Goal: Task Accomplishment & Management: Manage account settings

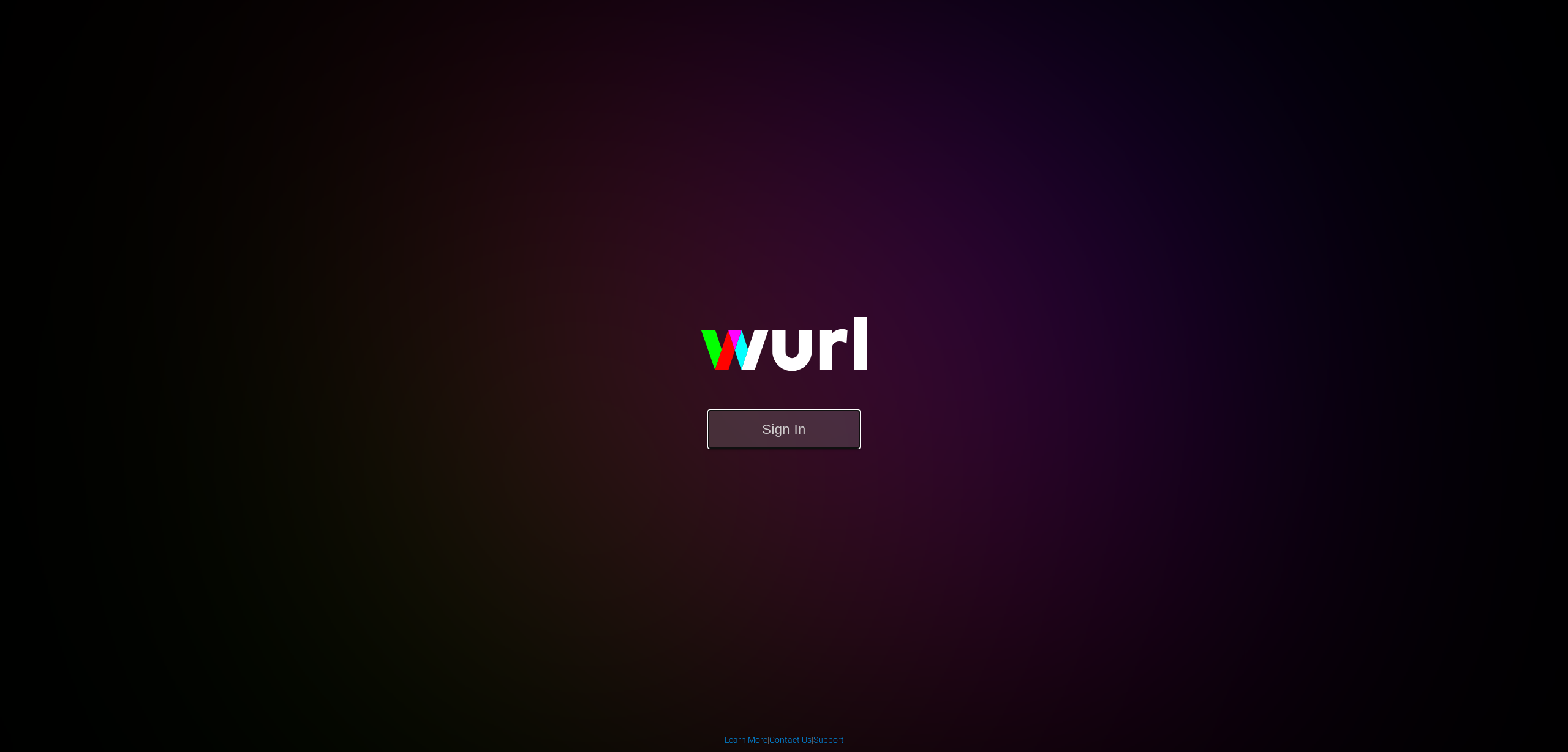
click at [763, 433] on button "Sign In" at bounding box center [784, 429] width 153 height 40
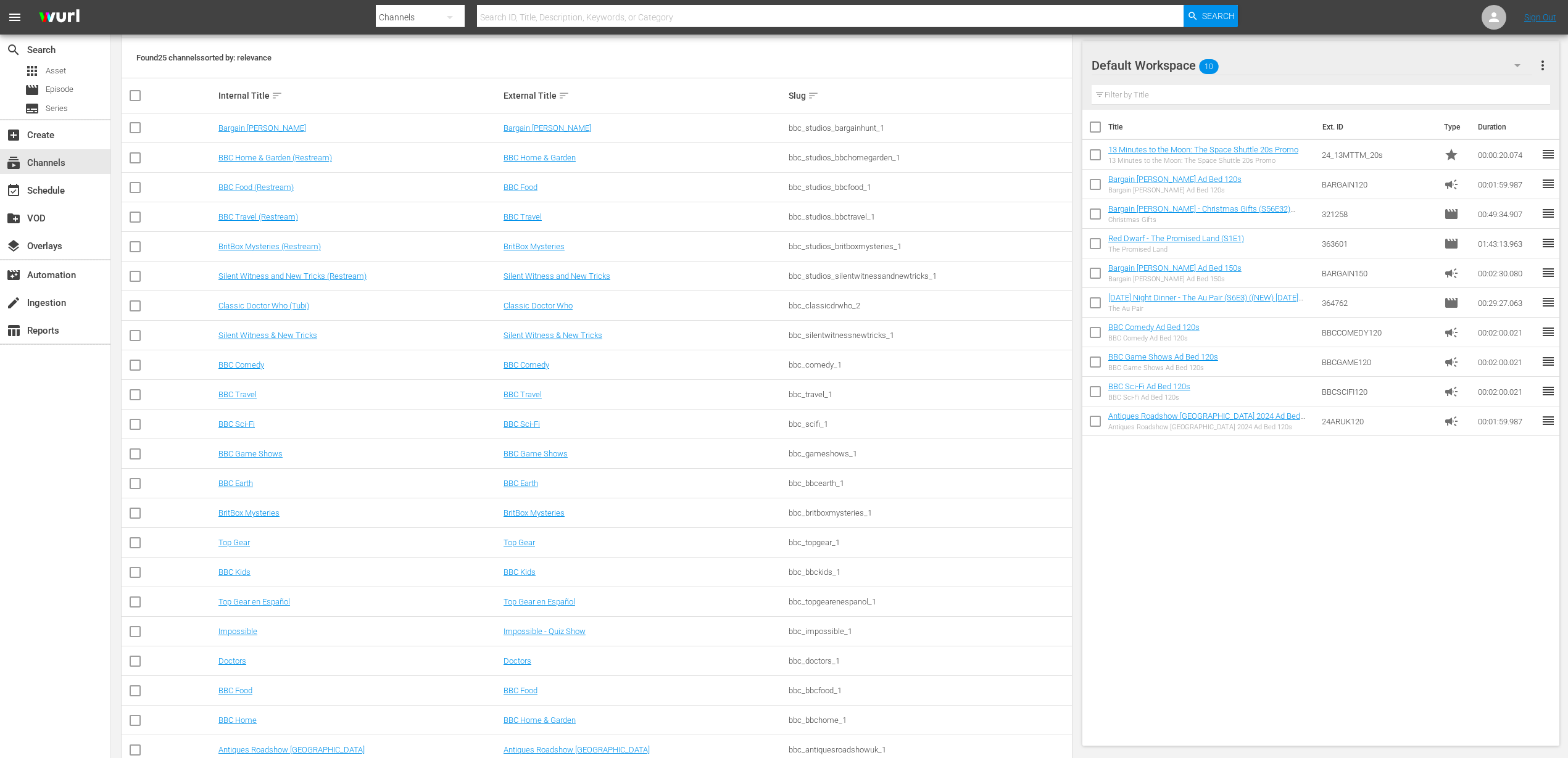
scroll to position [291, 0]
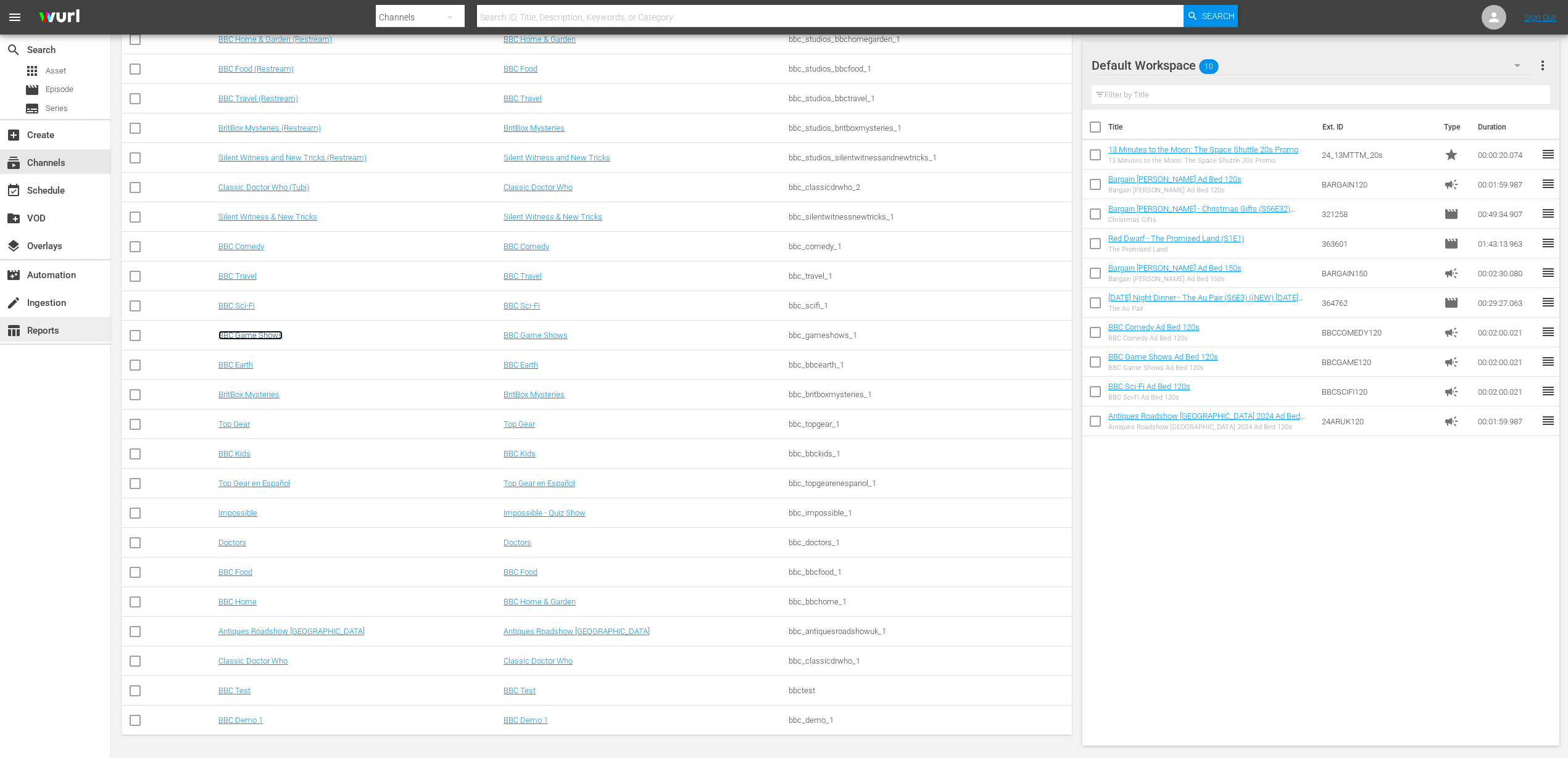
drag, startPoint x: 264, startPoint y: 335, endPoint x: 10, endPoint y: 323, distance: 254.3
click at [265, 335] on link "BBC Game Shows" at bounding box center [250, 335] width 65 height 9
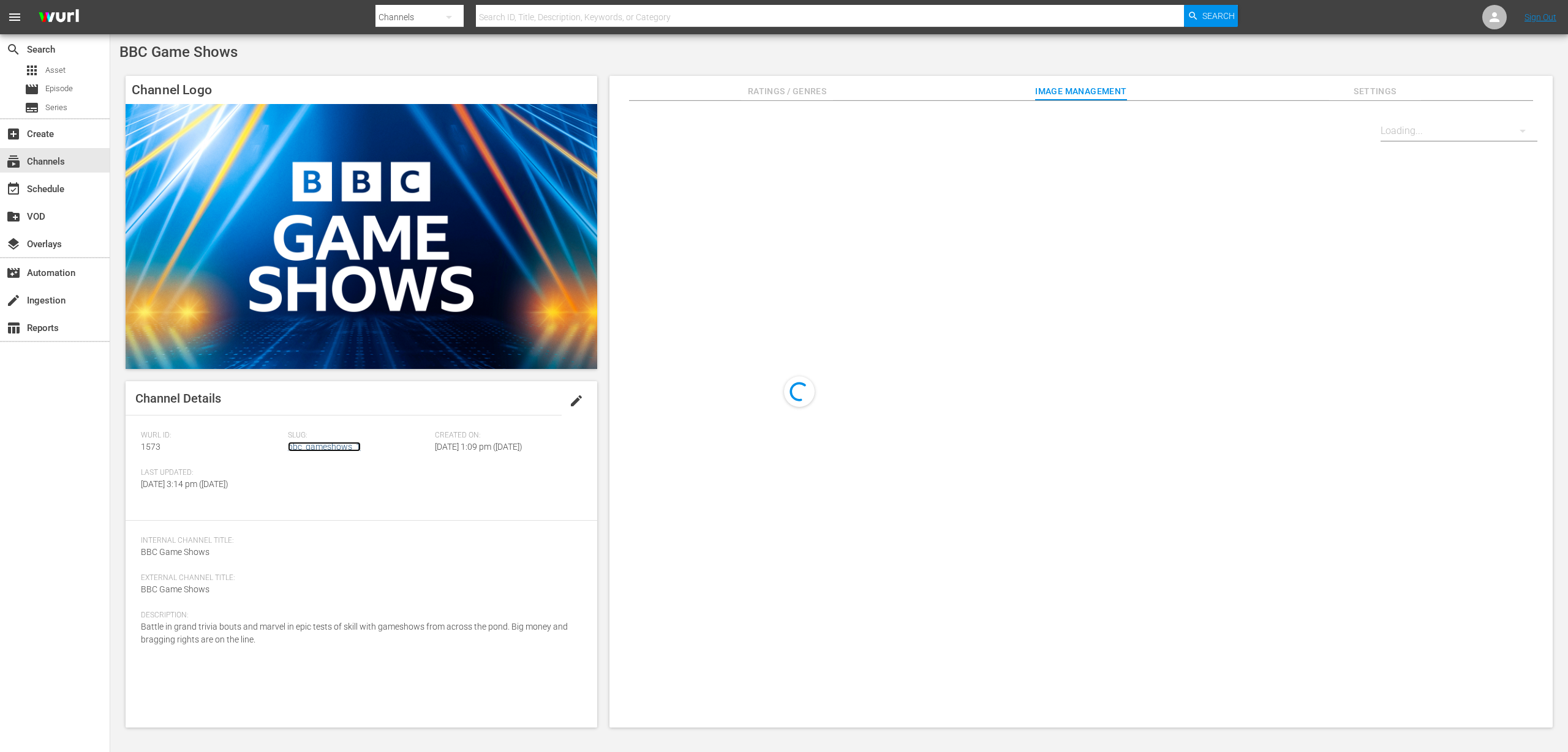
click at [321, 451] on link "bbc_gameshows_1" at bounding box center [325, 447] width 73 height 10
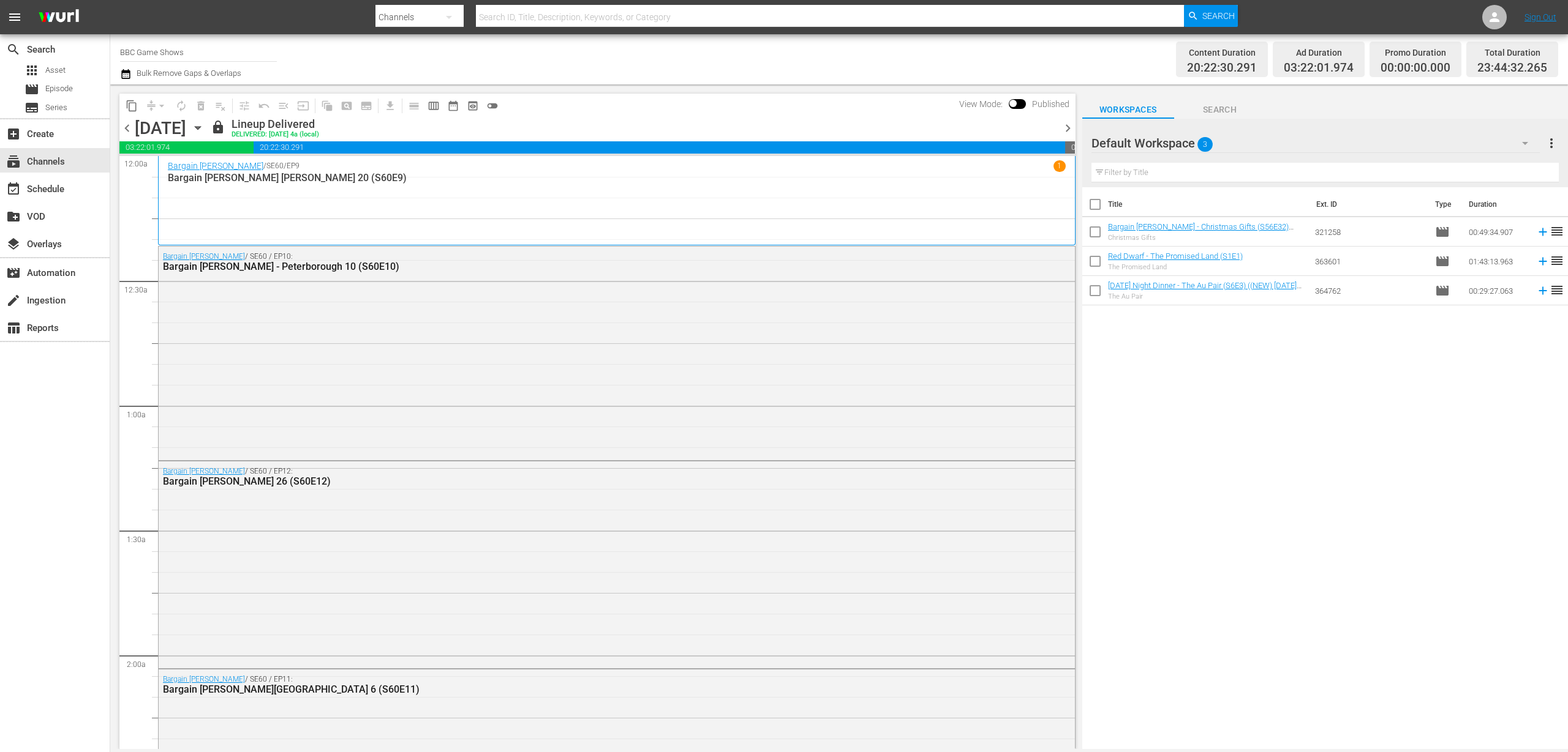
click at [1518, 145] on icon "button" at bounding box center [1525, 143] width 15 height 15
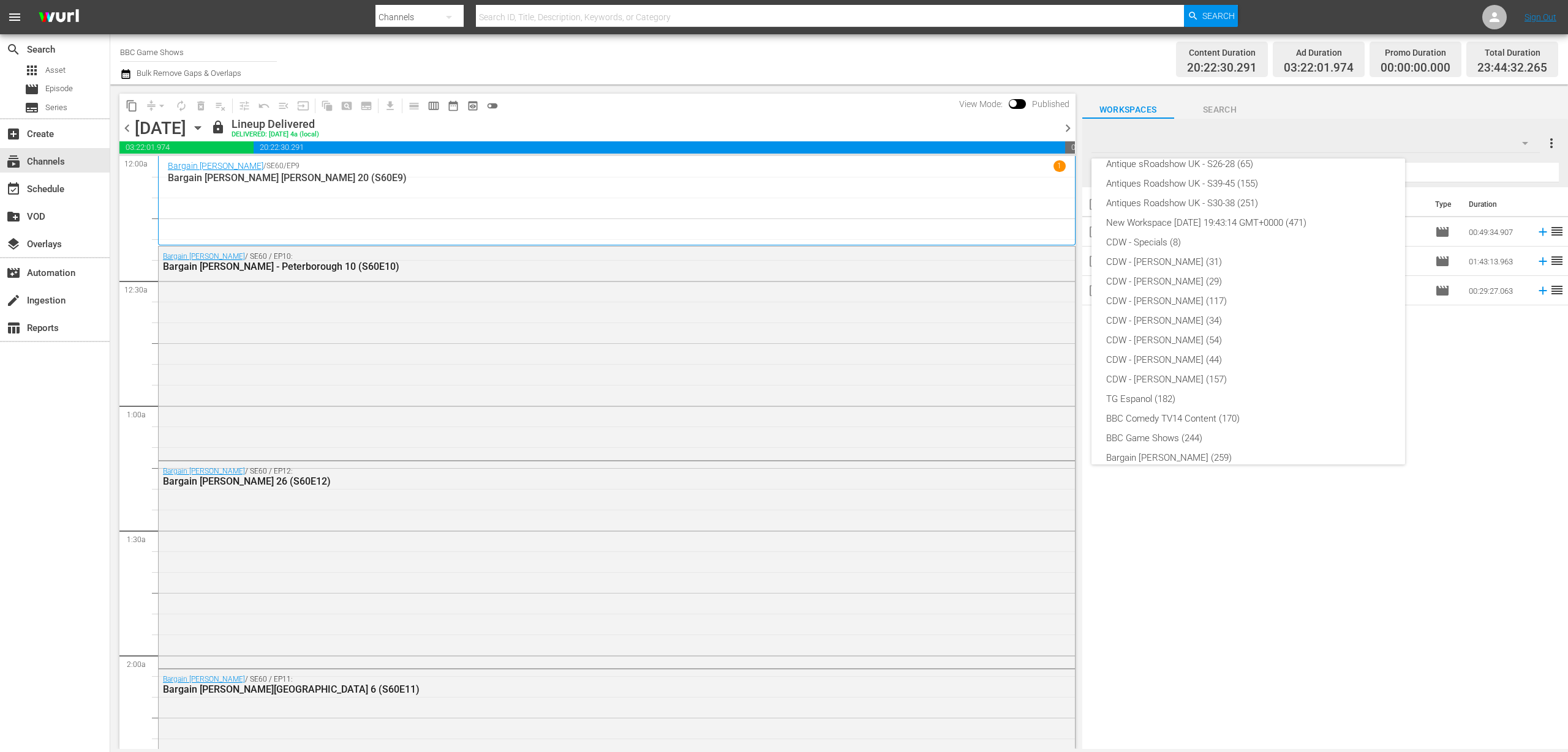
scroll to position [223, 0]
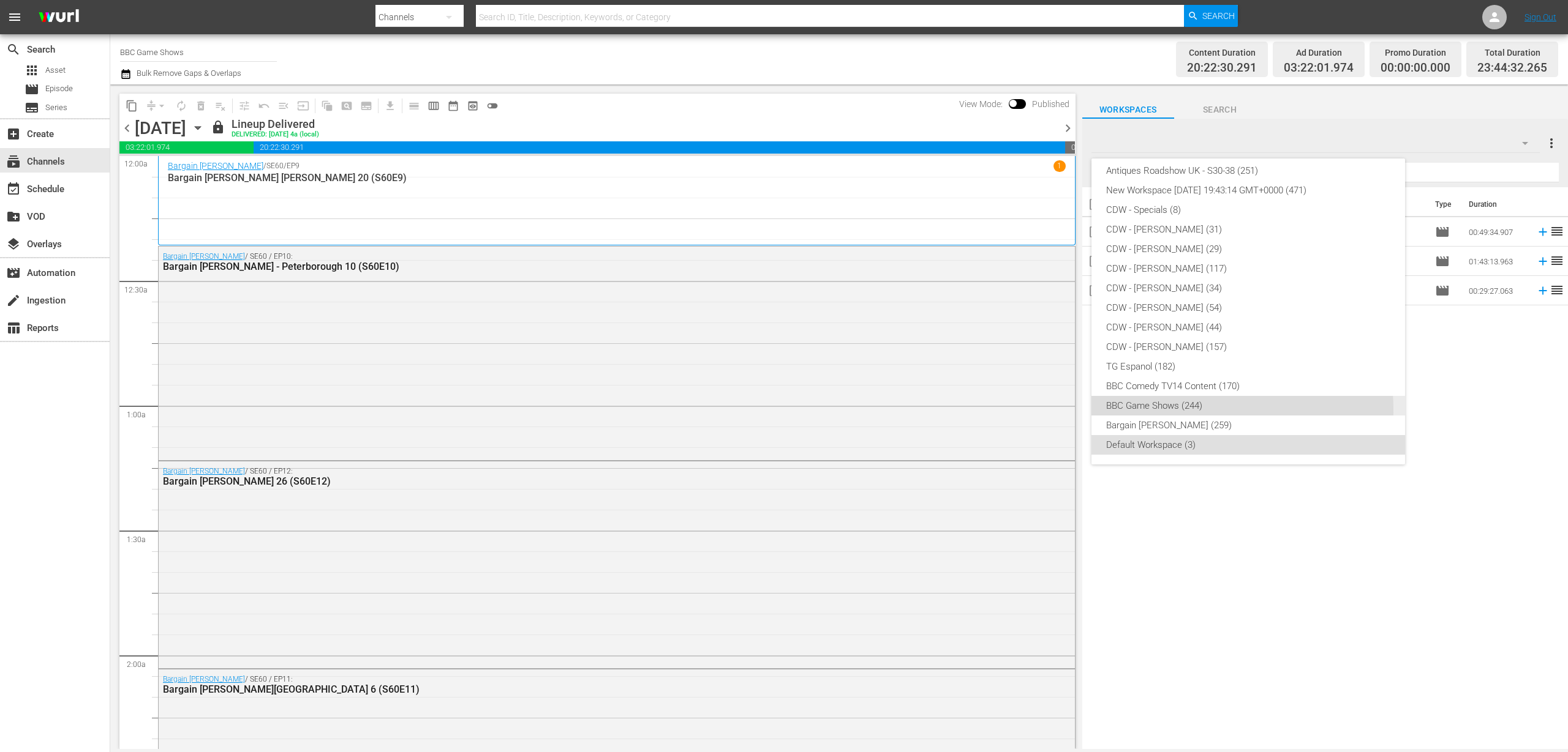
click at [1185, 410] on div "BBC Game Shows (244)" at bounding box center [1248, 406] width 284 height 20
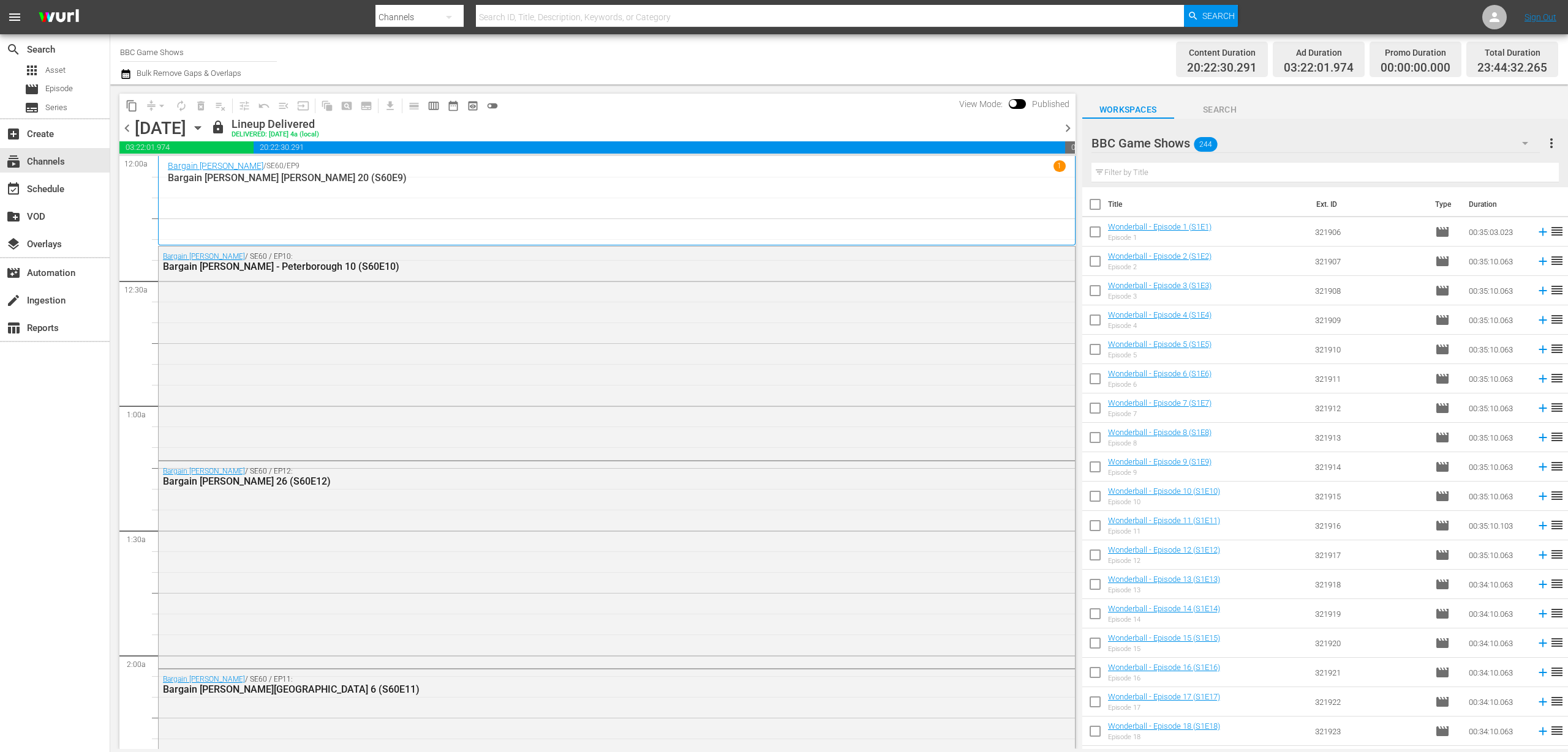
click at [119, 65] on div "Channel Title BBC Game Shows Bulk Remove Gaps & Overlaps Content Duration 20:22…" at bounding box center [838, 59] width 1457 height 50
click at [127, 75] on icon "button" at bounding box center [126, 74] width 12 height 15
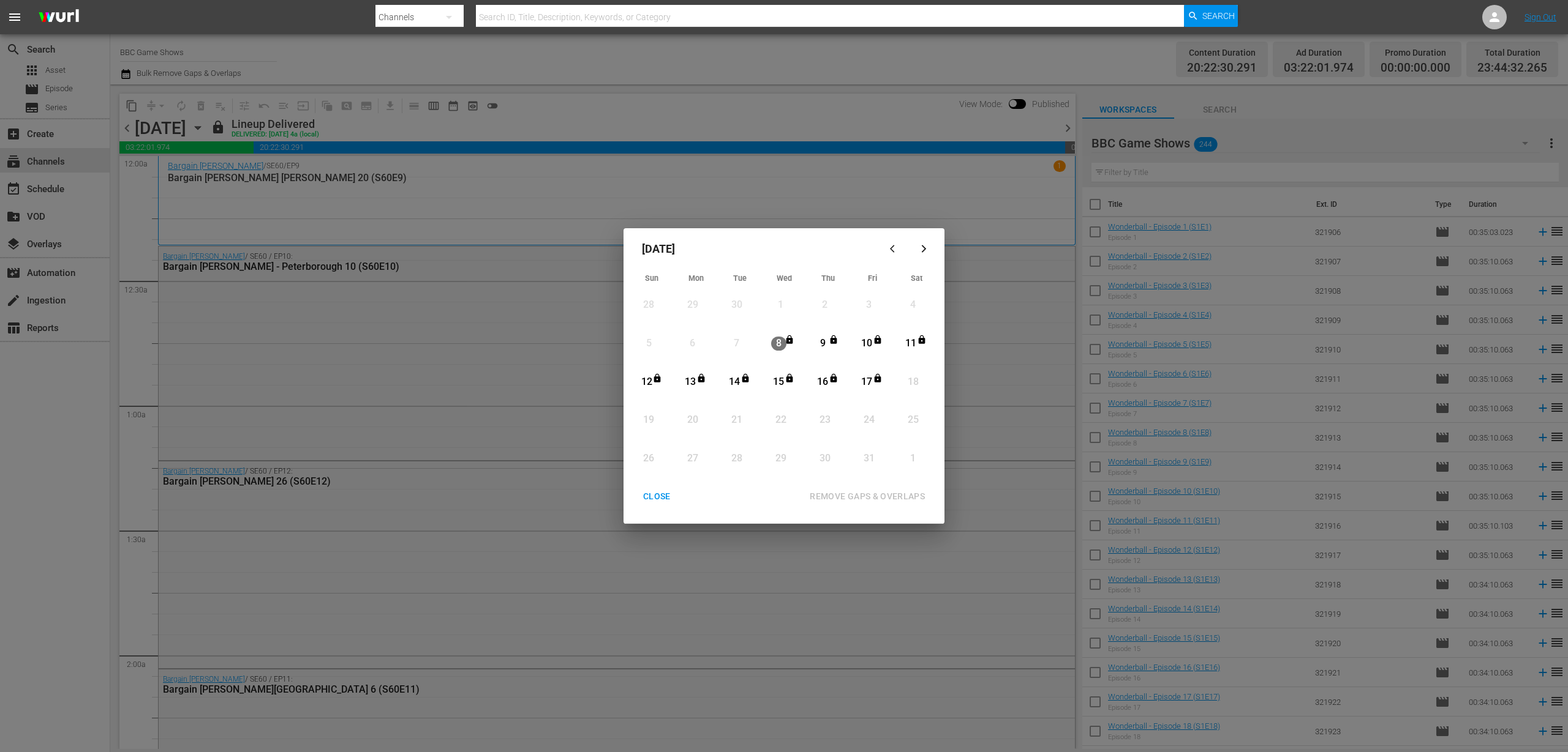
click at [657, 500] on div "CLOSE" at bounding box center [657, 497] width 47 height 15
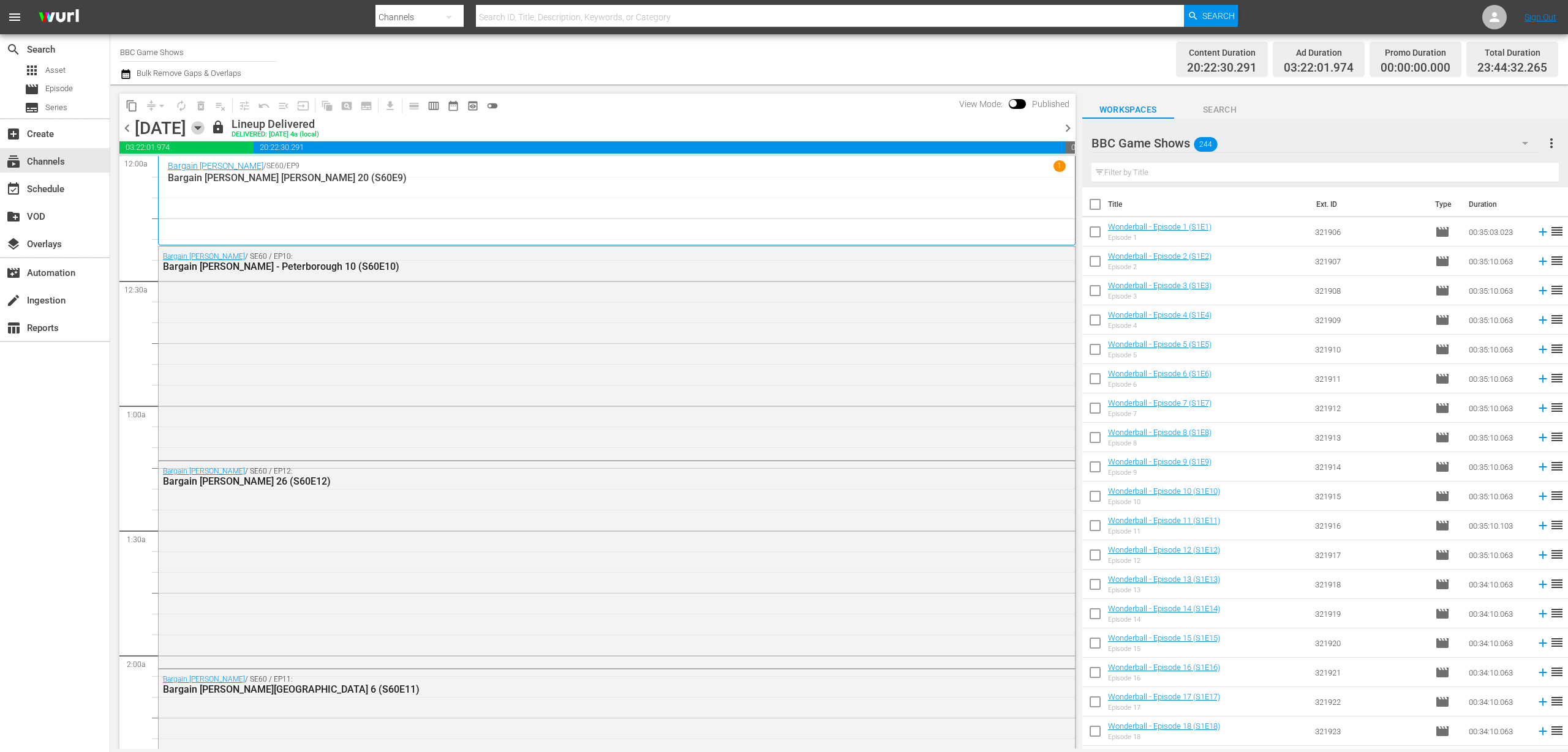
click at [205, 126] on icon "button" at bounding box center [198, 128] width 13 height 13
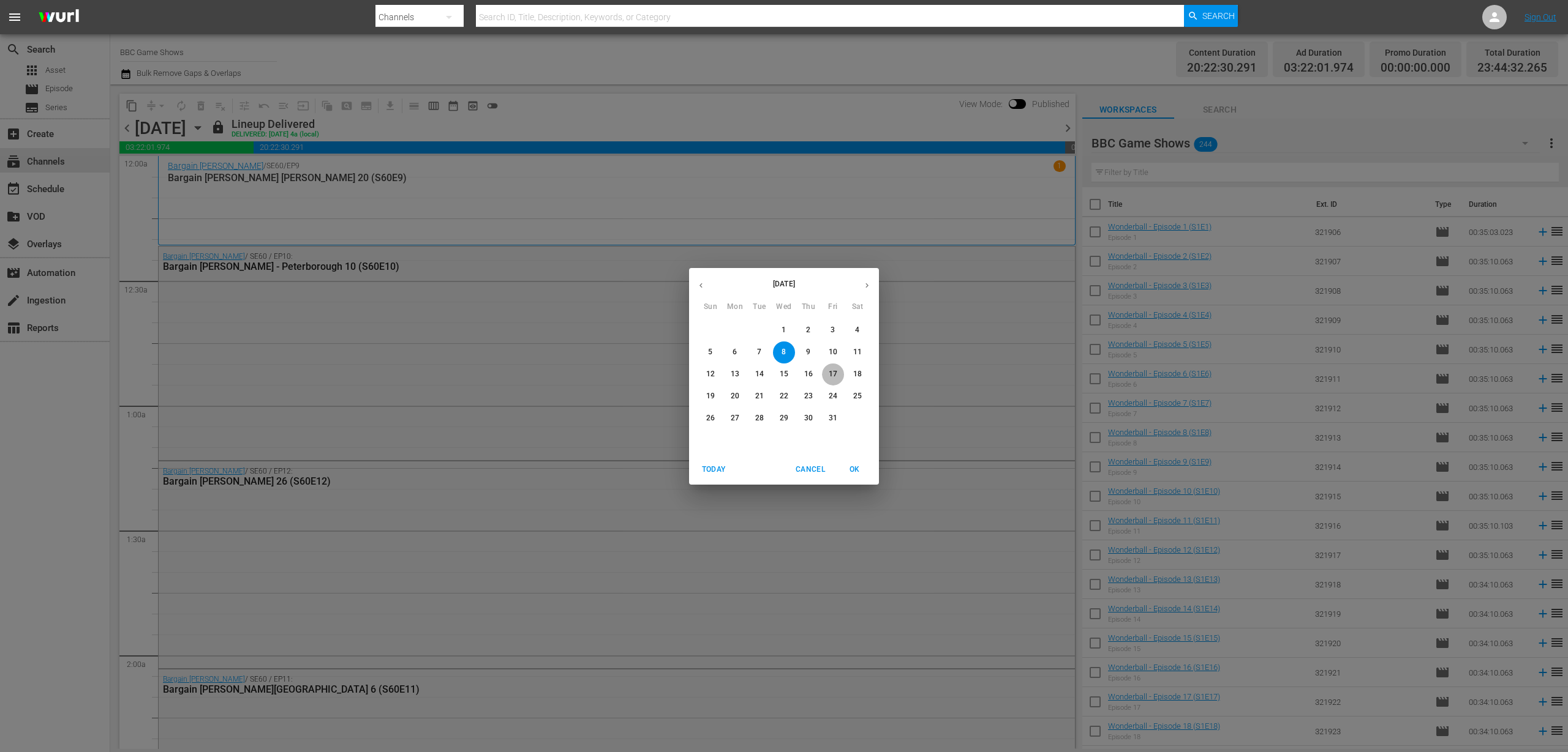
click at [837, 371] on span "17" at bounding box center [832, 374] width 22 height 11
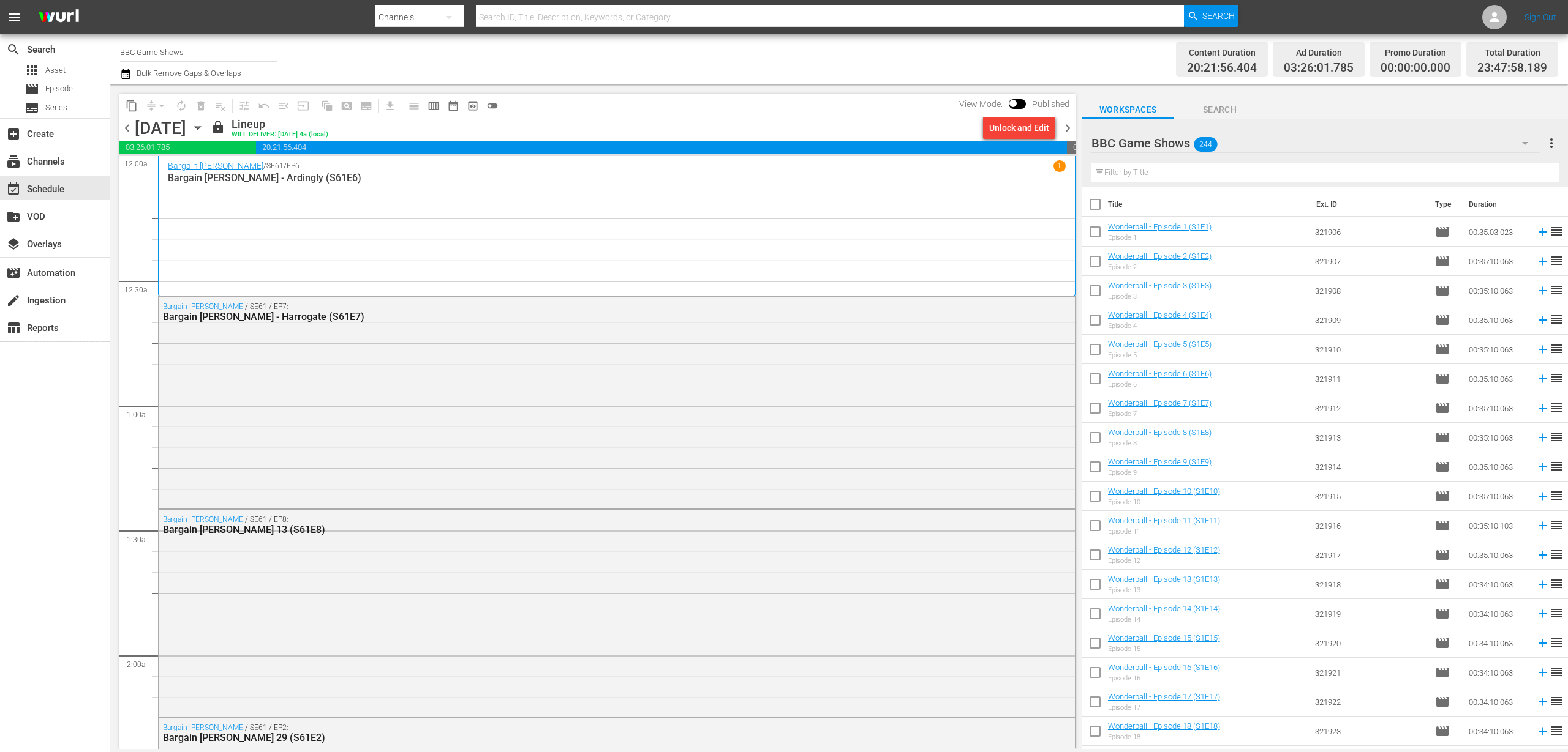
click at [1066, 131] on span "chevron_right" at bounding box center [1068, 128] width 15 height 15
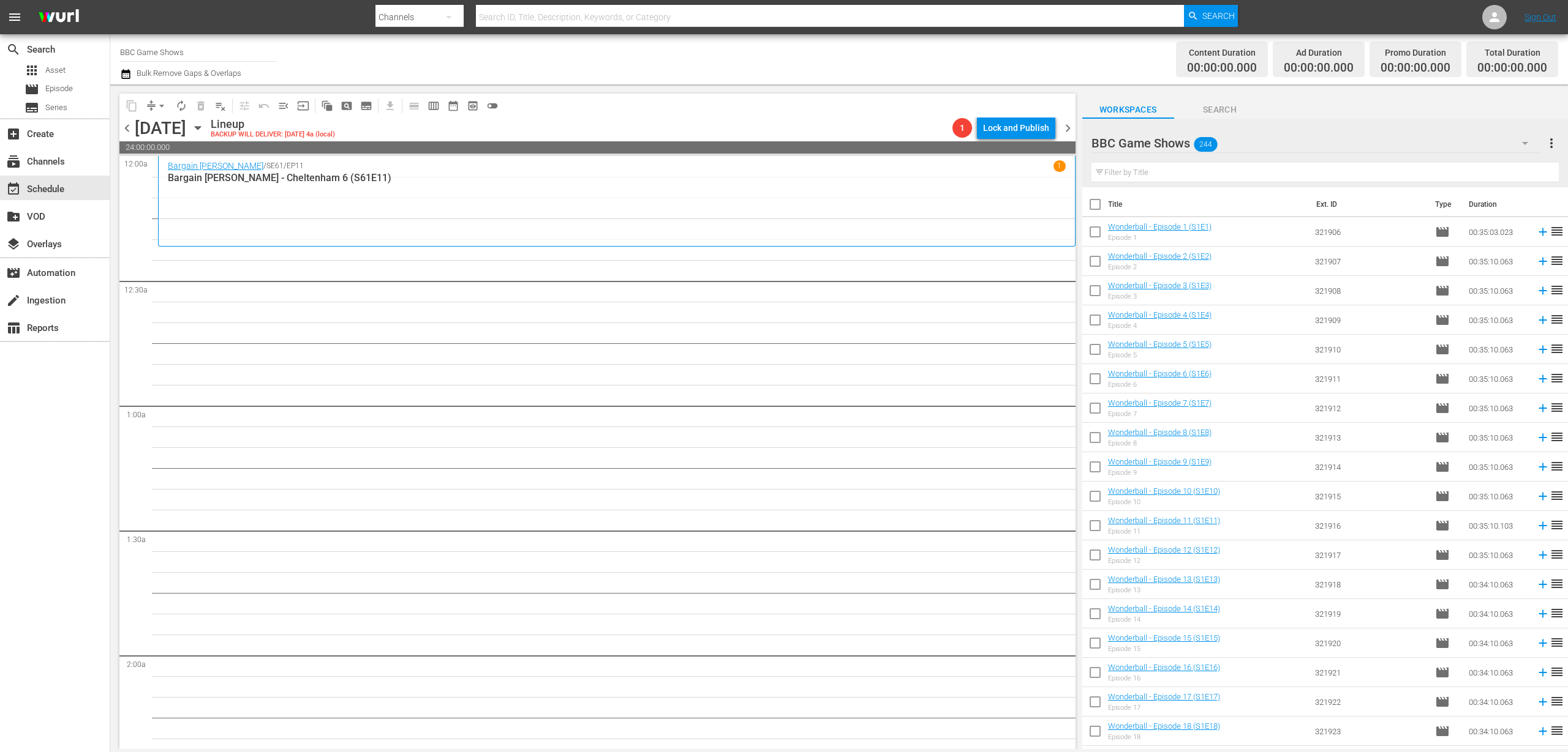
click at [439, 103] on span "calendar_view_week_outlined" at bounding box center [434, 106] width 12 height 12
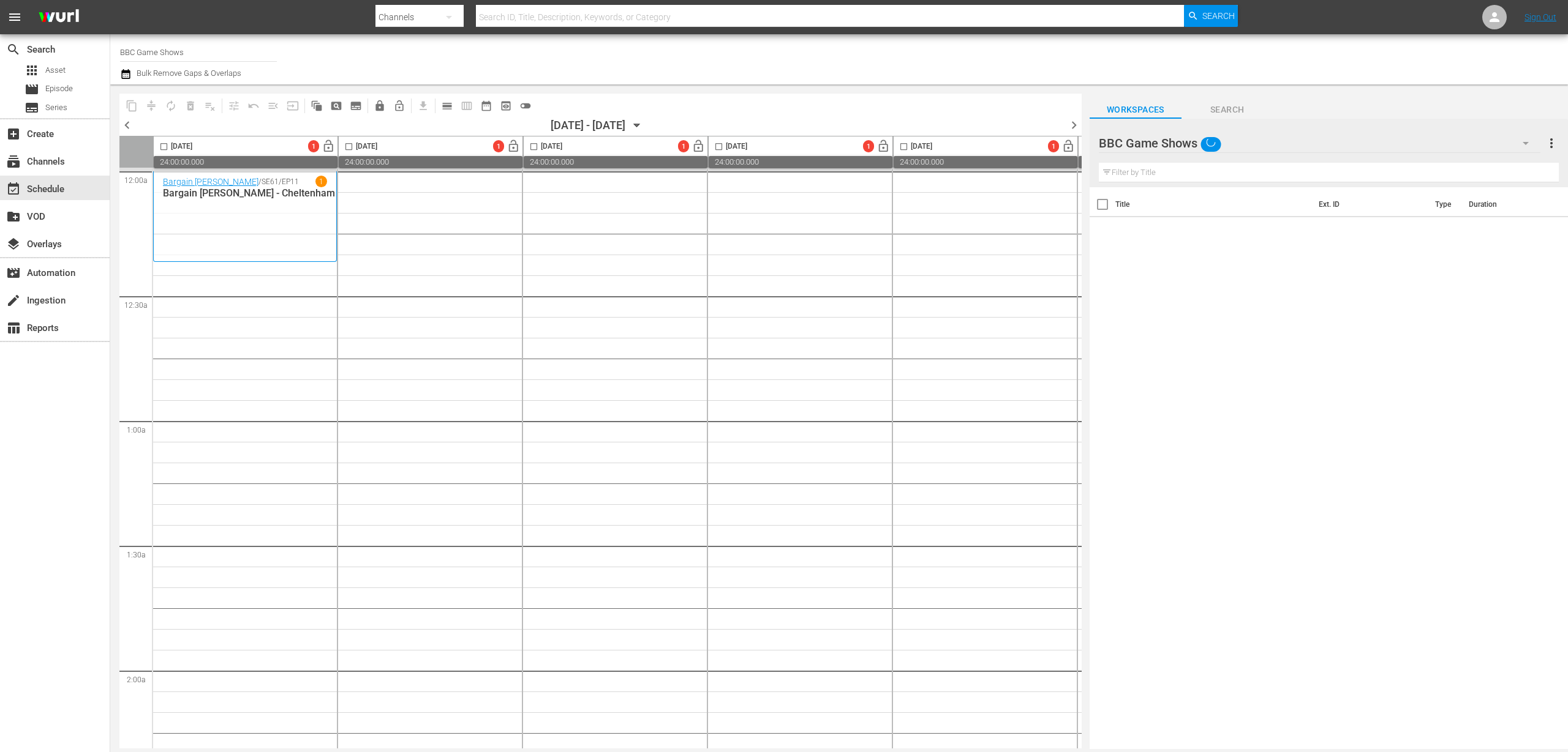
click at [163, 147] on input "checkbox" at bounding box center [163, 149] width 14 height 14
checkbox input "true"
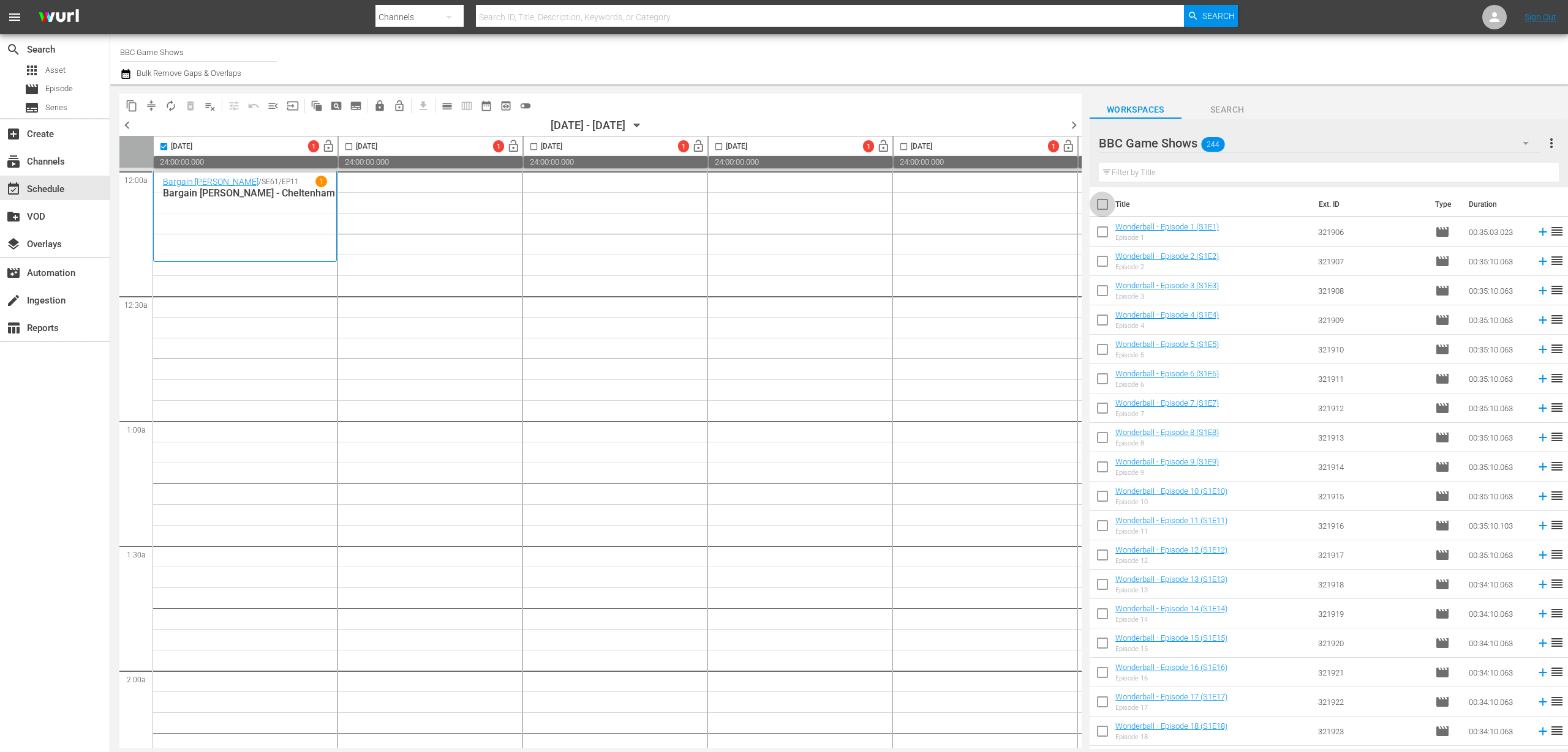
click at [1099, 200] on input "checkbox" at bounding box center [1102, 206] width 26 height 26
checkbox input "true"
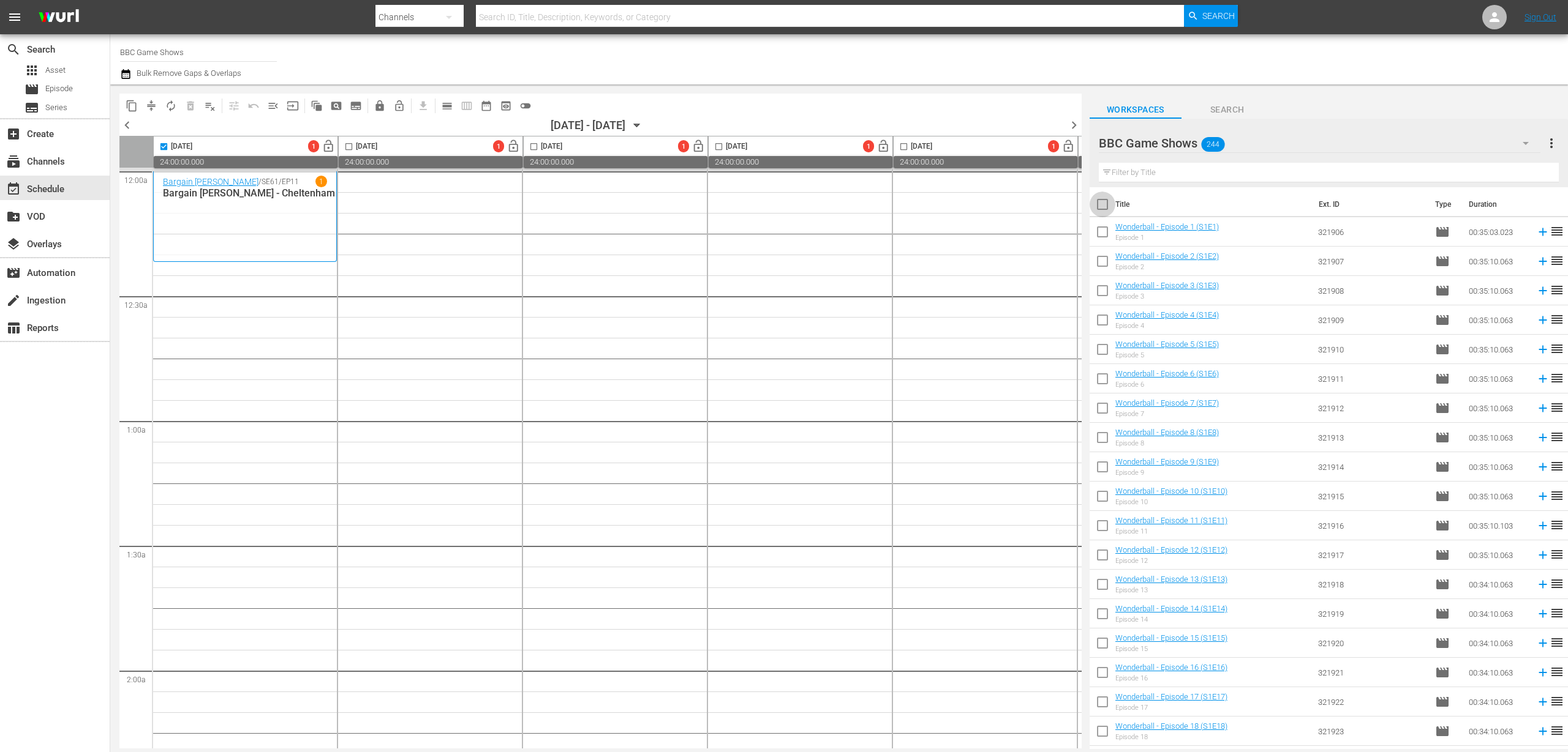
checkbox input "true"
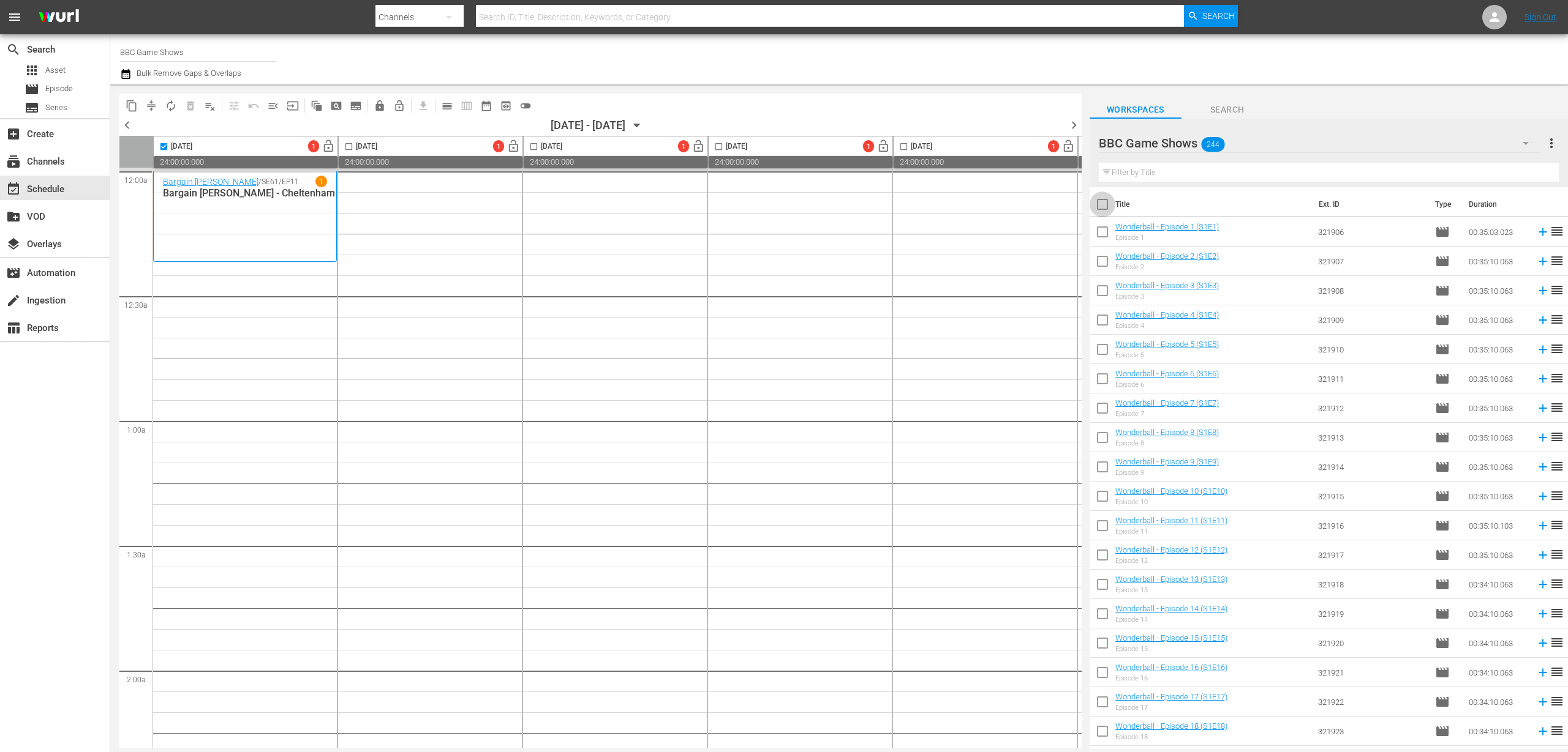
checkbox input "true"
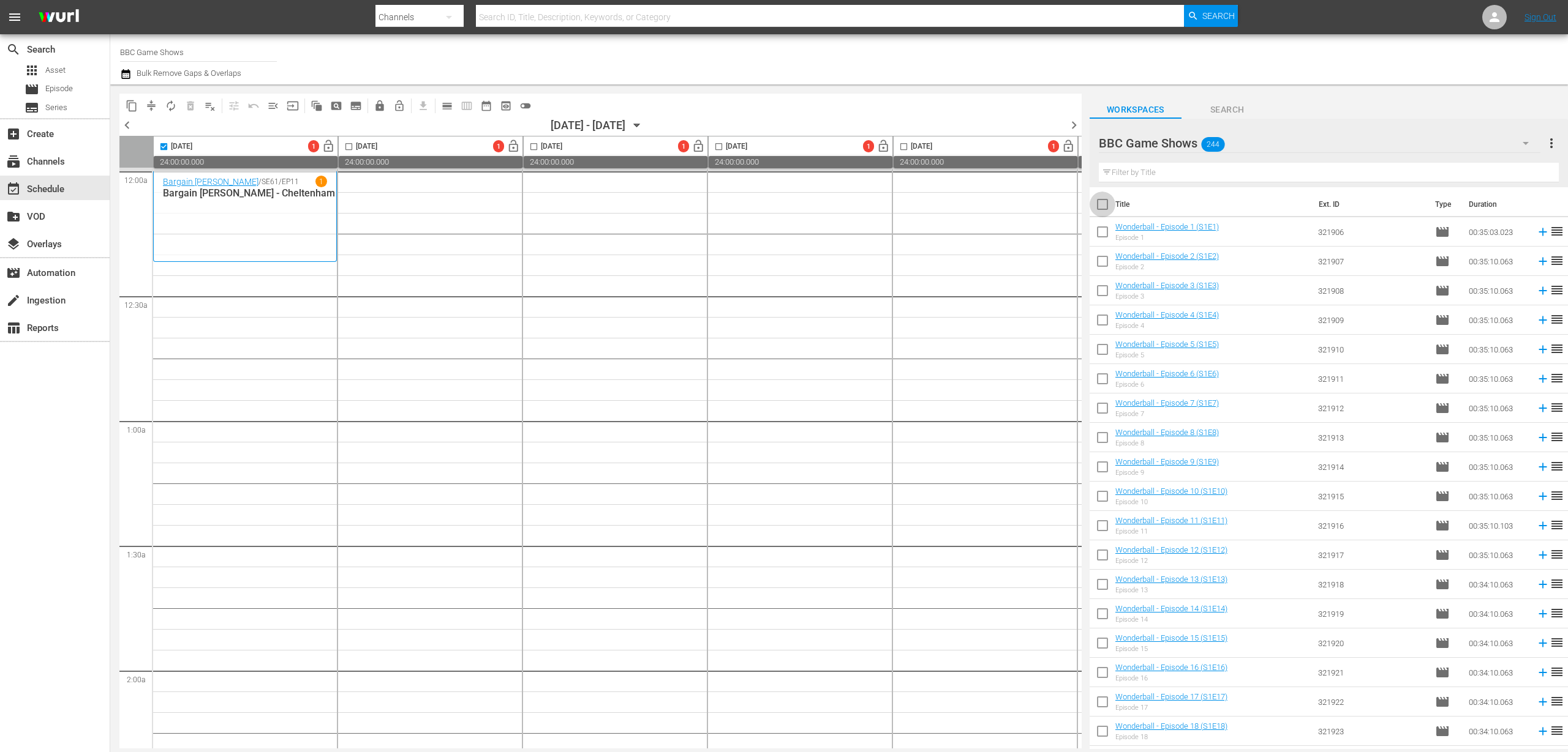
checkbox input "true"
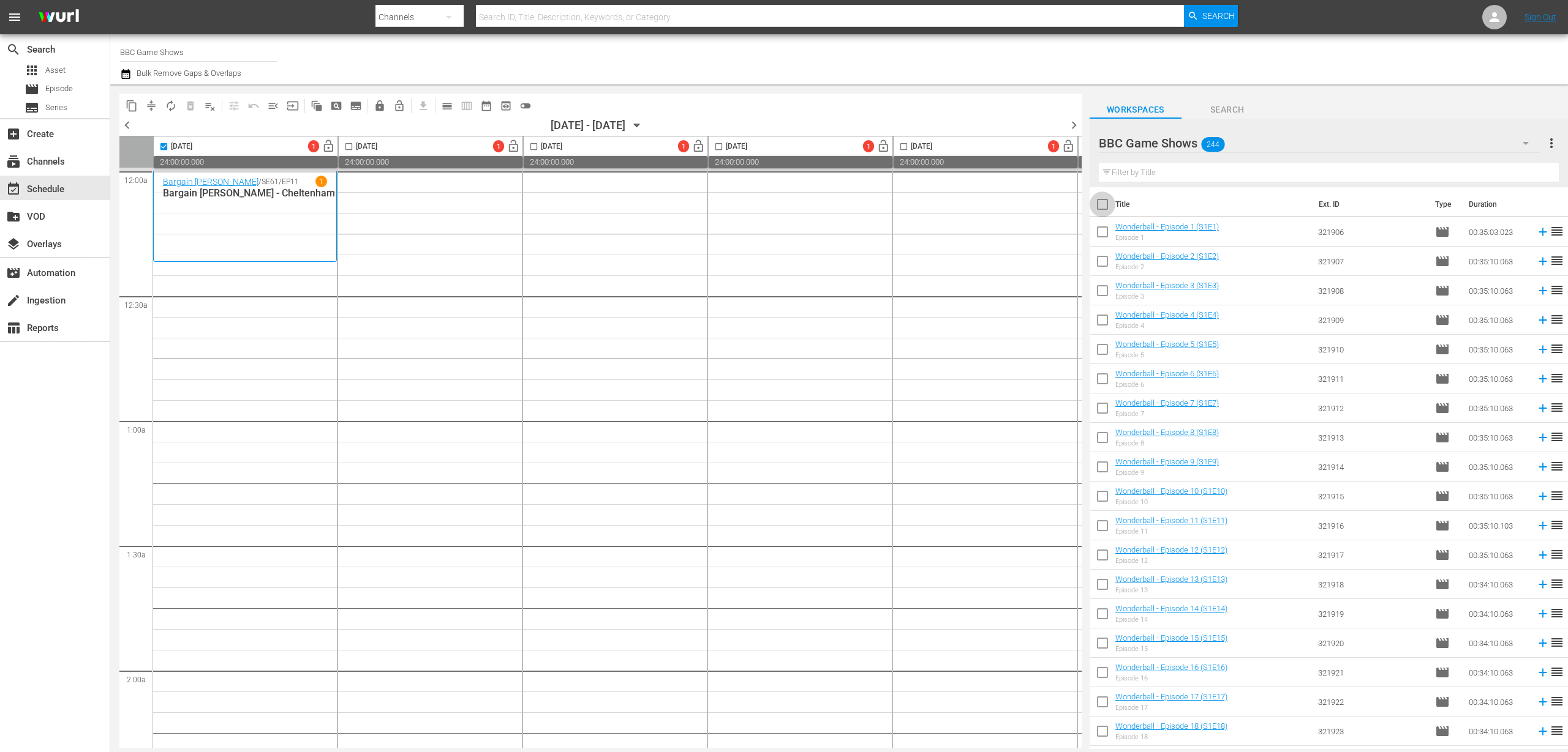
checkbox input "true"
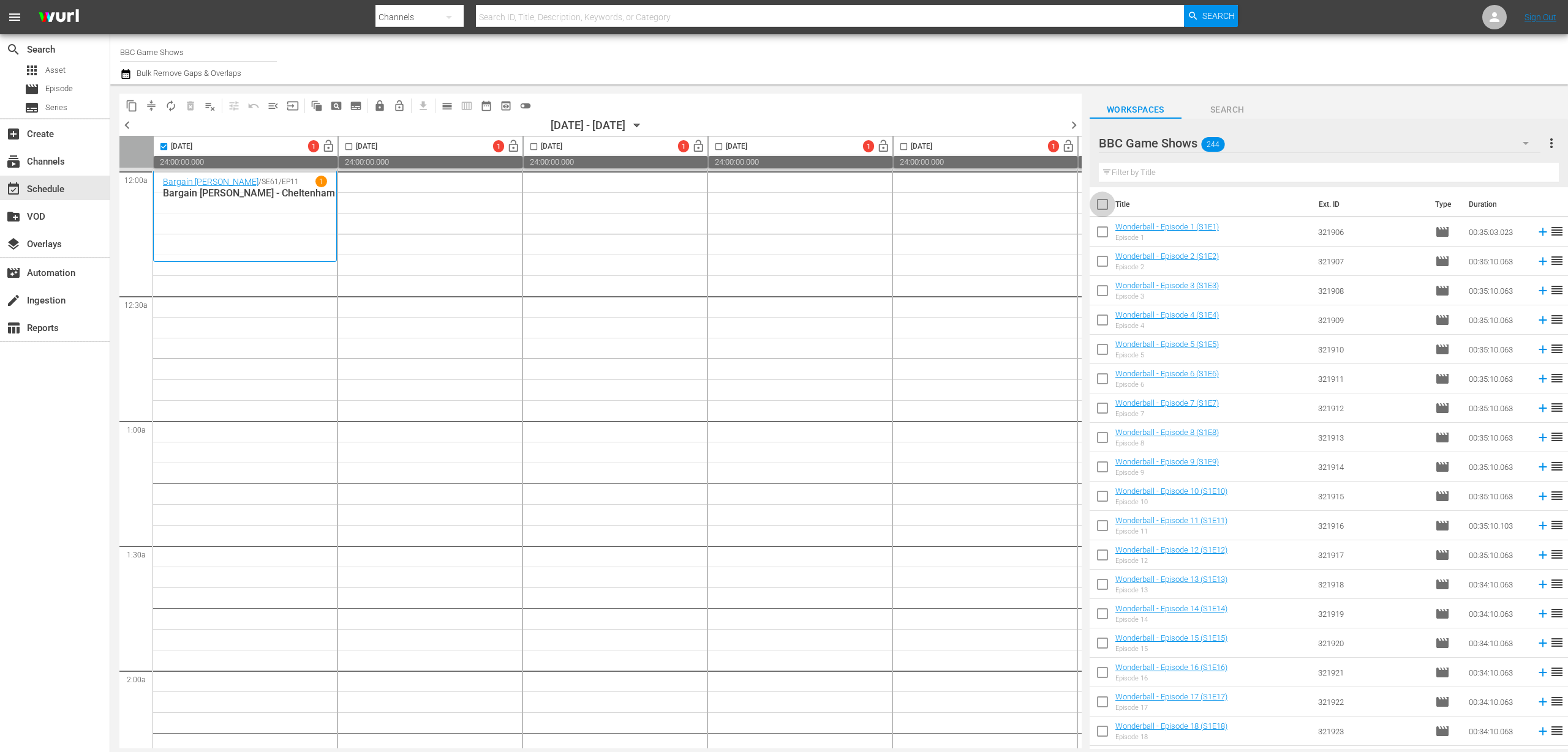
checkbox input "true"
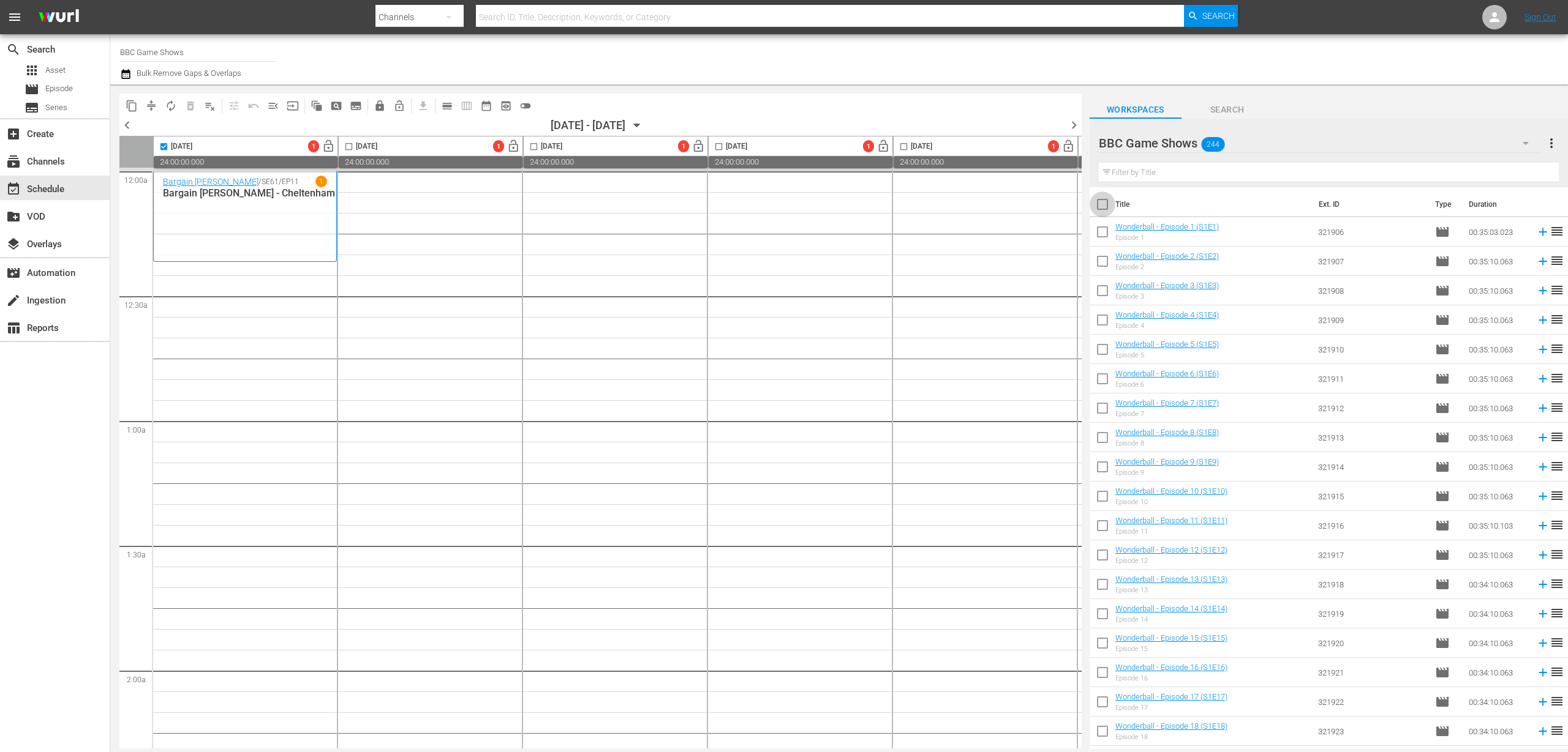
checkbox input "true"
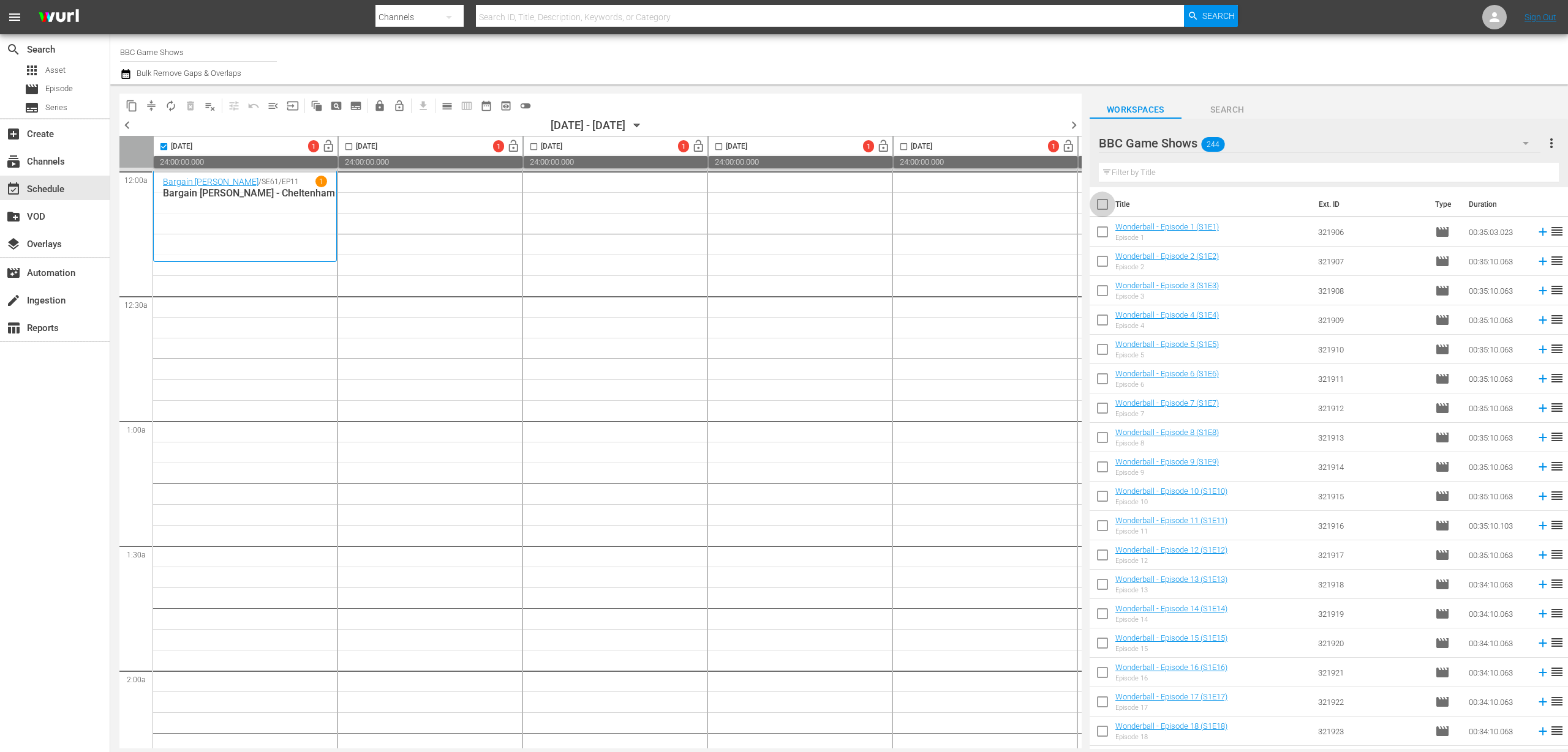
checkbox input "true"
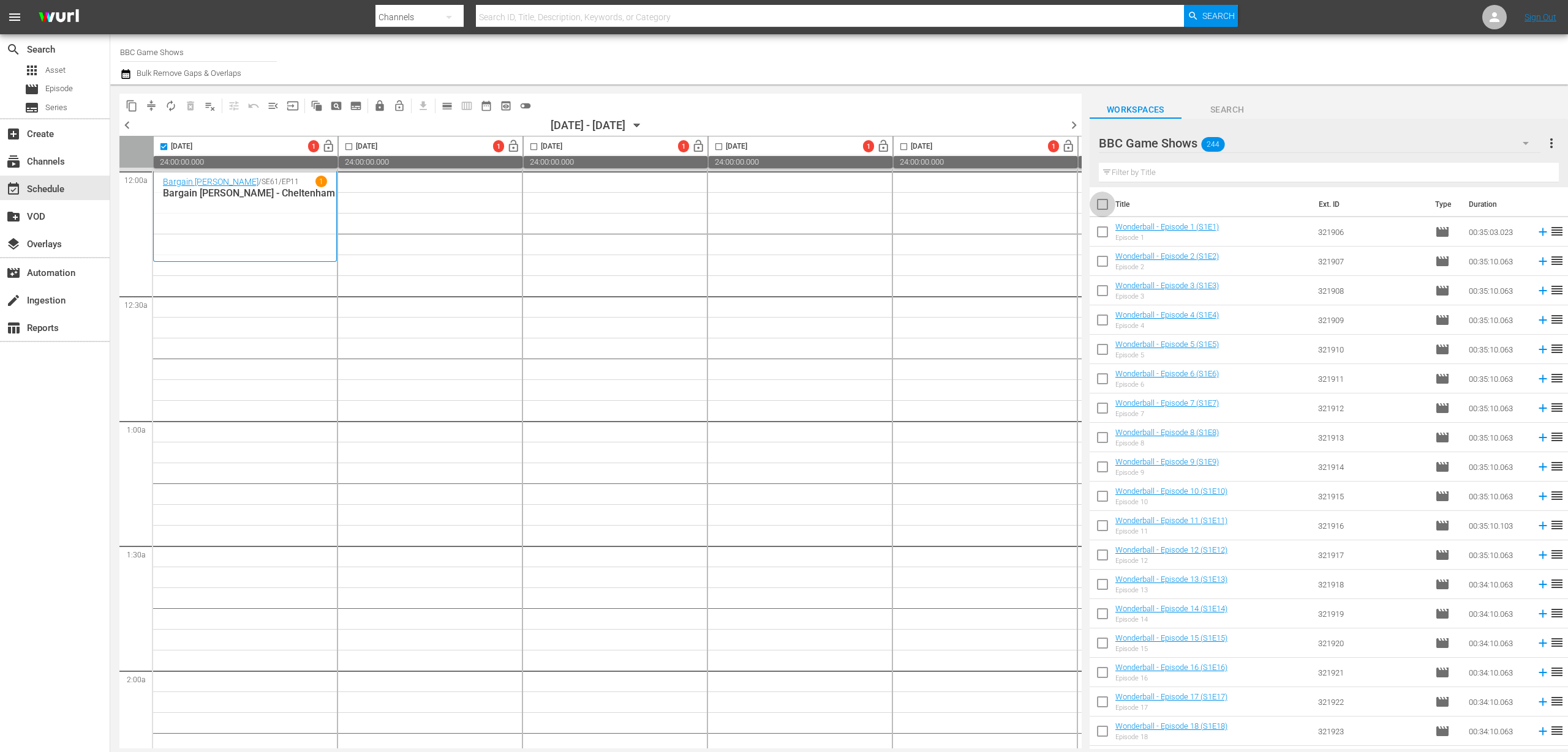
checkbox input "true"
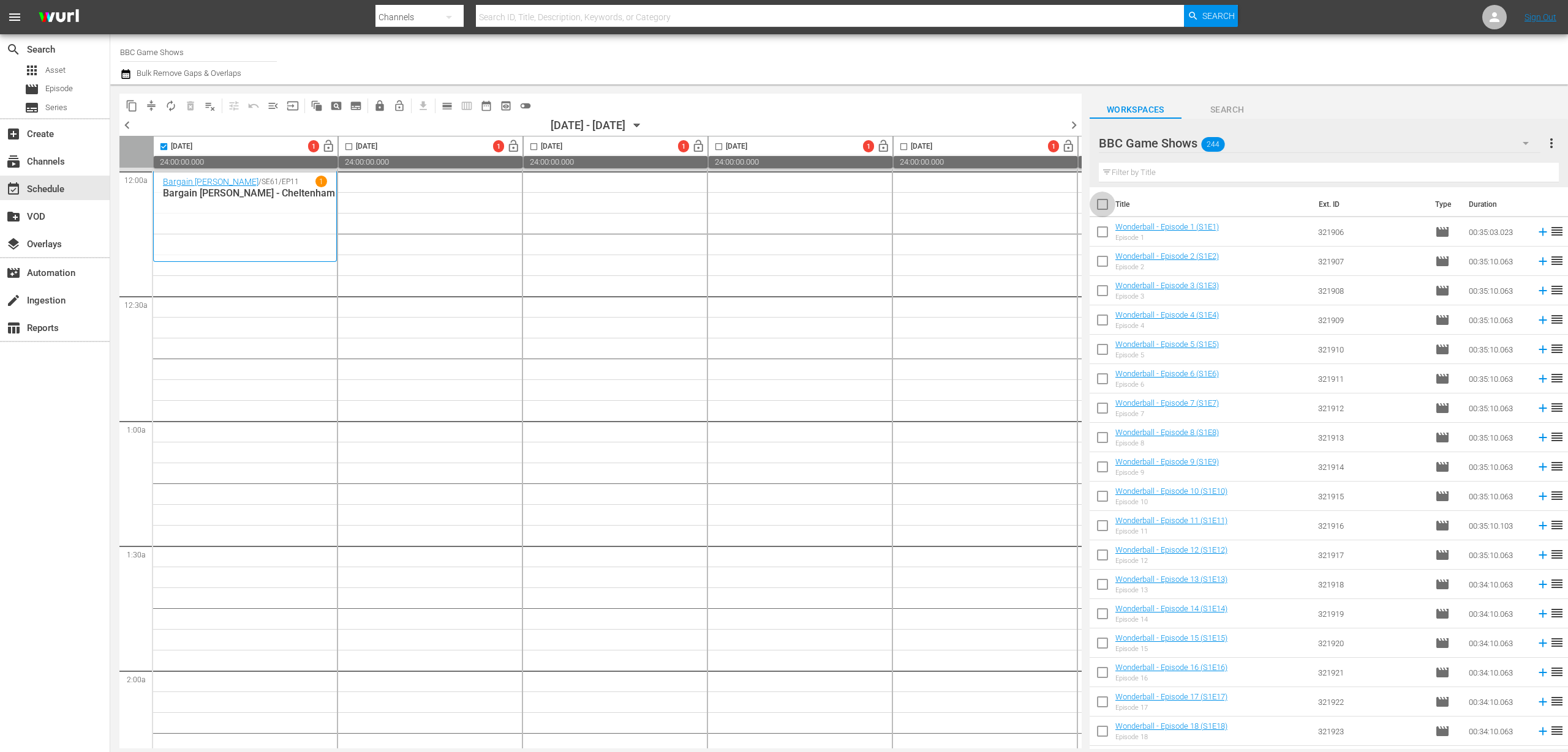
checkbox input "true"
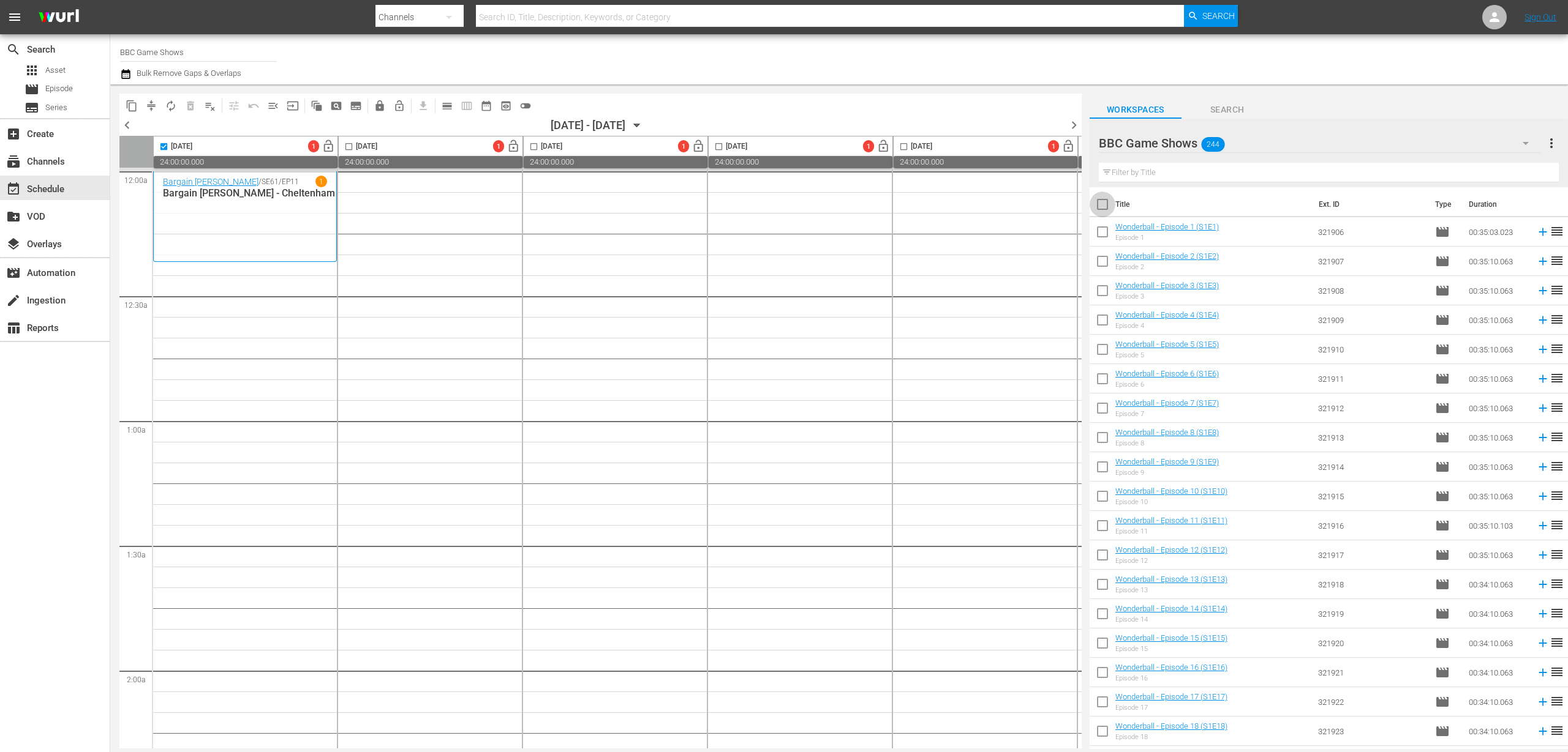
checkbox input "true"
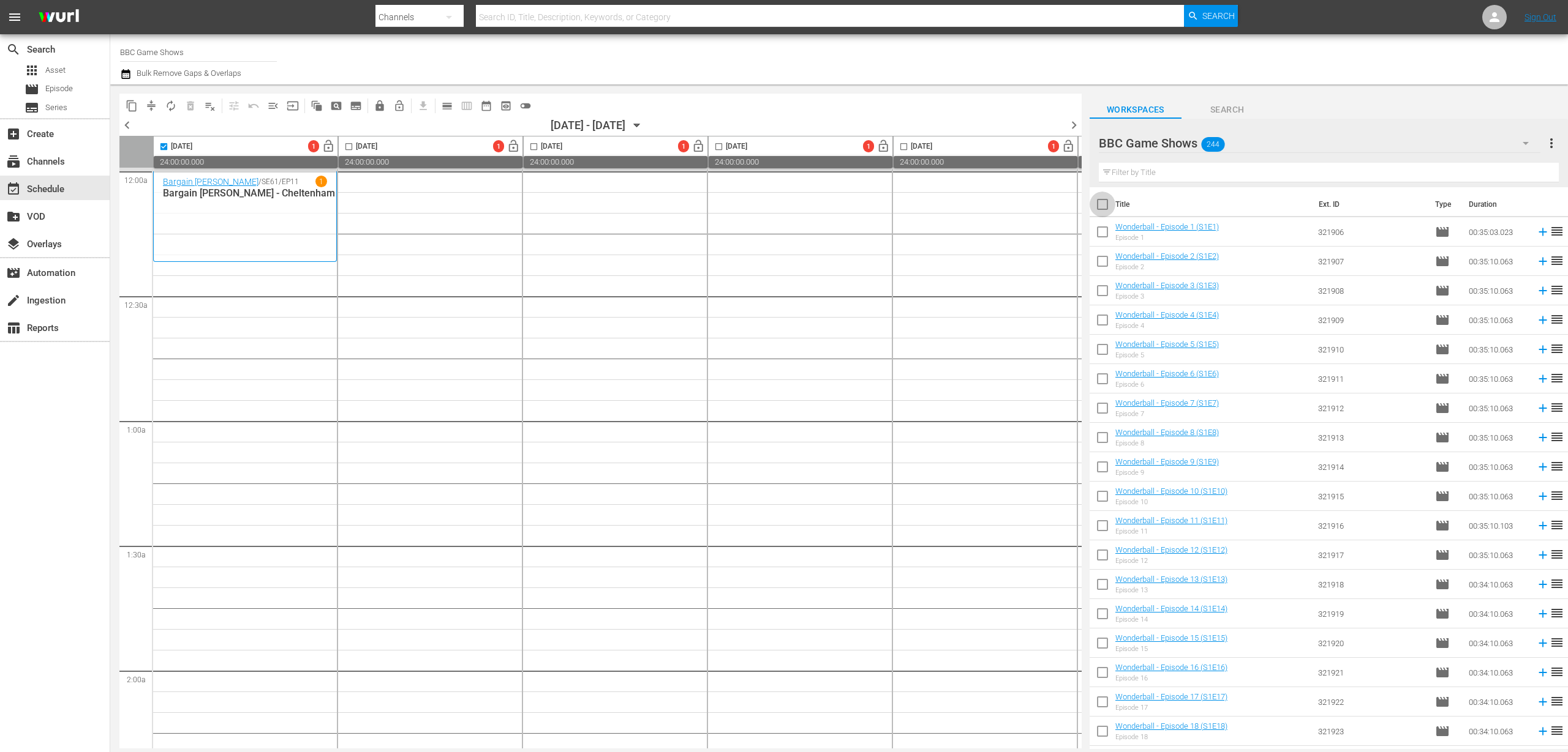
checkbox input "true"
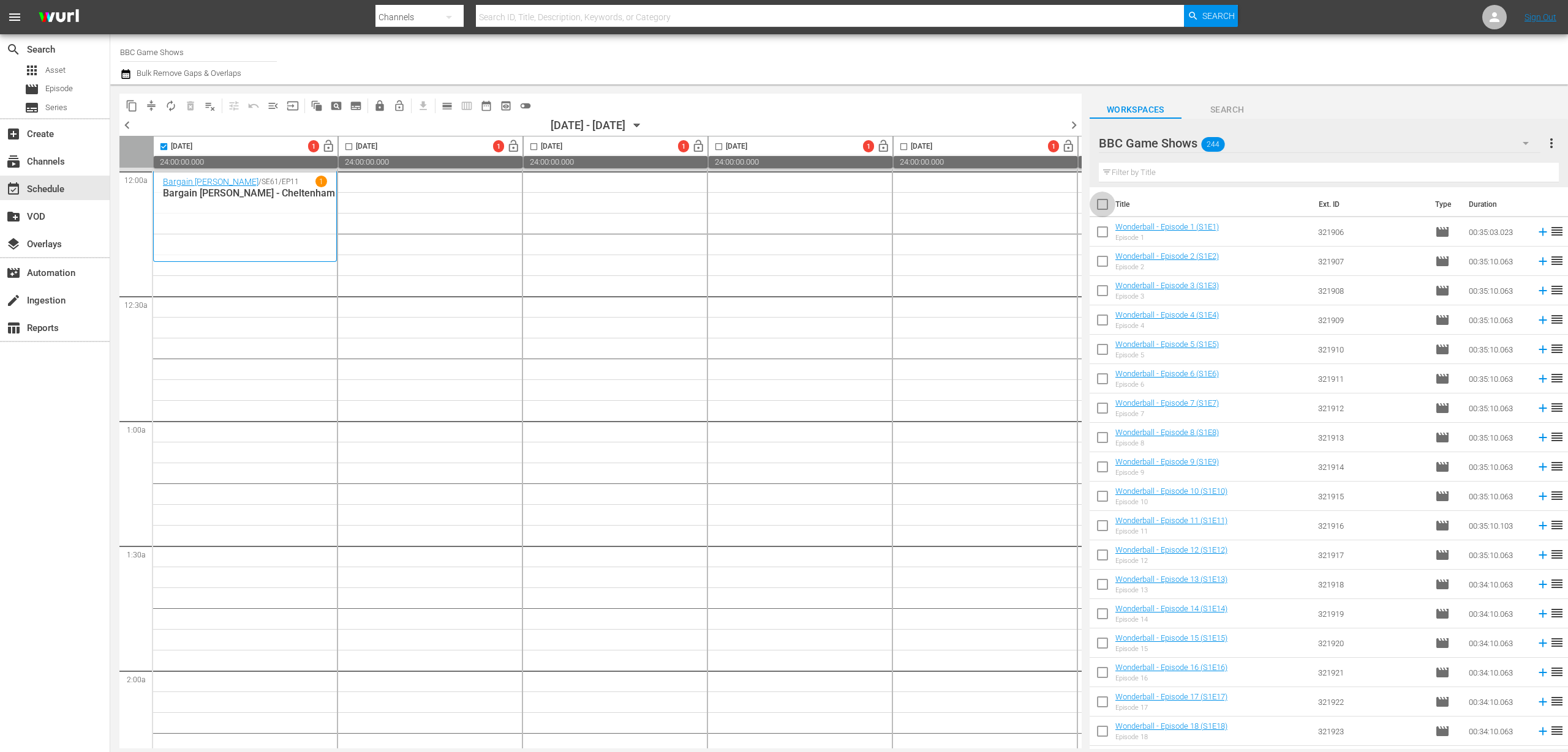
checkbox input "true"
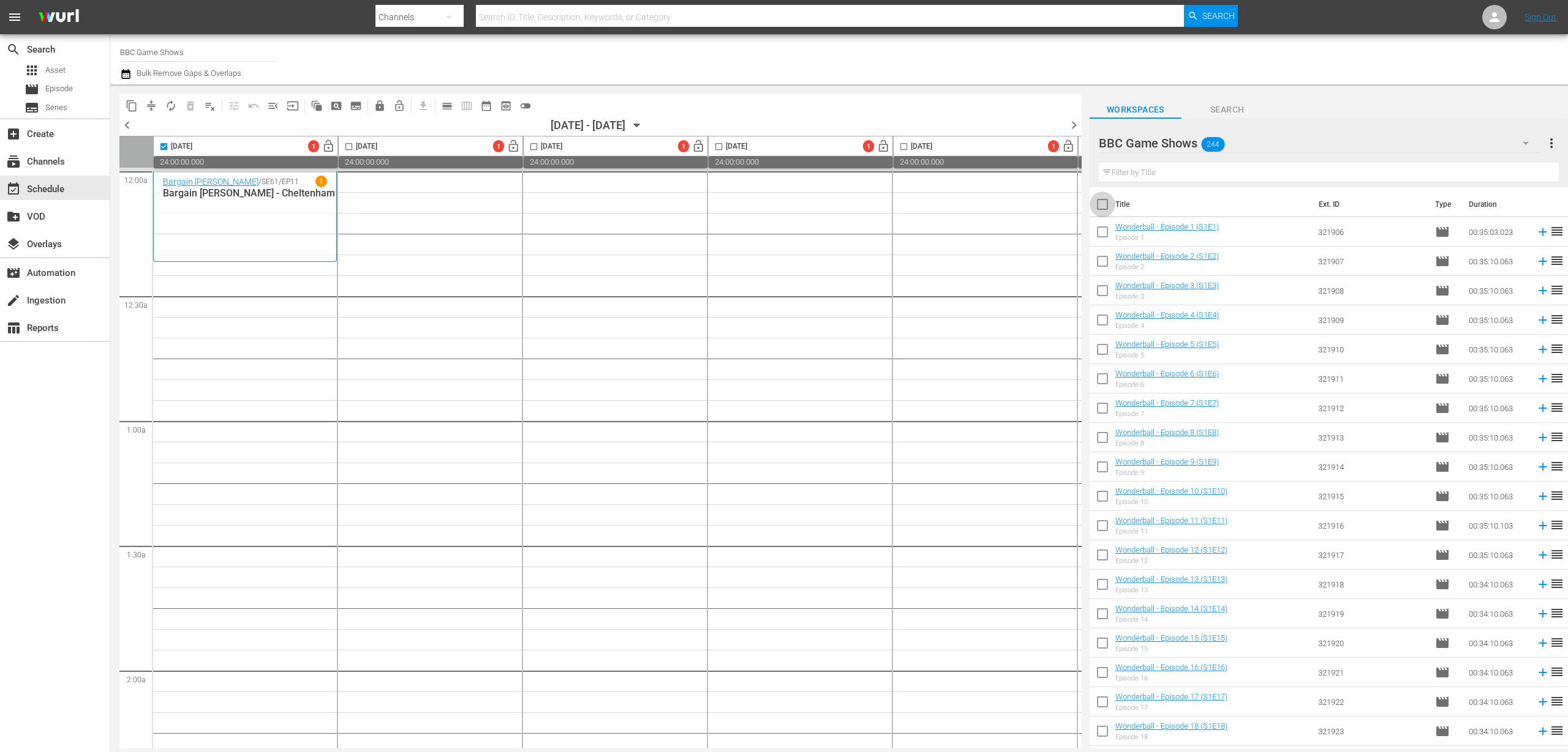
checkbox input "true"
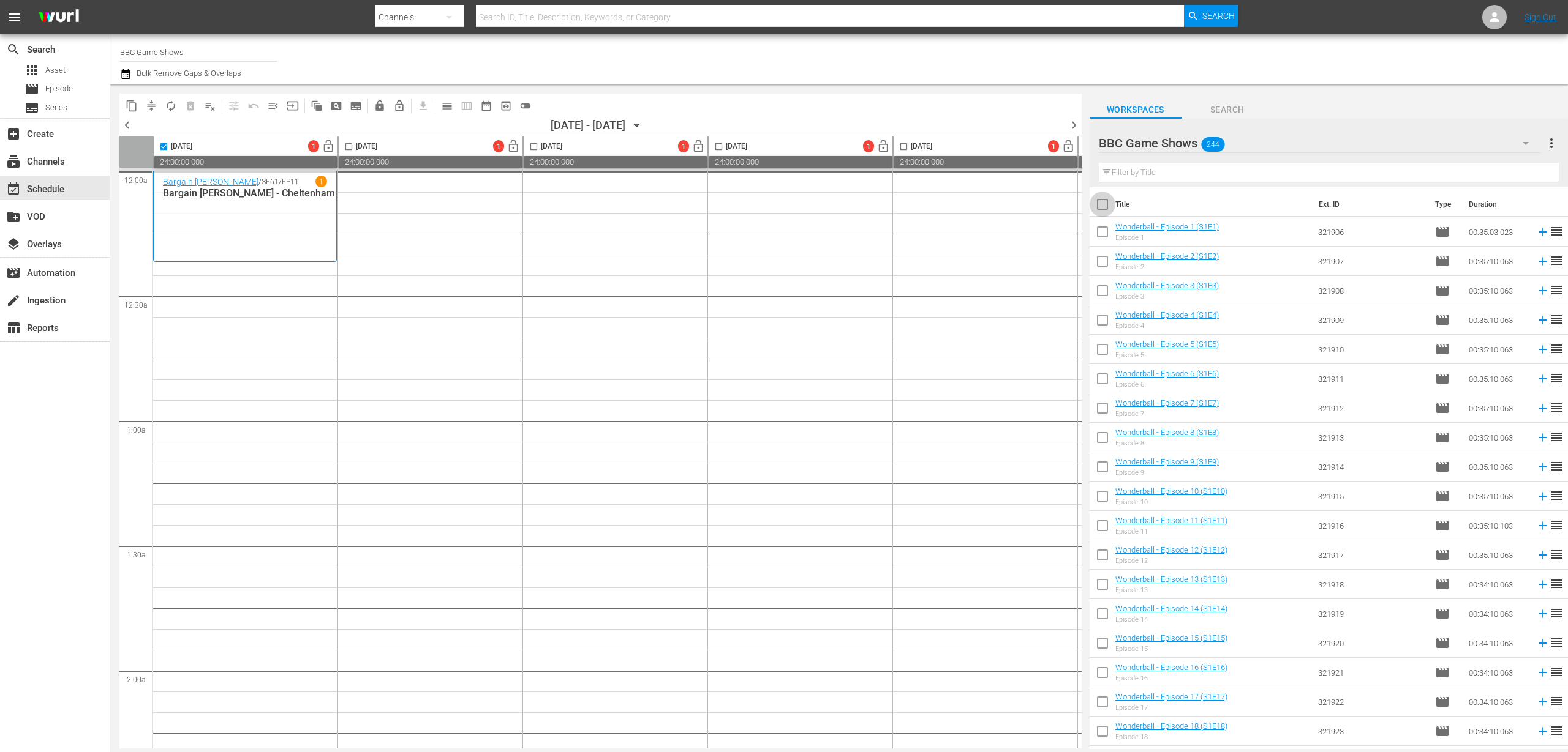
checkbox input "true"
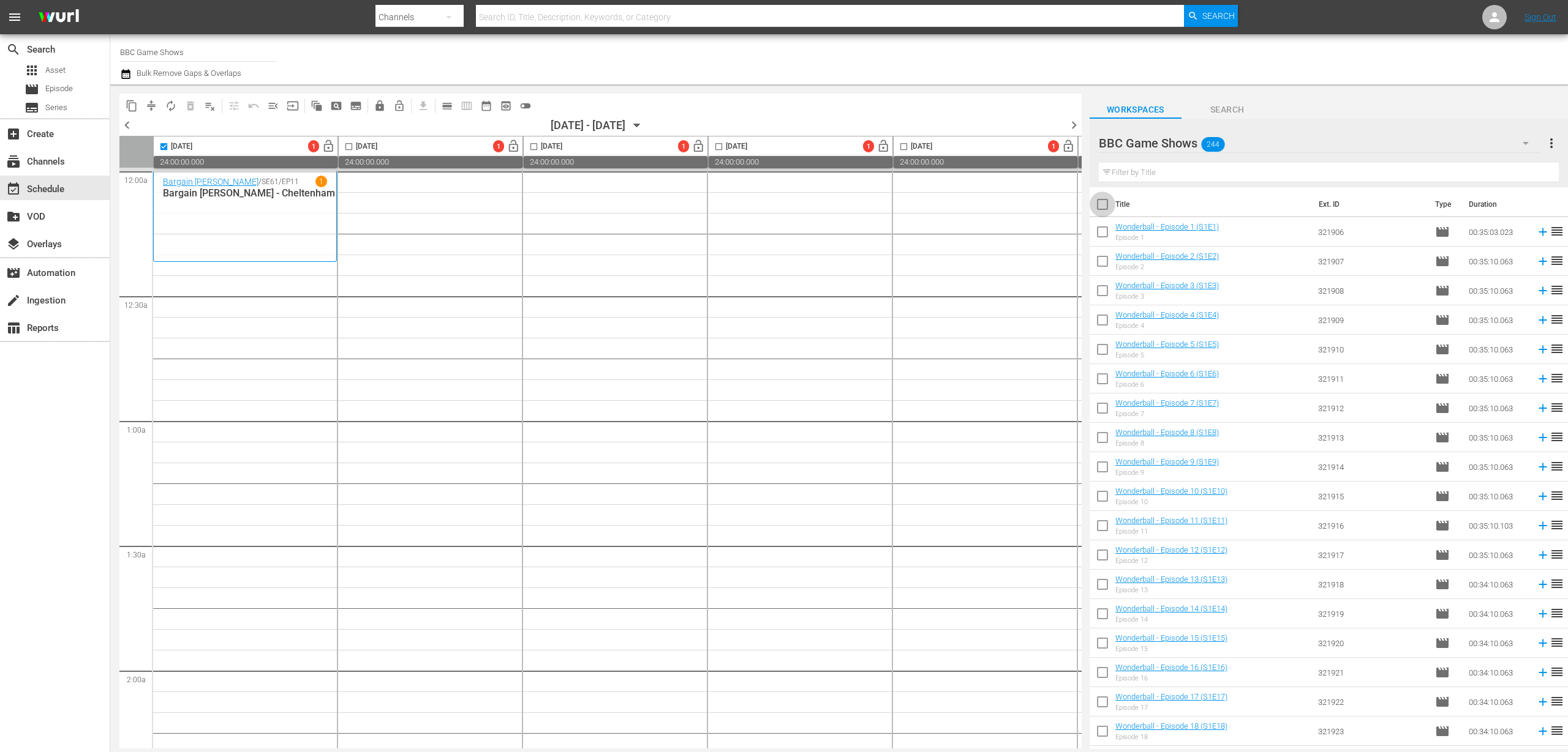
checkbox input "true"
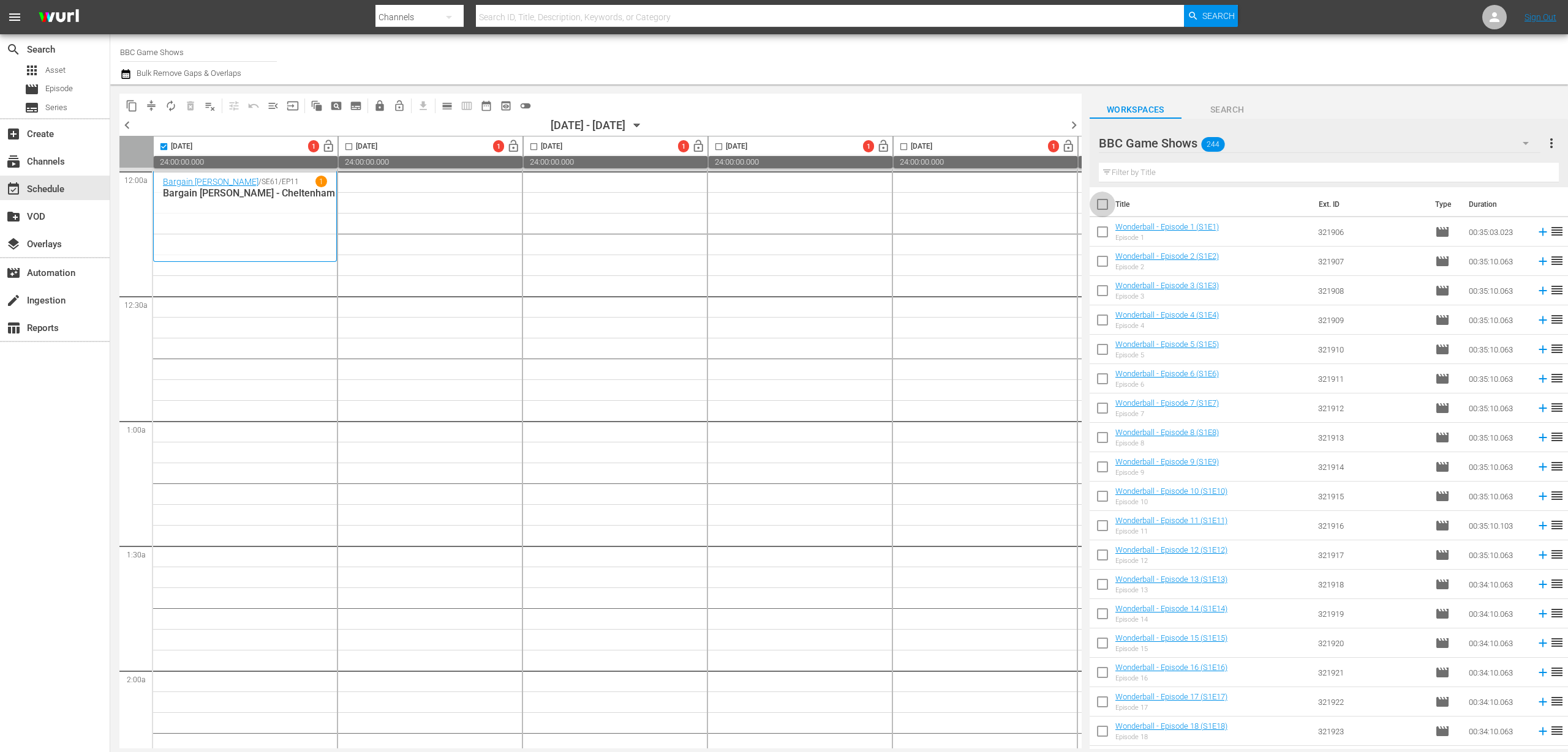
checkbox input "true"
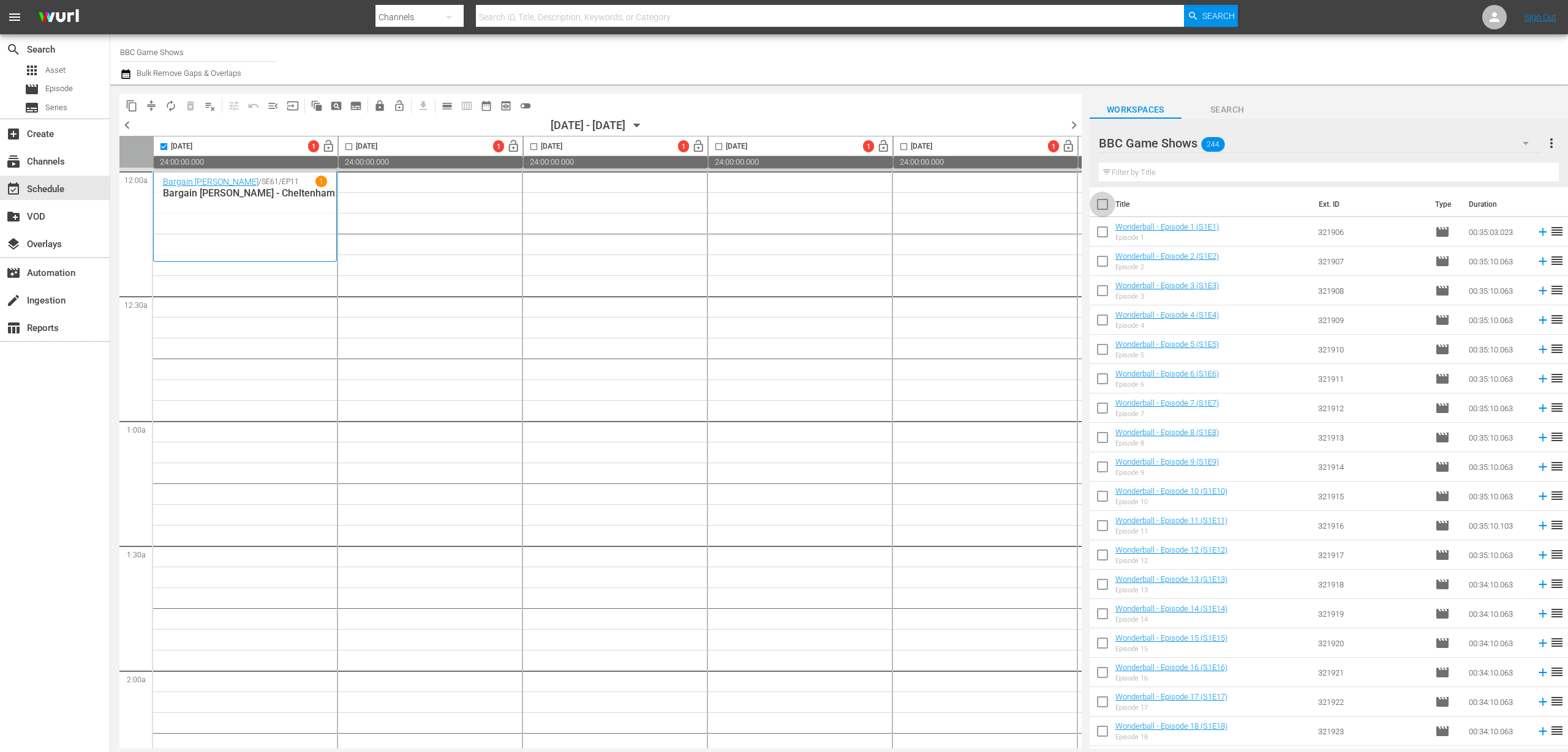
checkbox input "true"
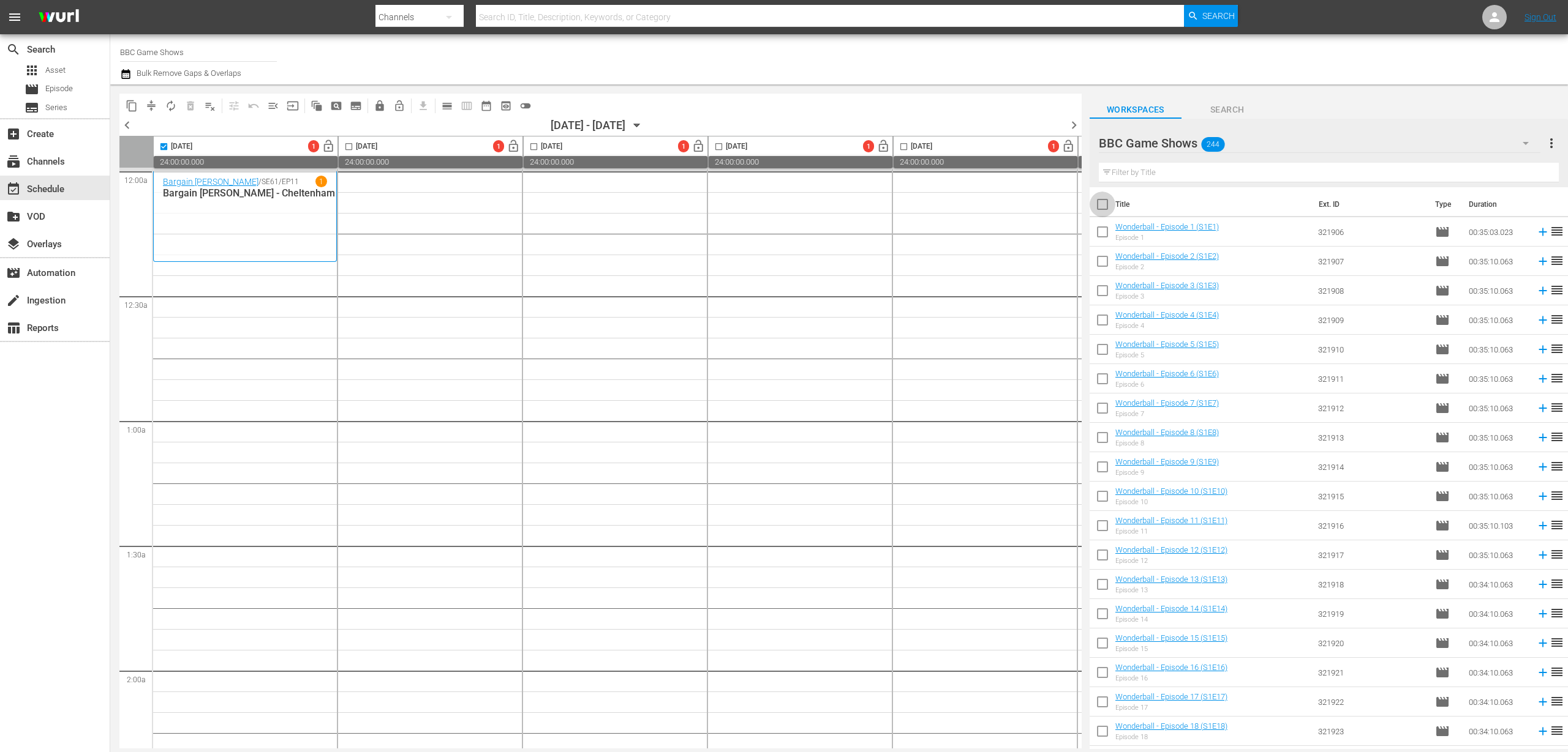
checkbox input "true"
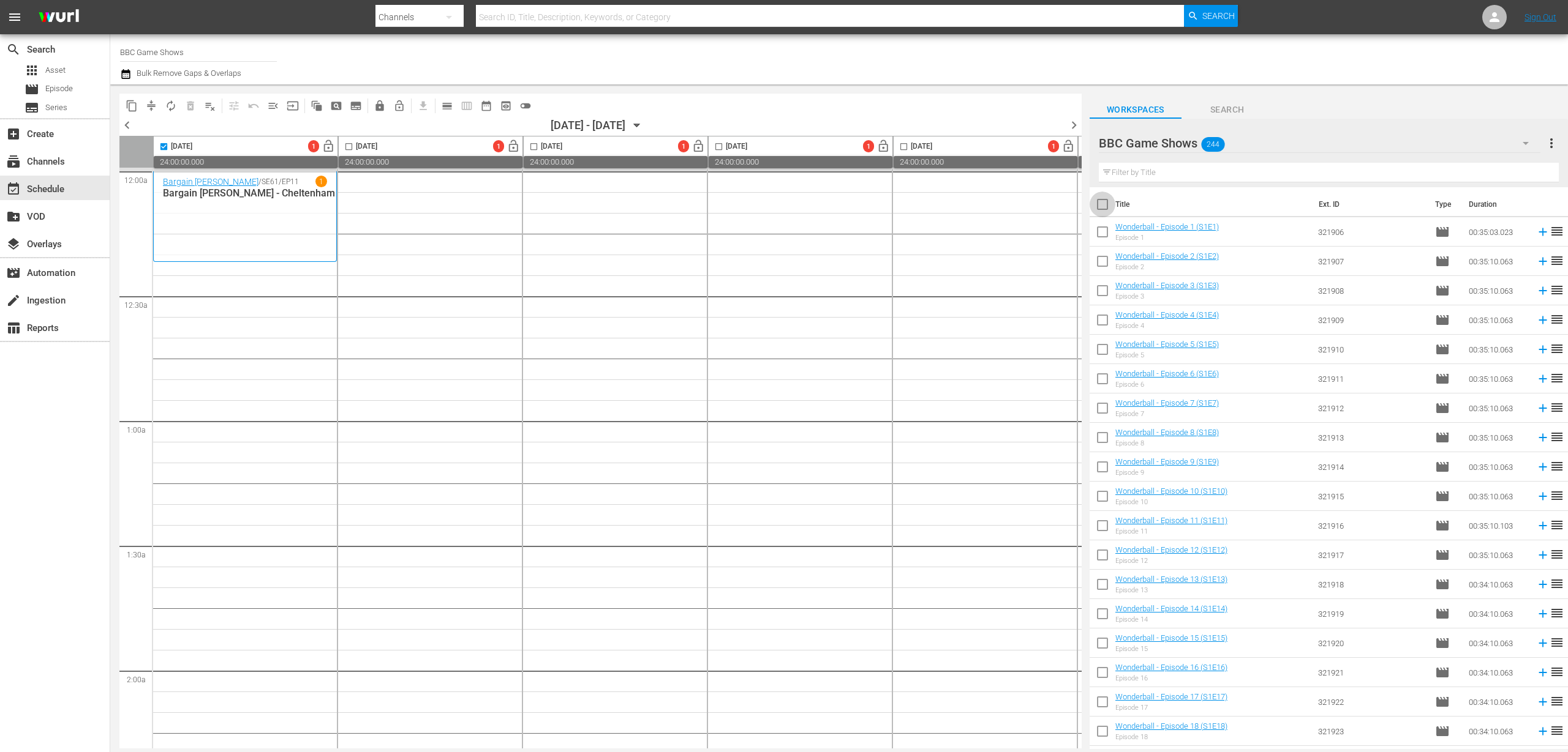
checkbox input "true"
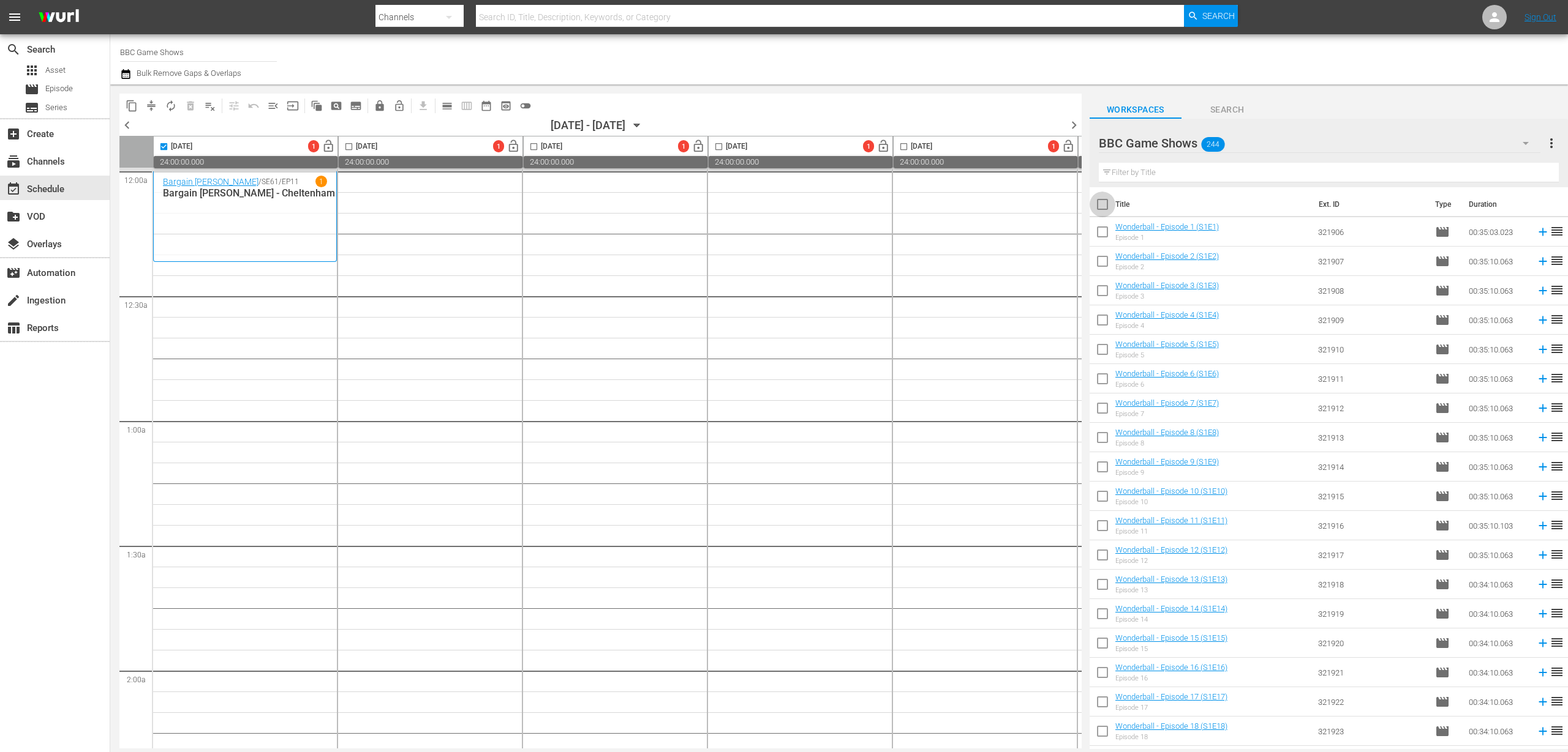
checkbox input "true"
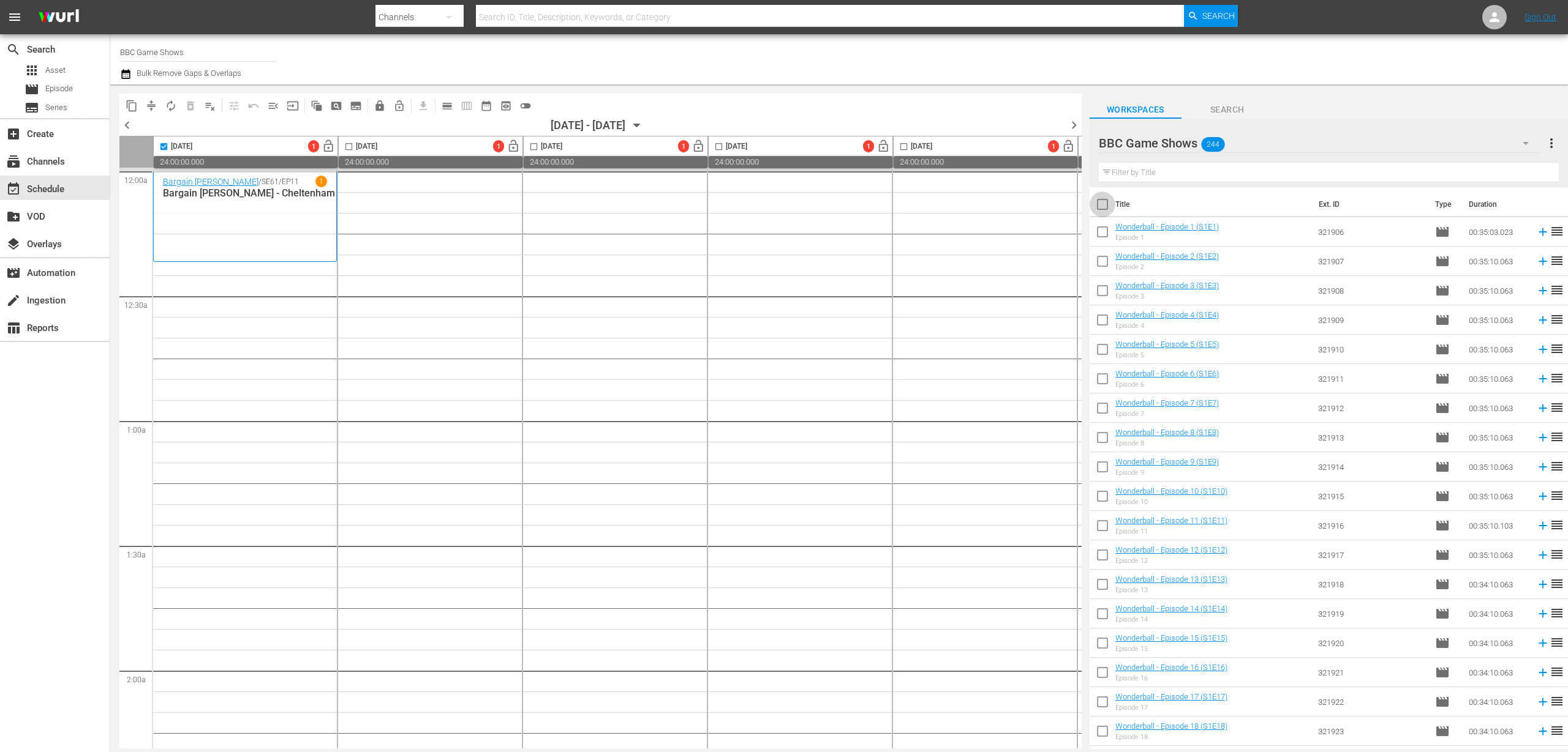
checkbox input "true"
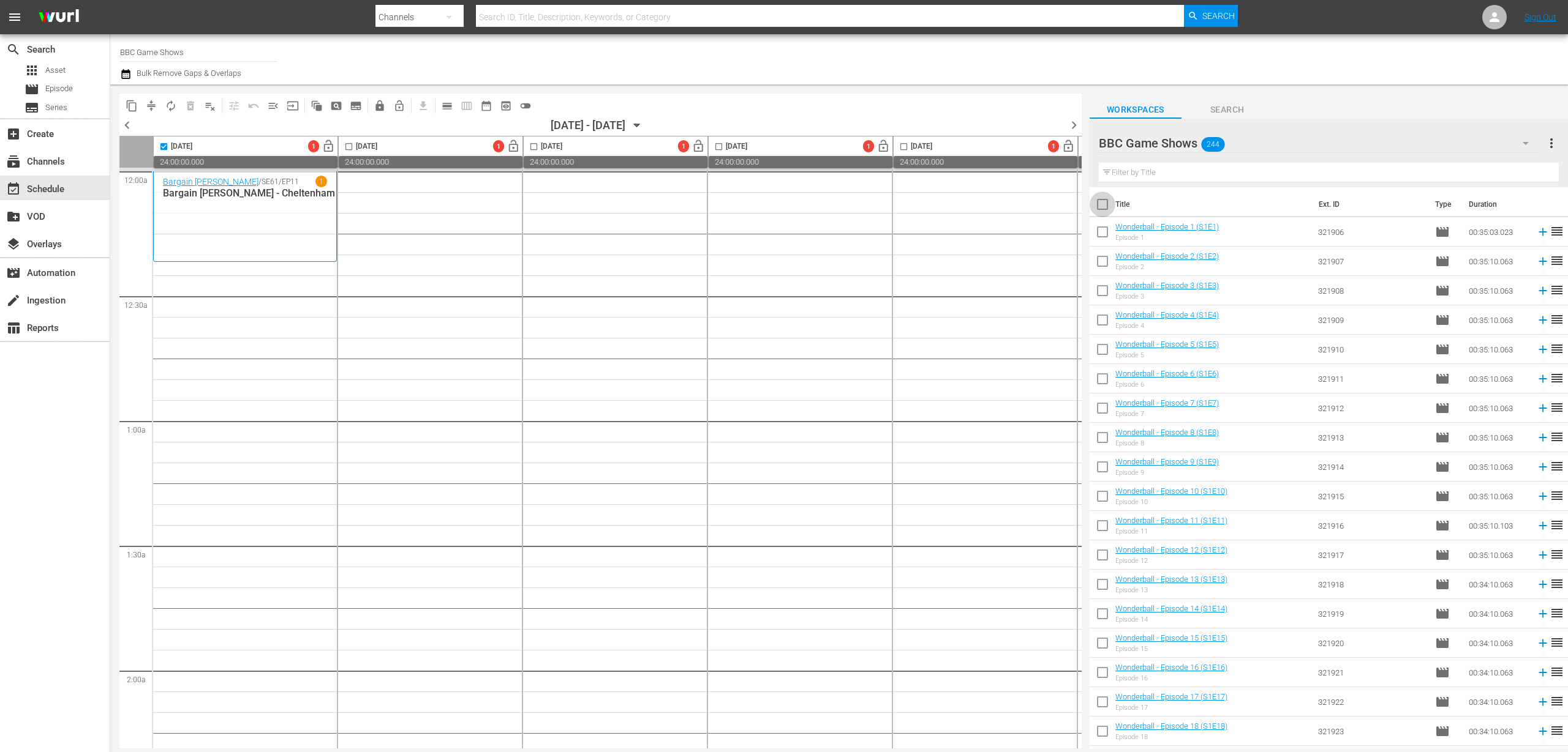
checkbox input "true"
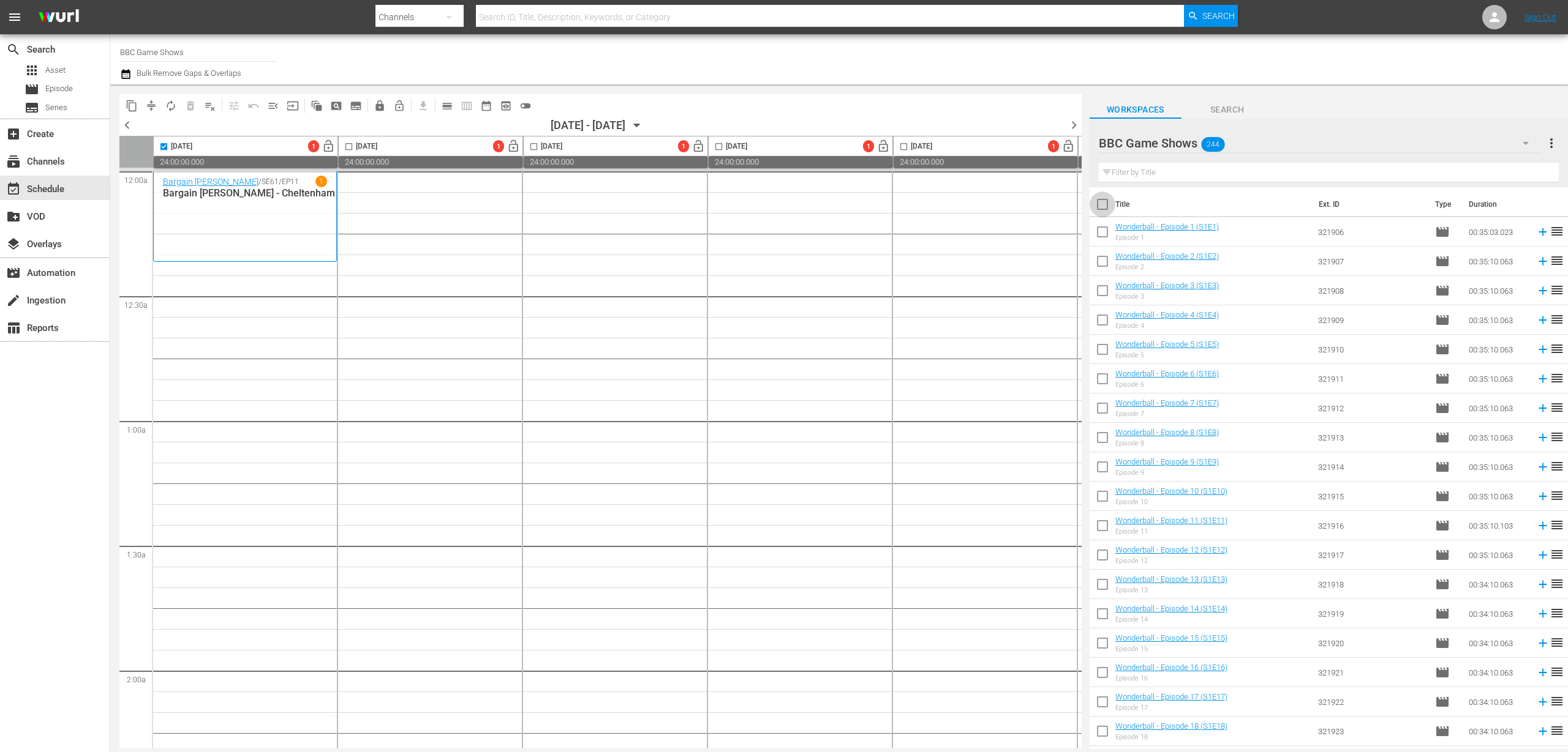
checkbox input "true"
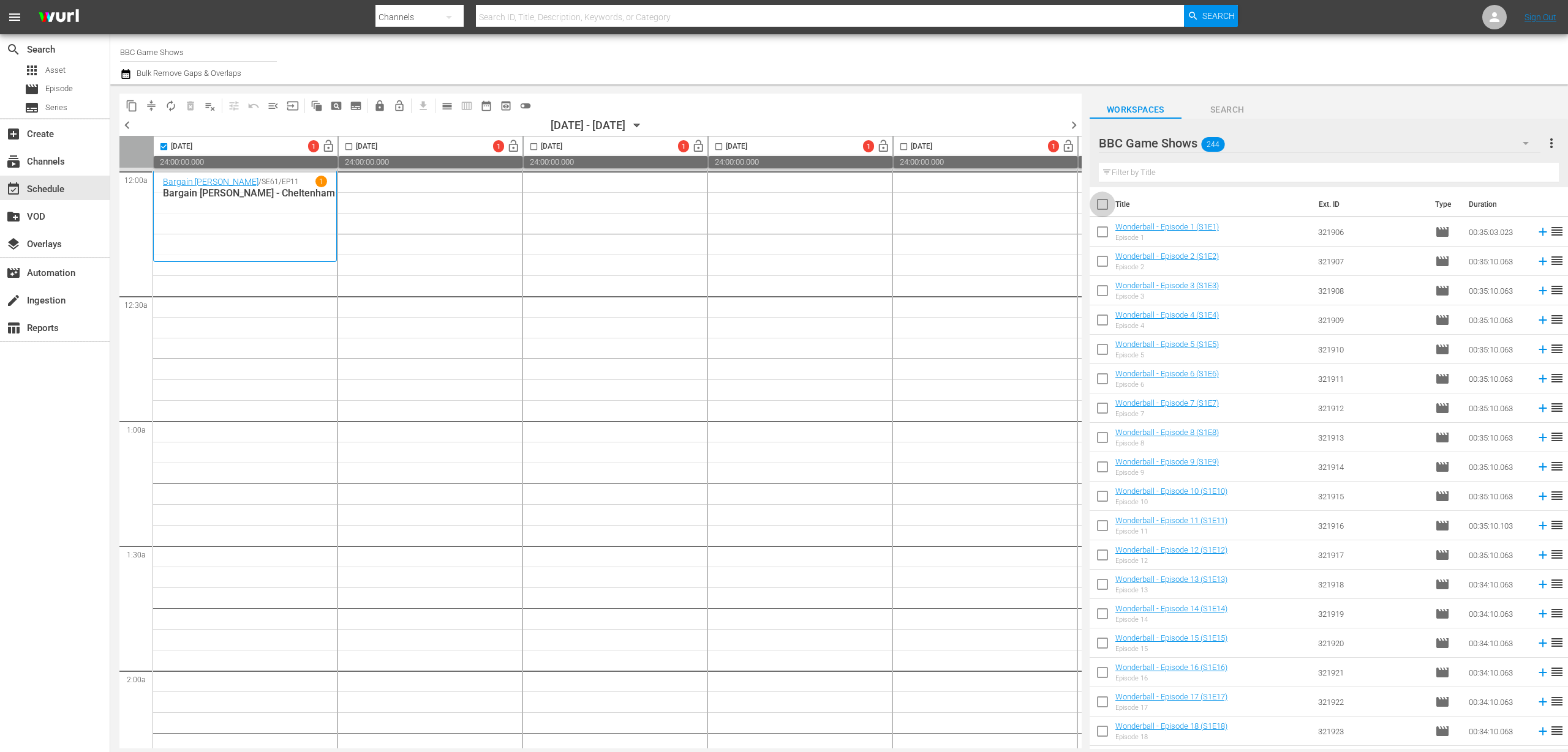
checkbox input "true"
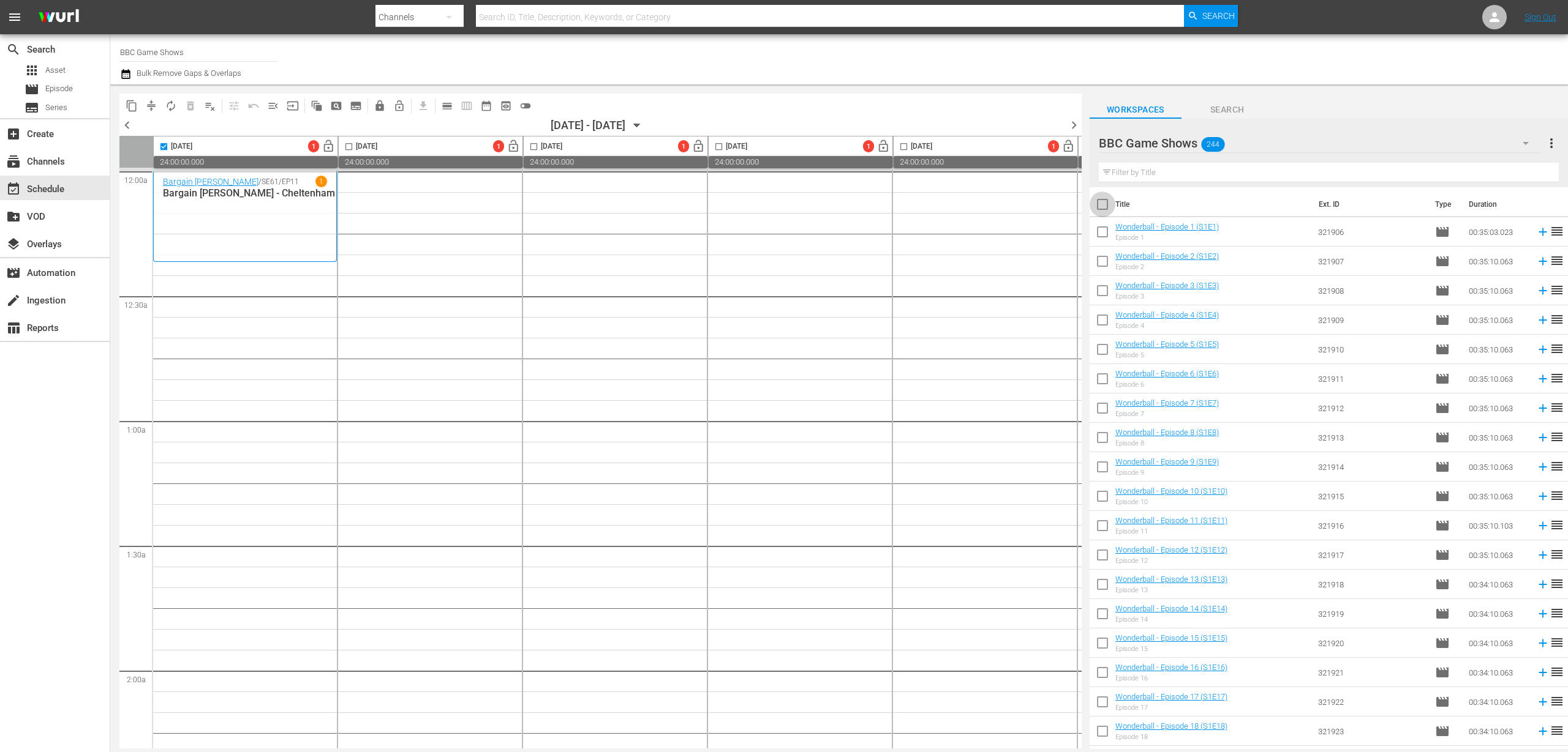
checkbox input "true"
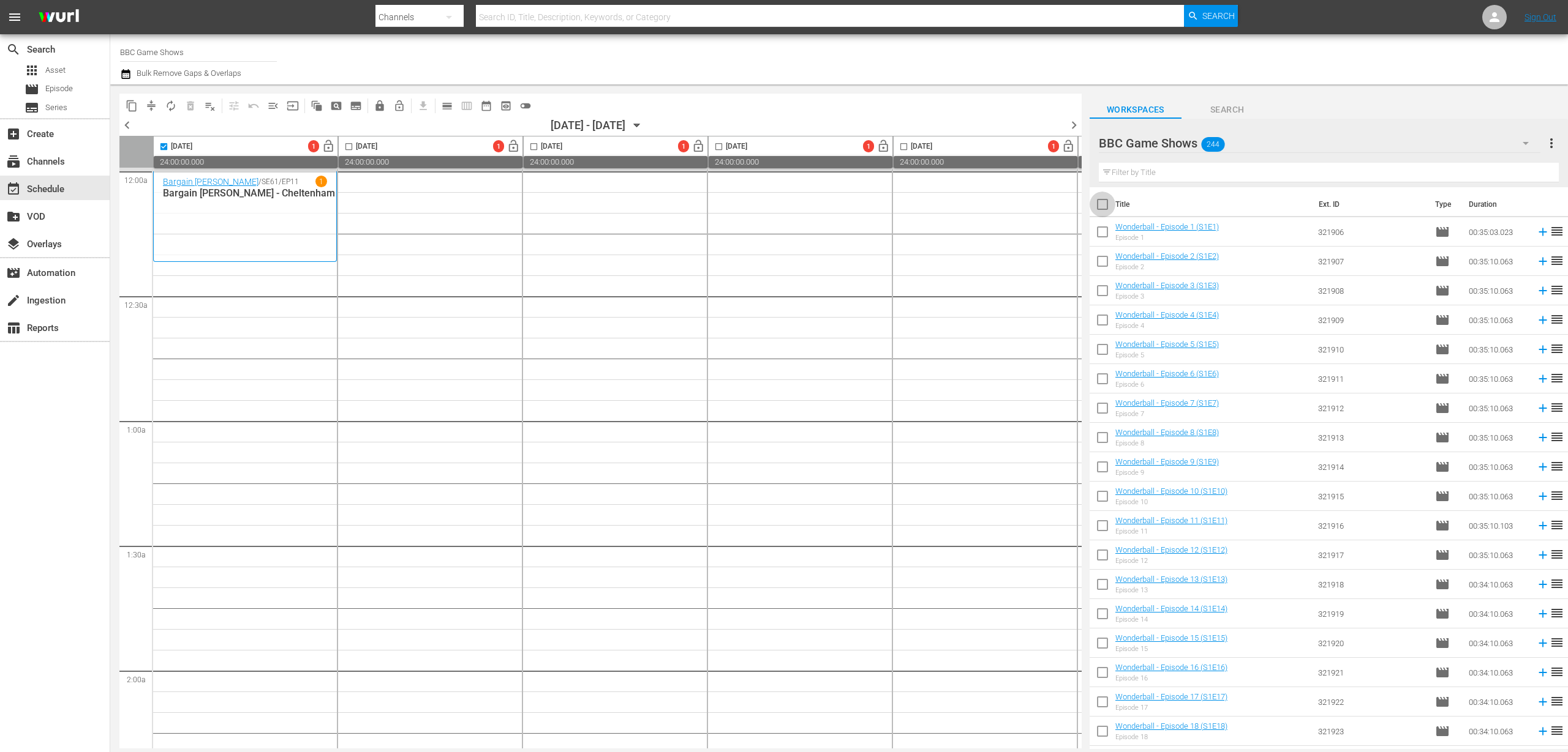
checkbox input "true"
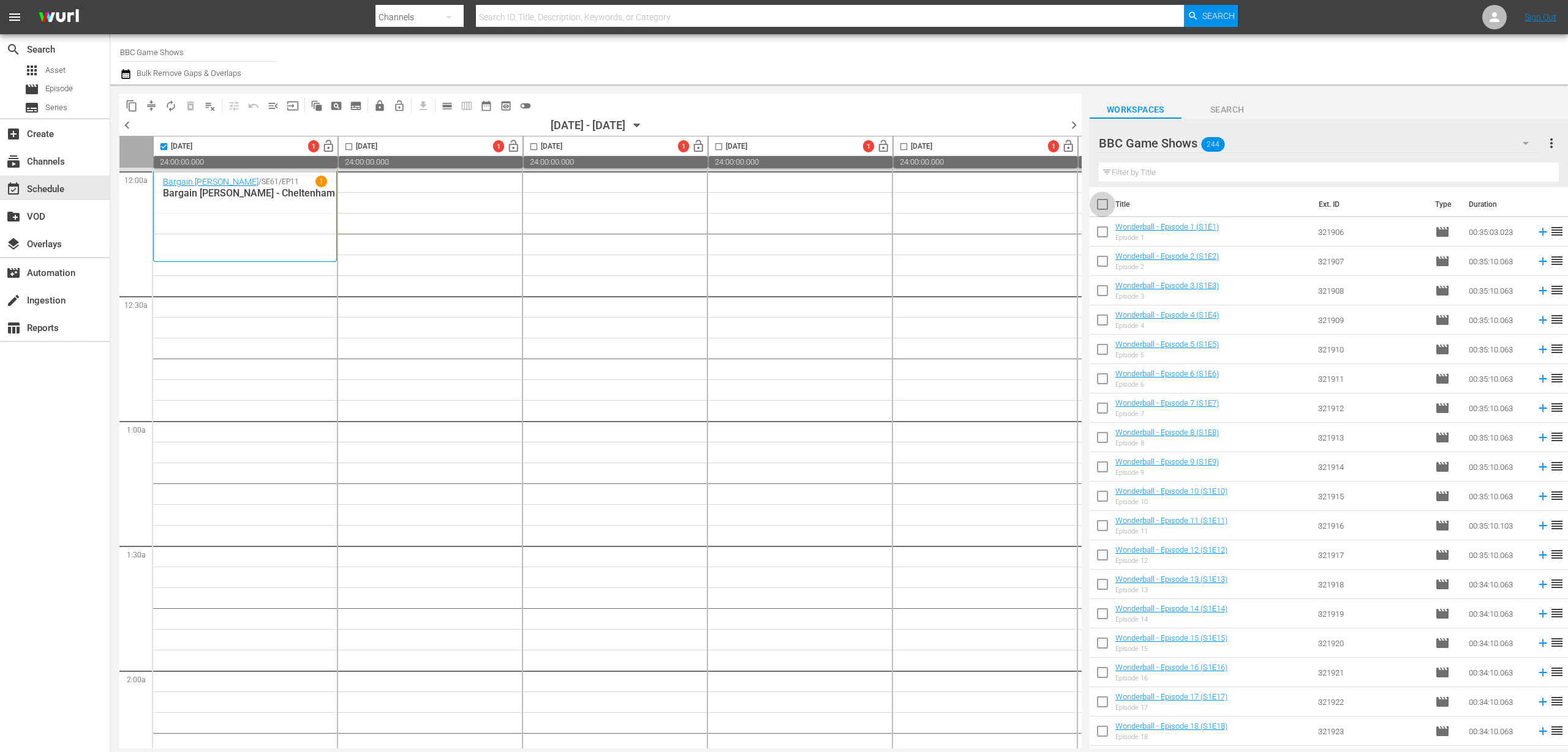
checkbox input "true"
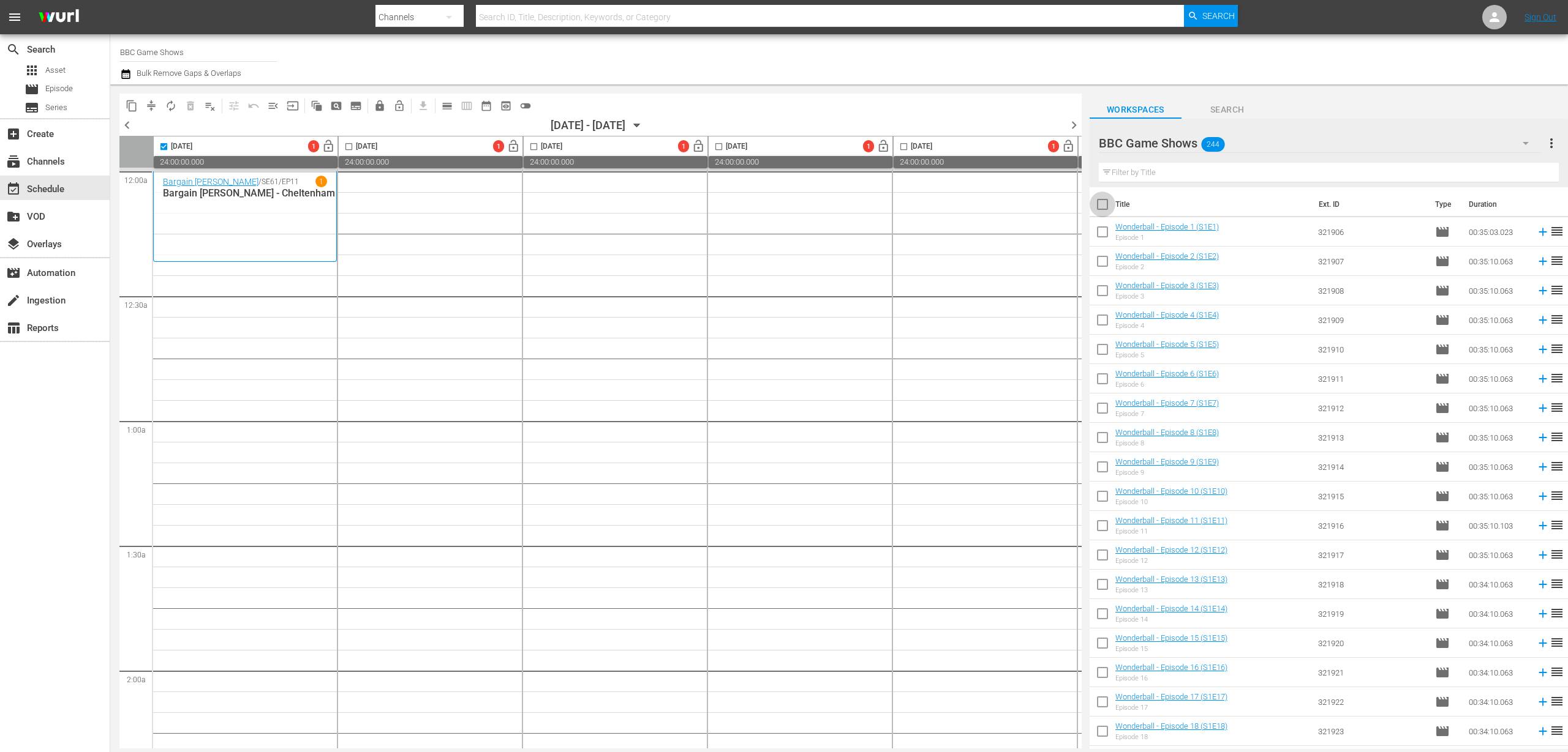
checkbox input "true"
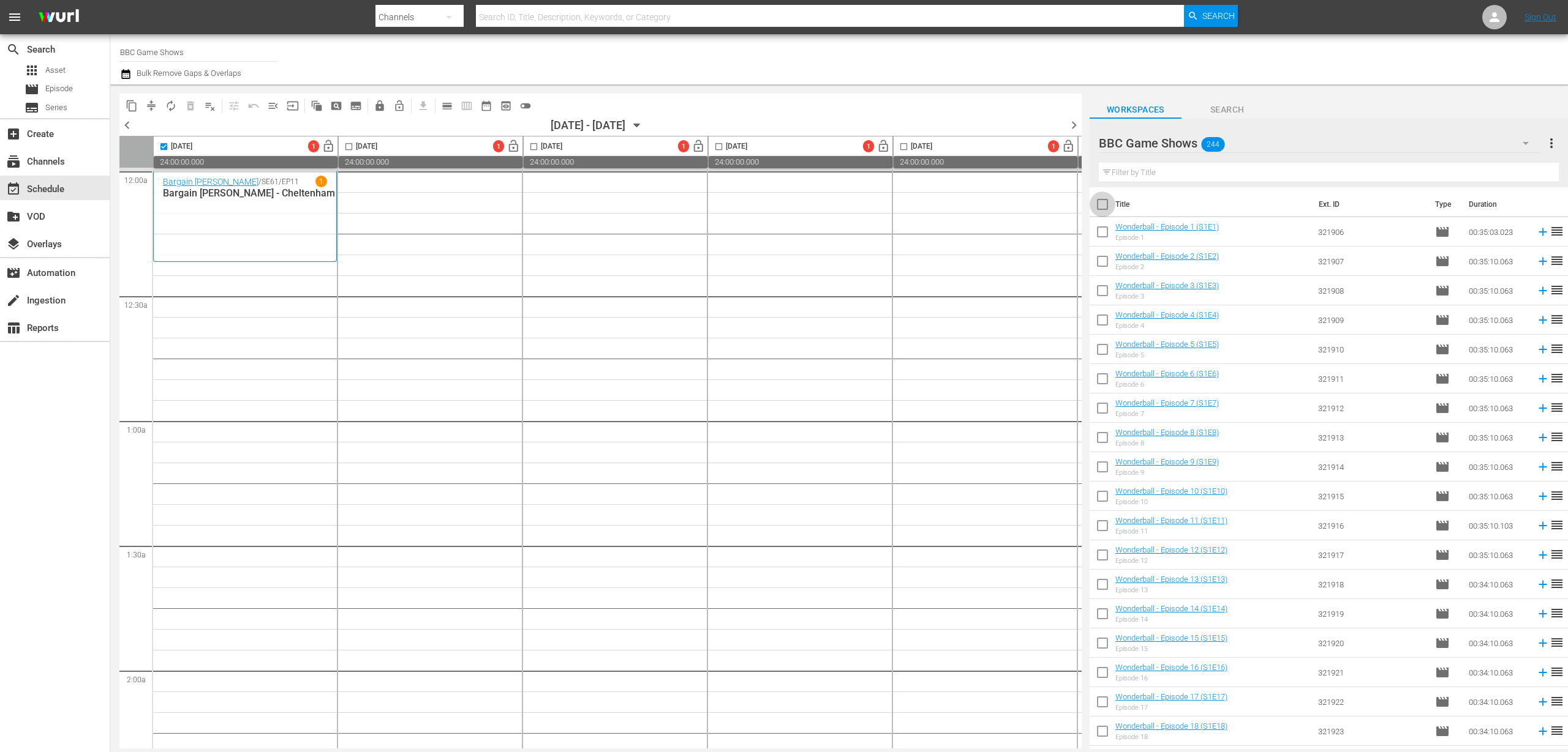
checkbox input "true"
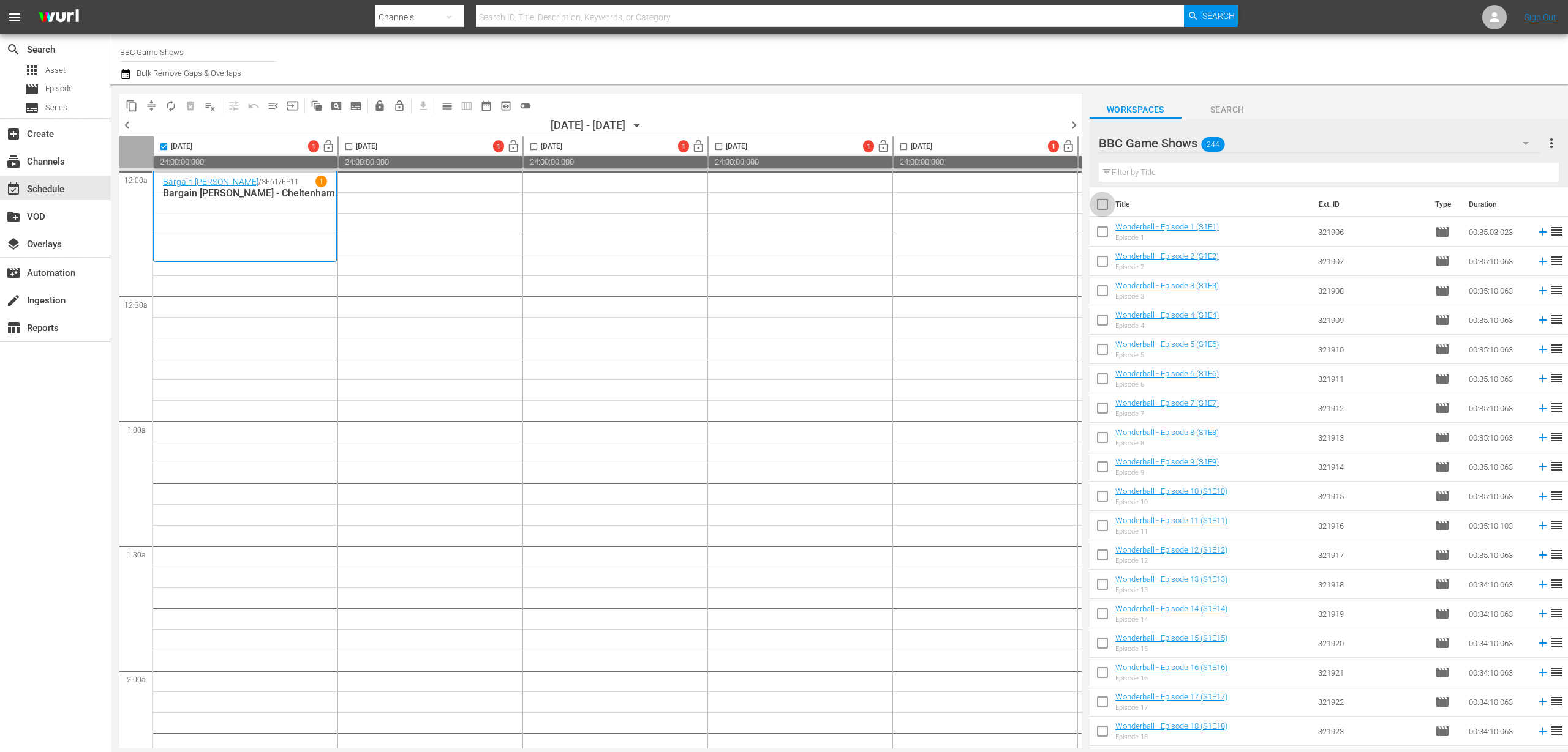
checkbox input "true"
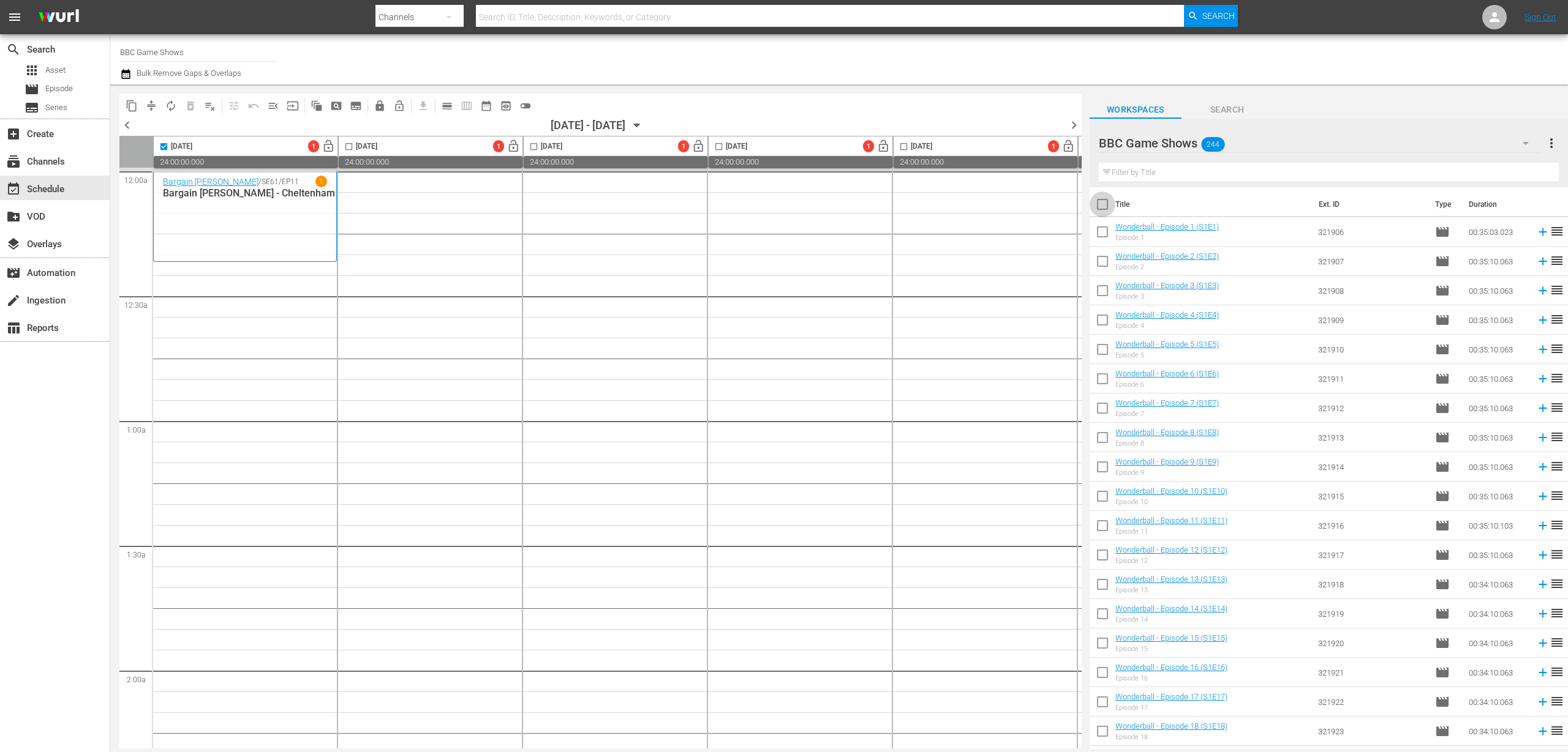
checkbox input "true"
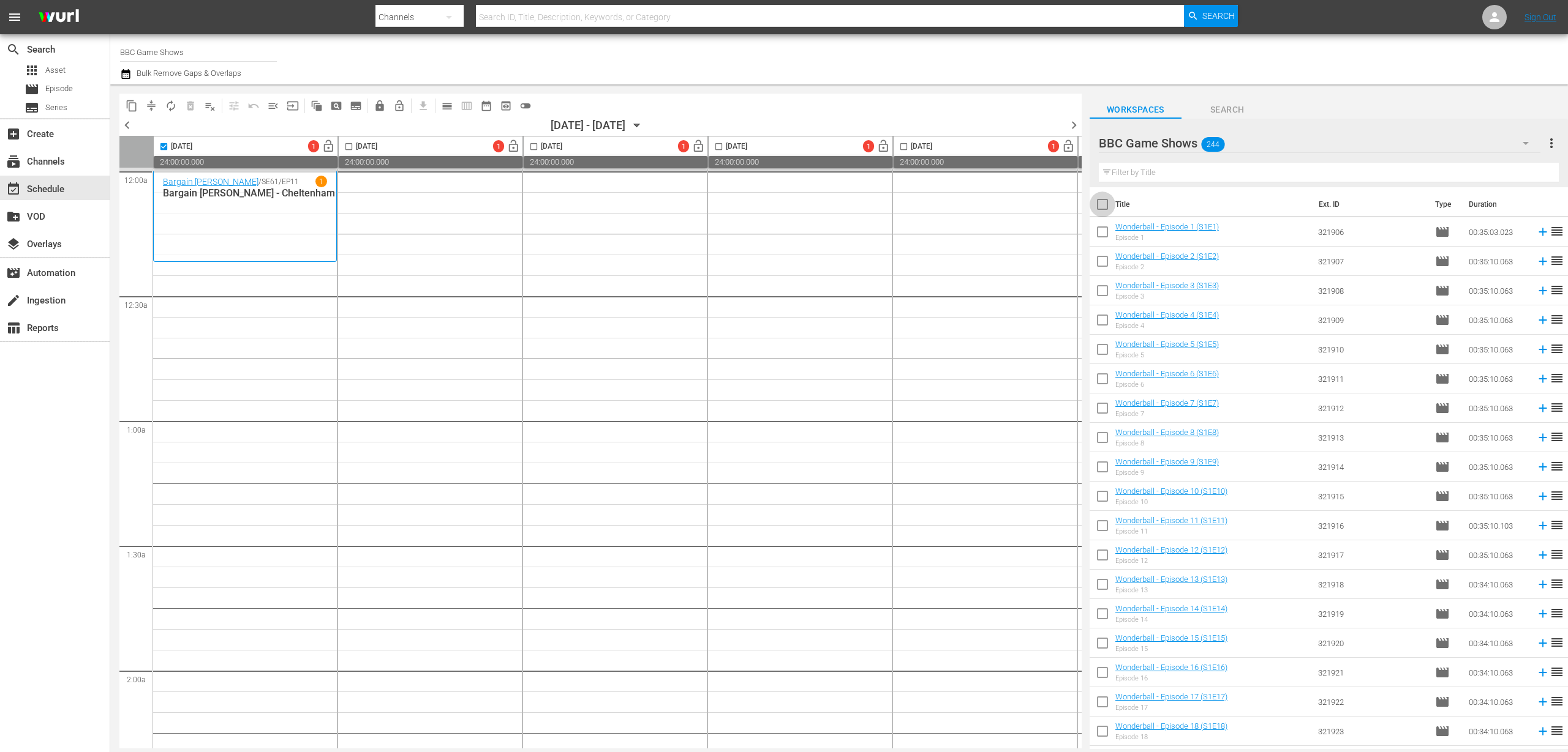
checkbox input "true"
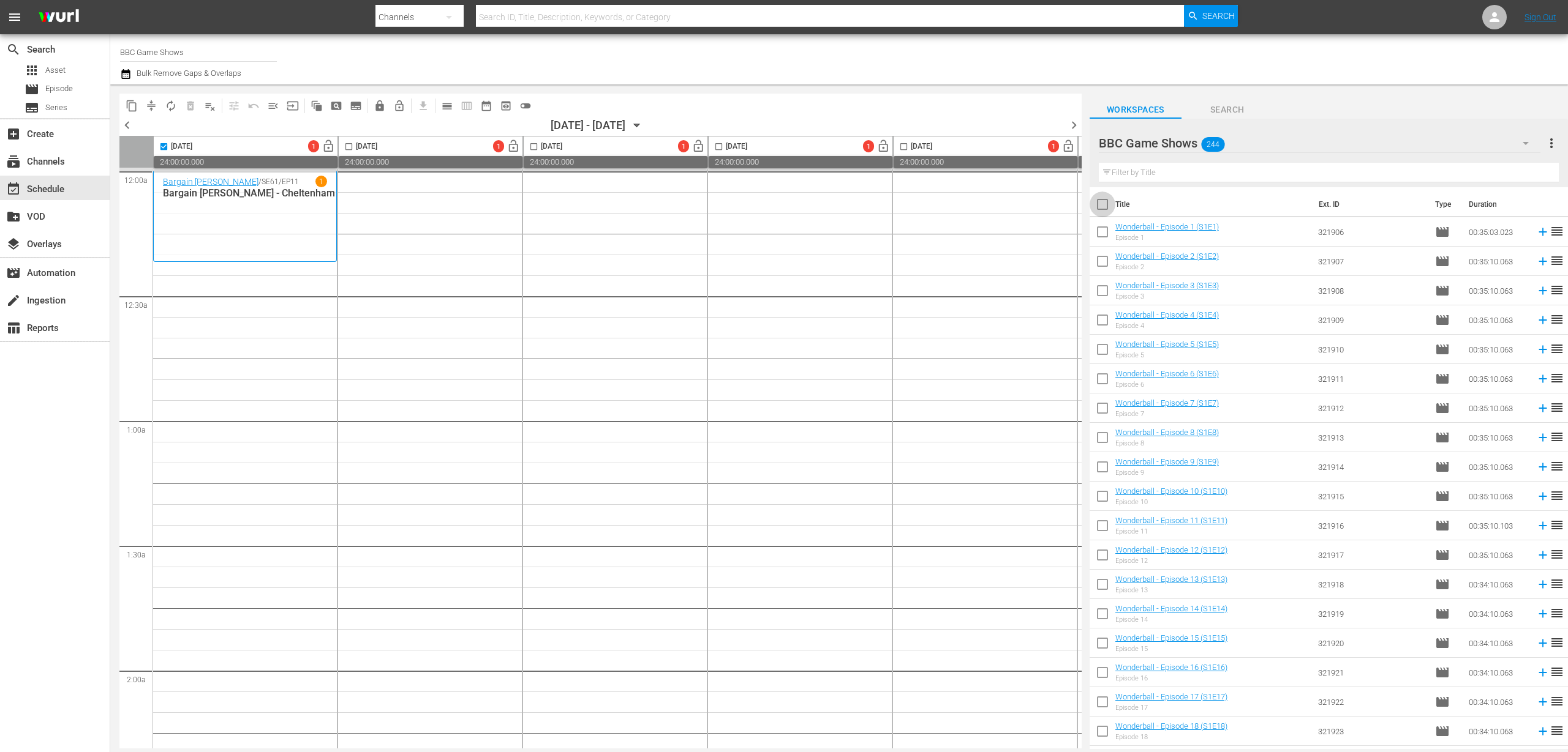
checkbox input "true"
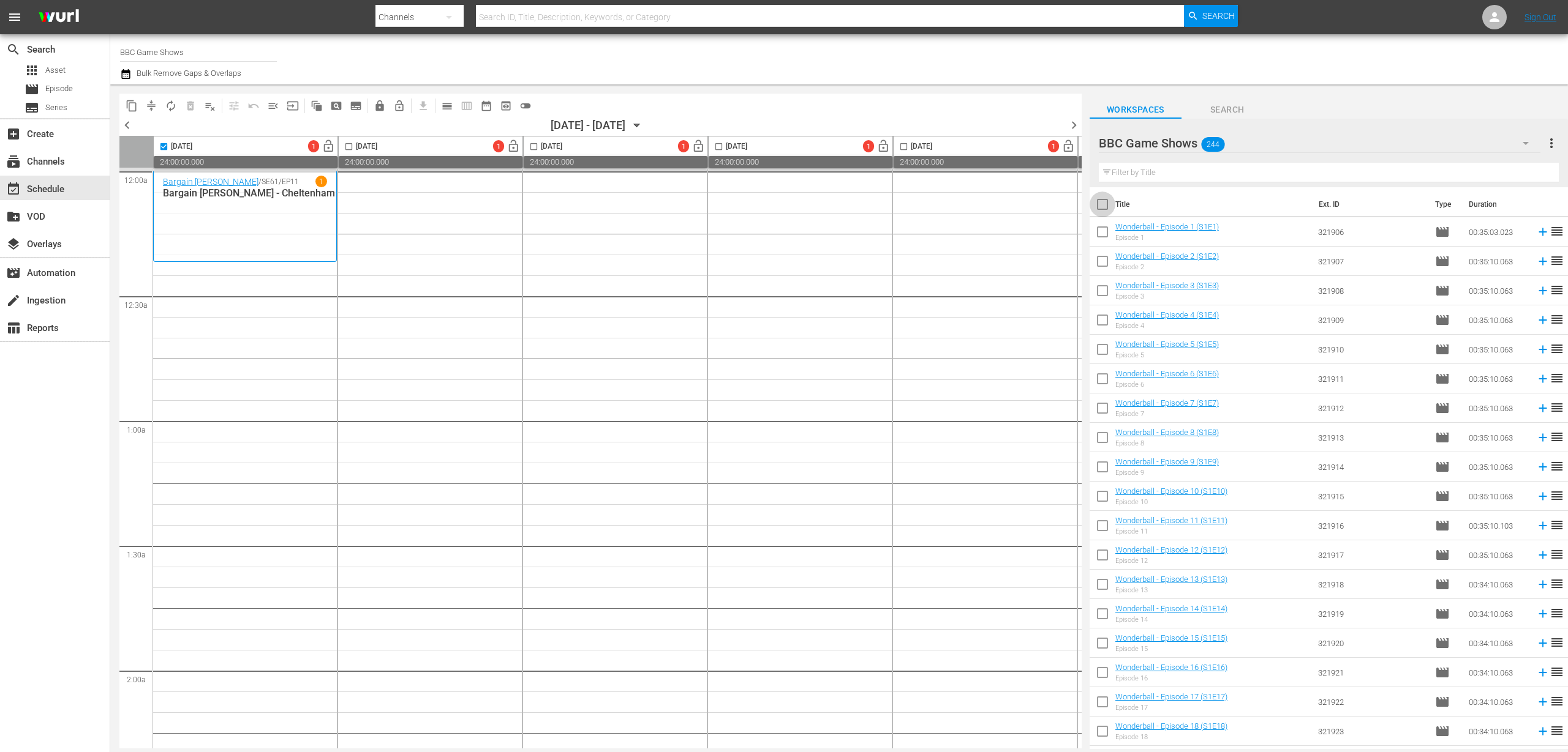
checkbox input "true"
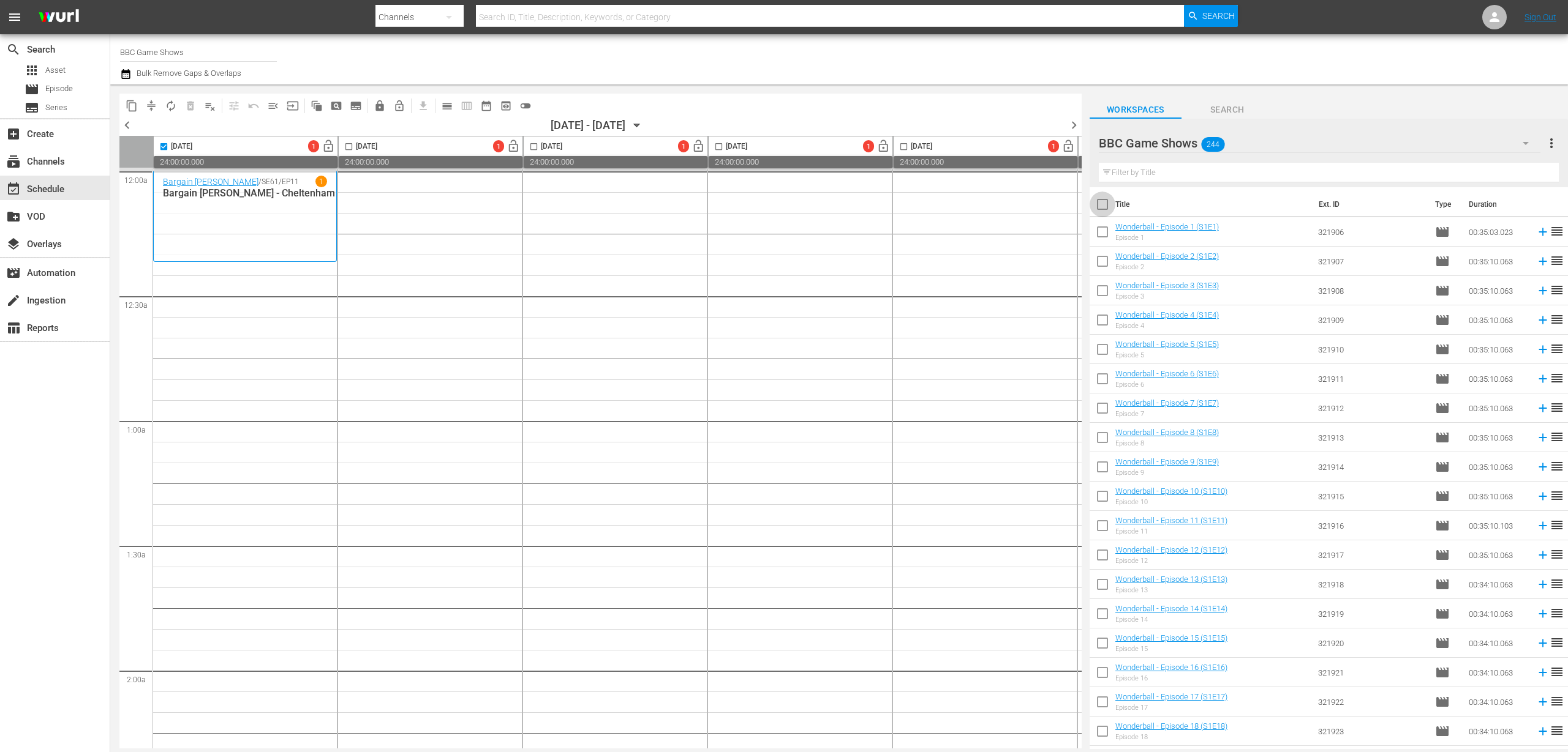
checkbox input "true"
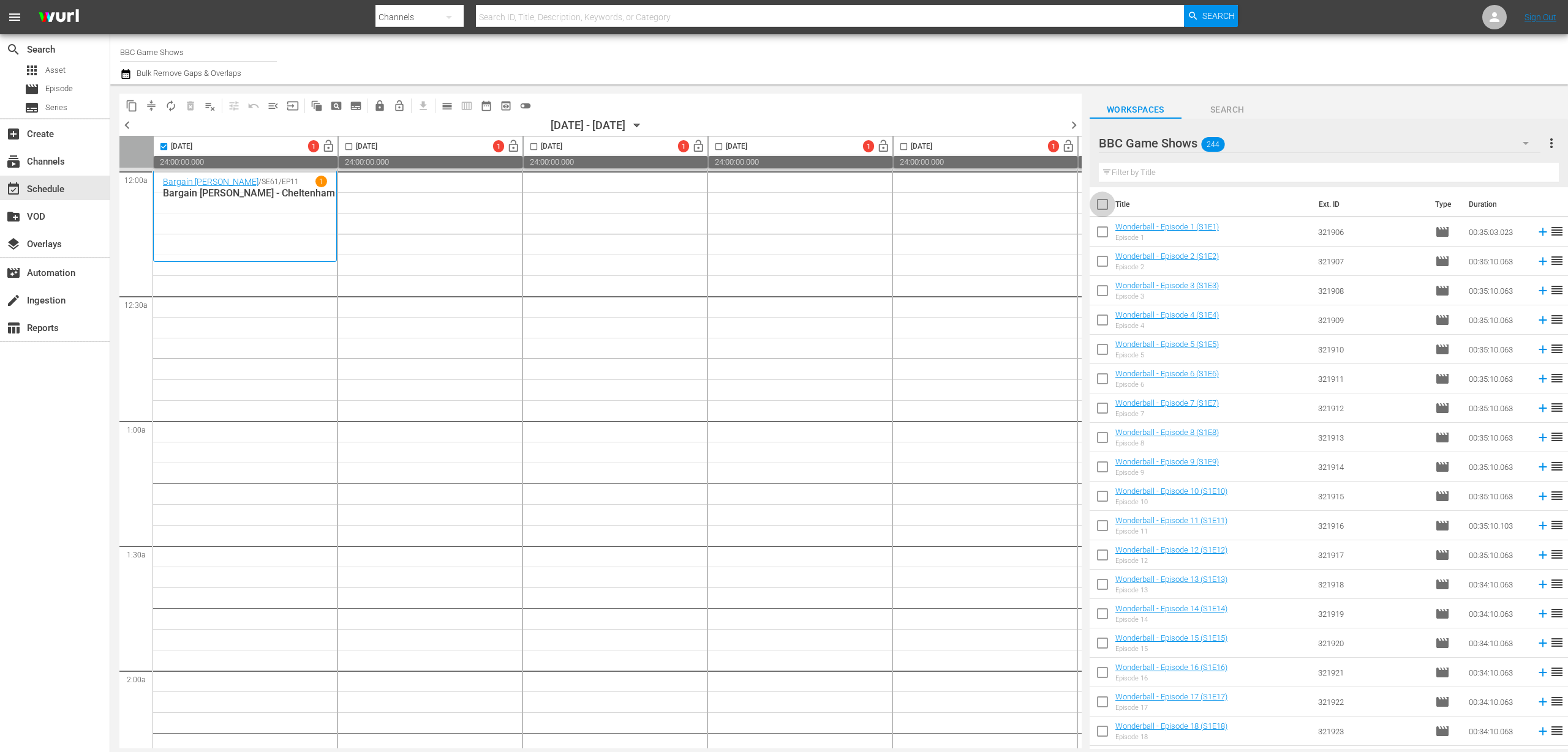
checkbox input "true"
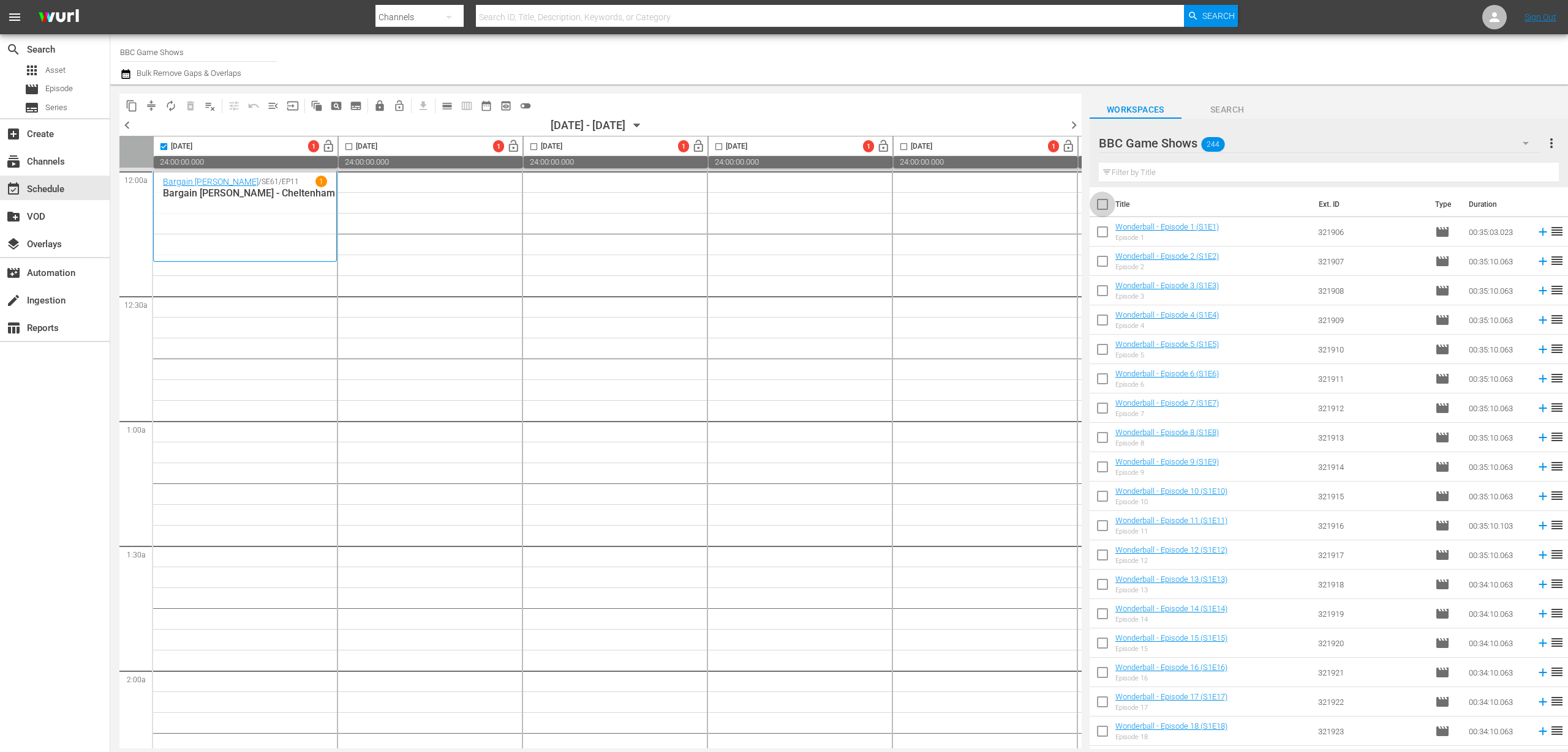
checkbox input "true"
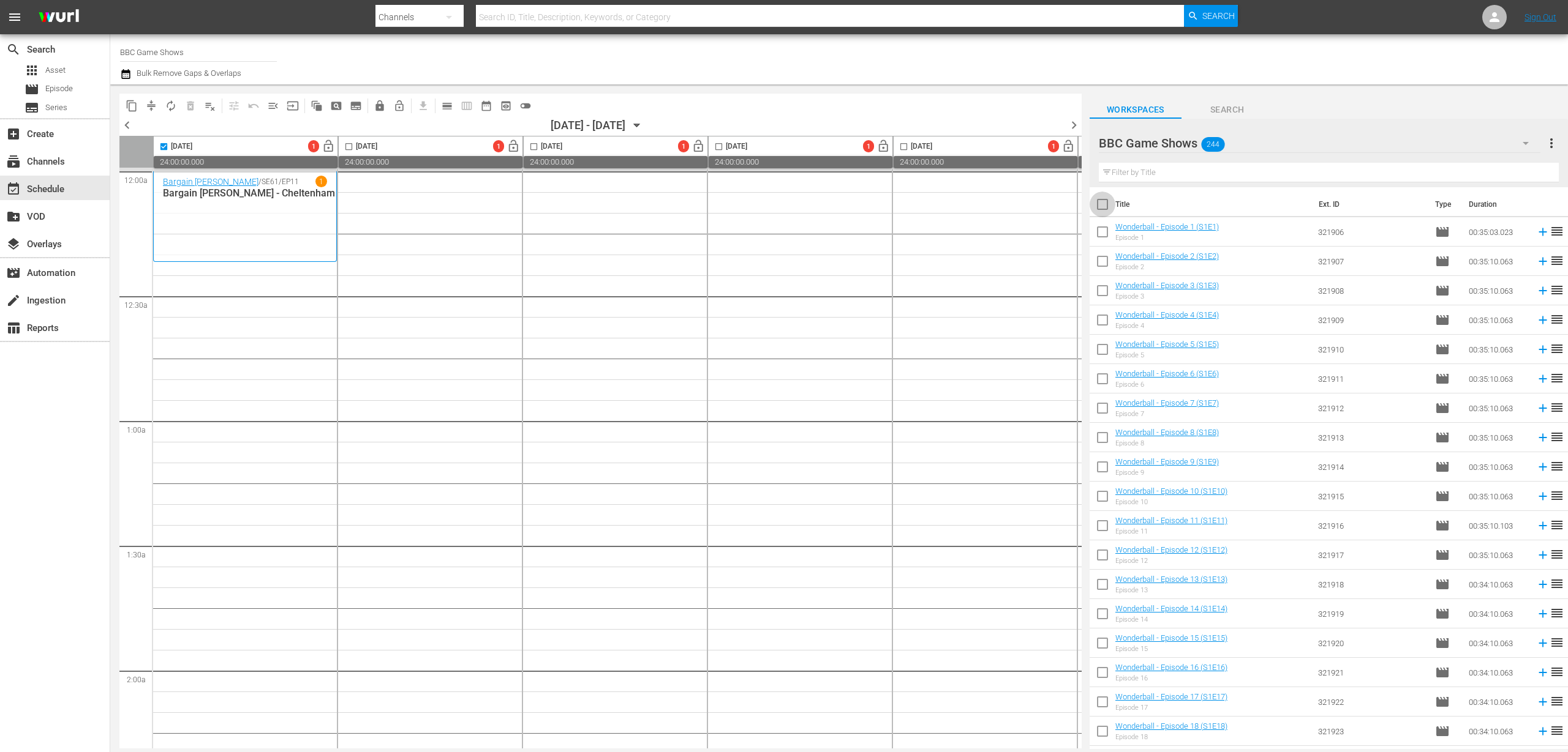
checkbox input "true"
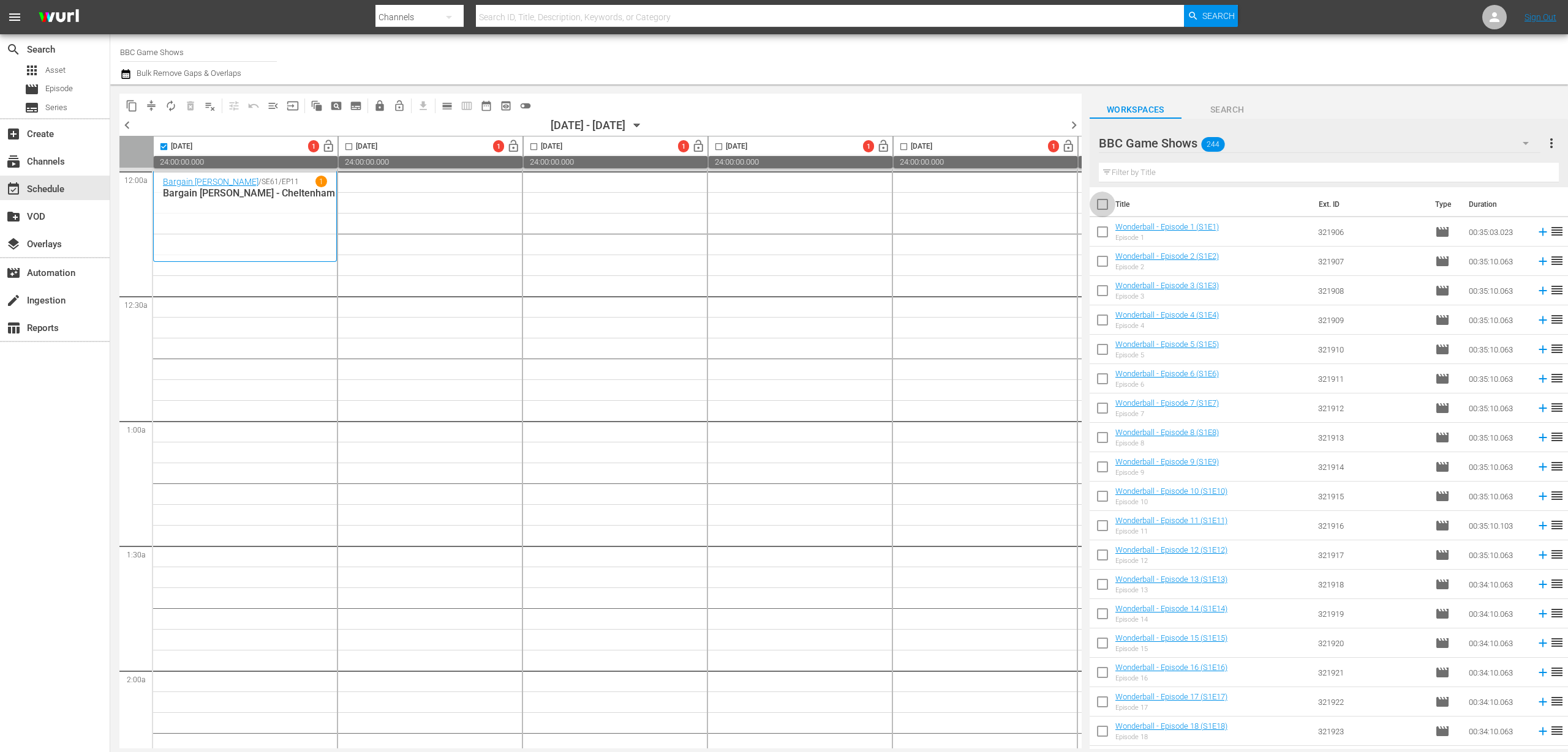
checkbox input "true"
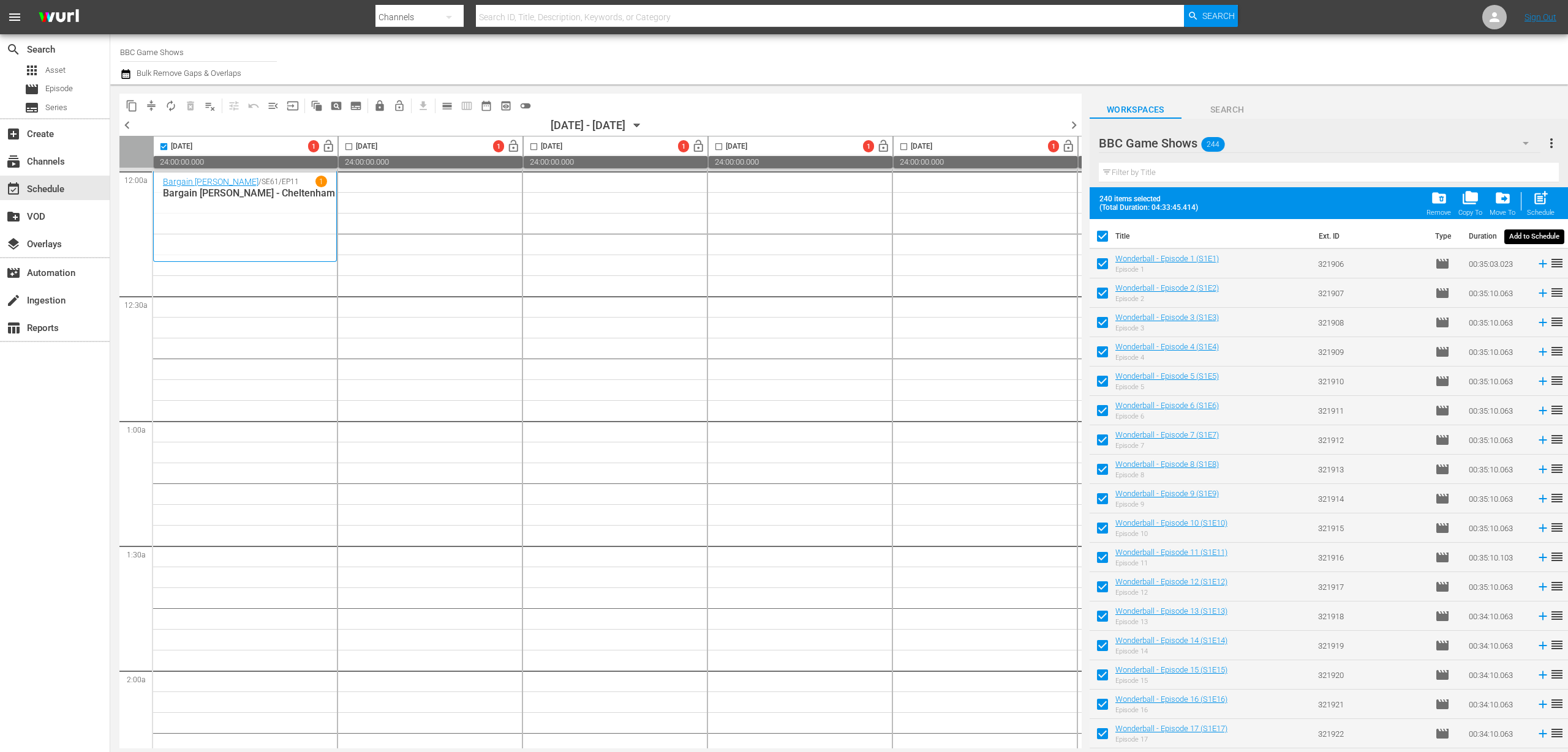
click at [1538, 197] on span "post_add" at bounding box center [1541, 198] width 17 height 17
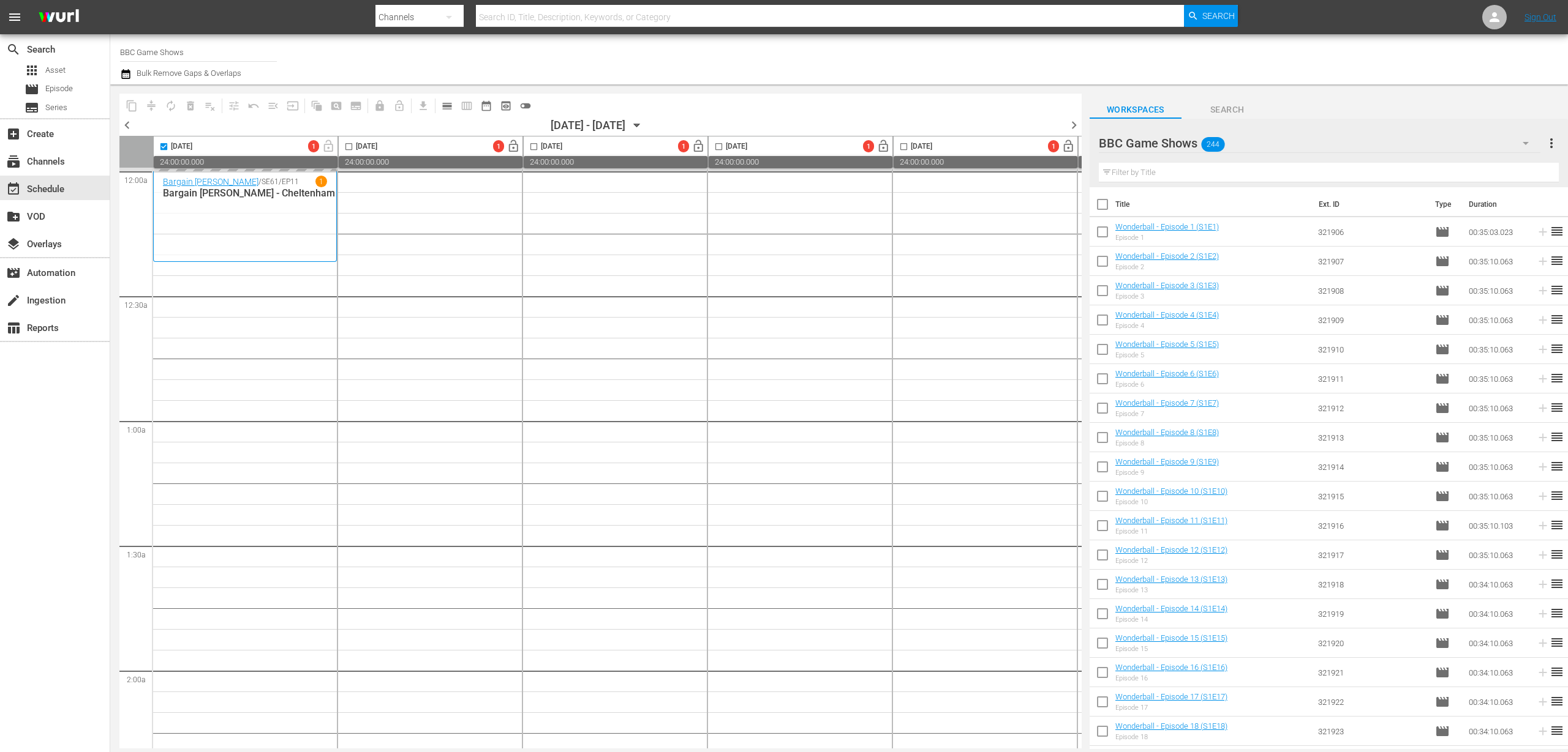
drag, startPoint x: 888, startPoint y: 419, endPoint x: 881, endPoint y: 420, distance: 7.1
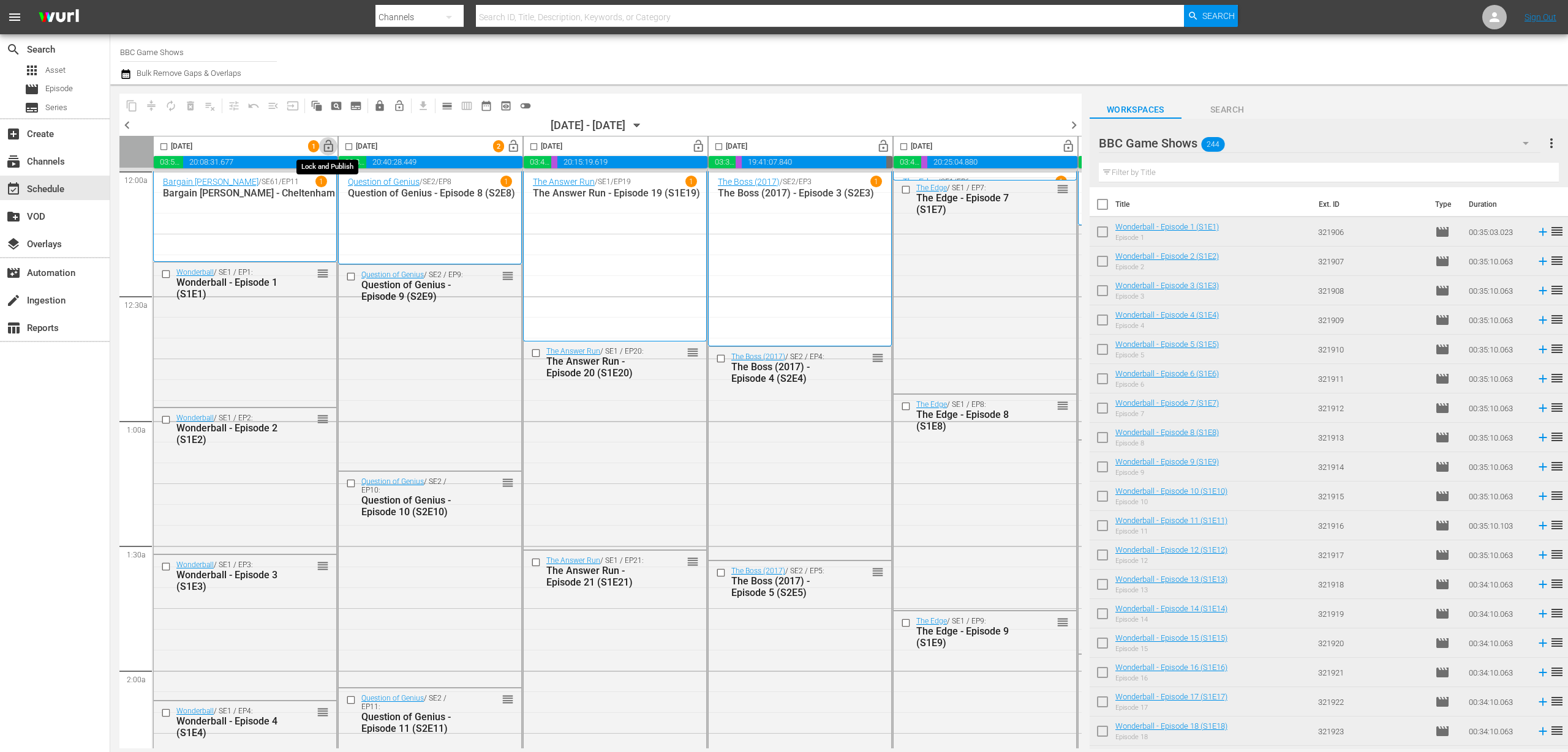
click at [330, 140] on span "lock_open" at bounding box center [328, 146] width 14 height 14
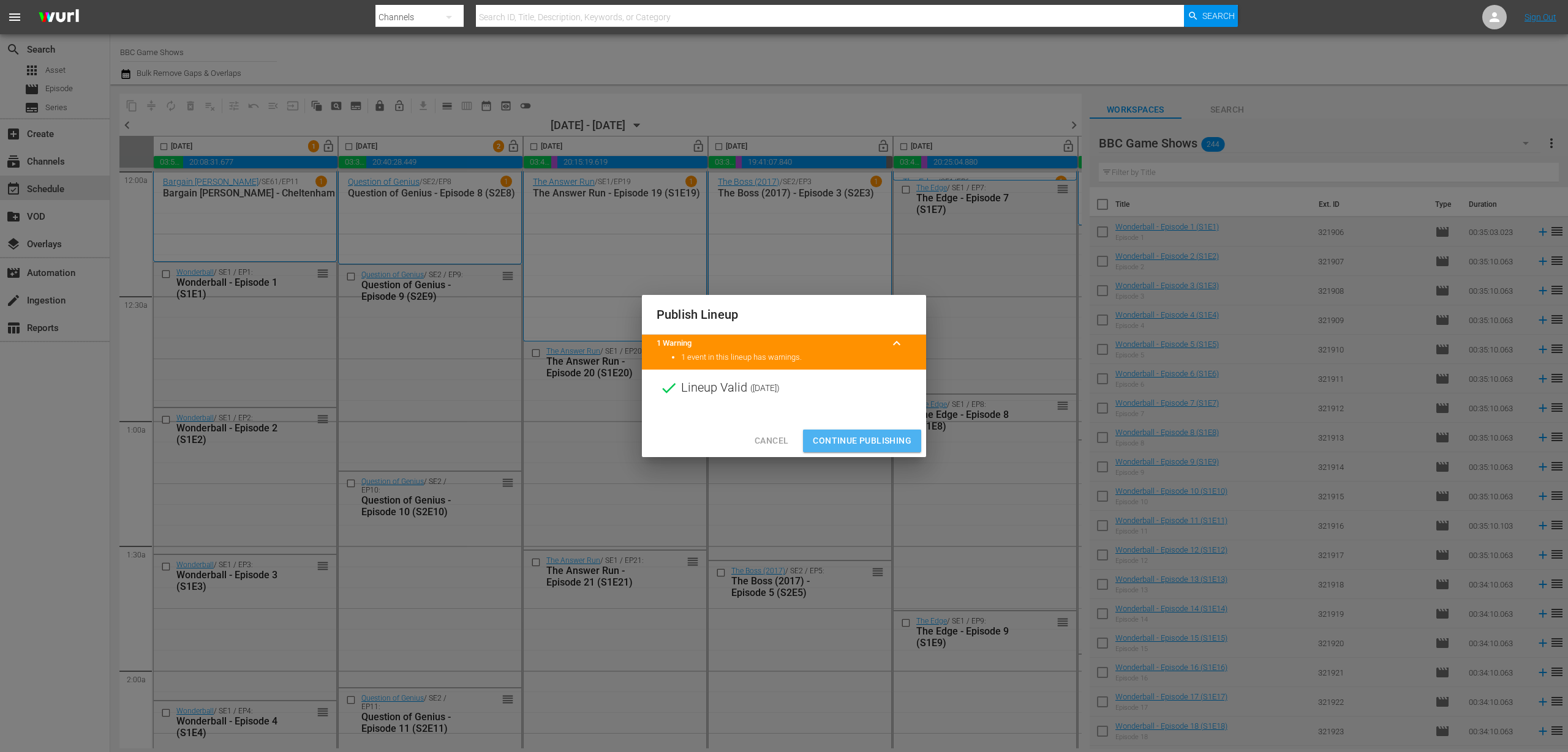
click at [859, 433] on span "Continue Publishing" at bounding box center [861, 441] width 98 height 15
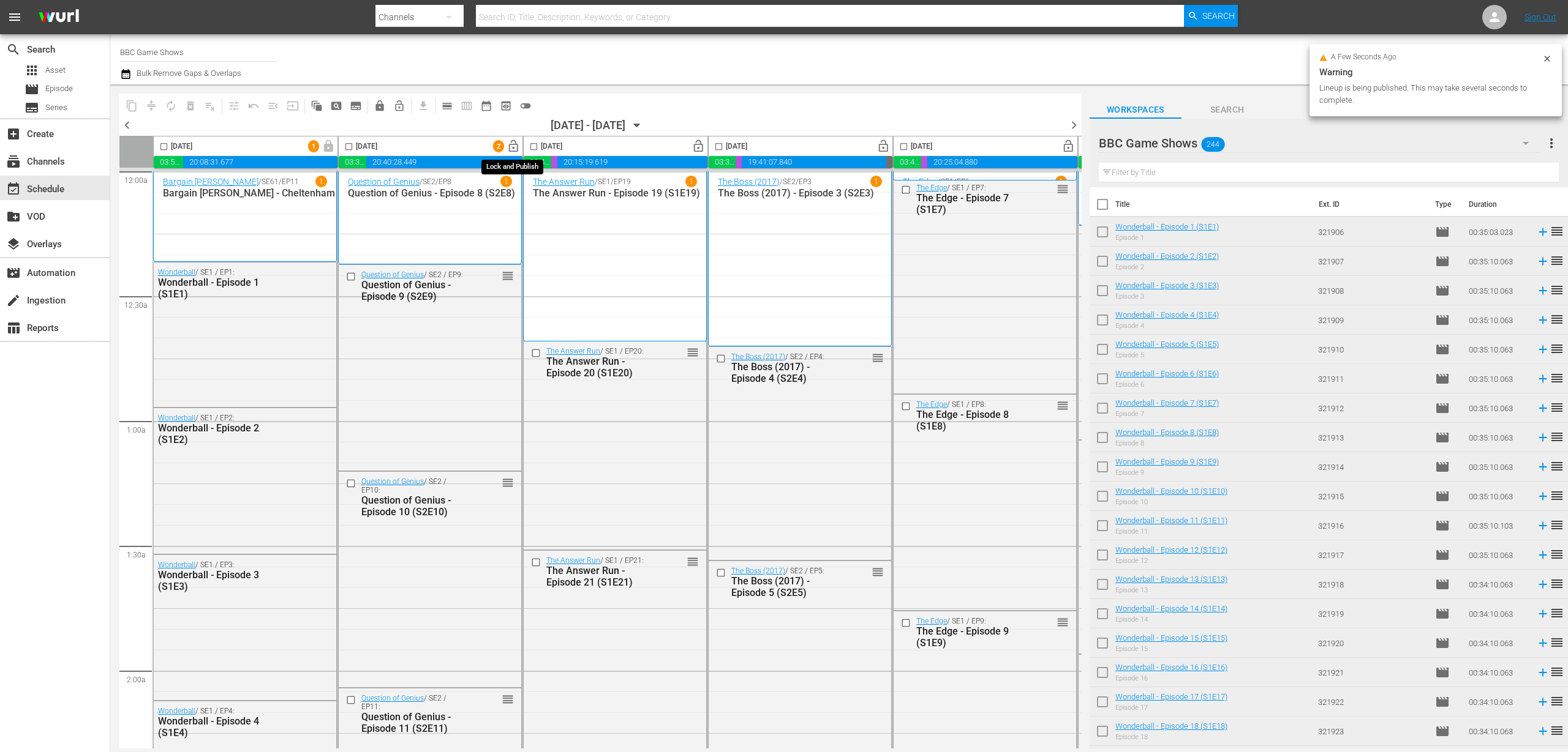
click at [511, 145] on span "lock_open" at bounding box center [513, 146] width 14 height 14
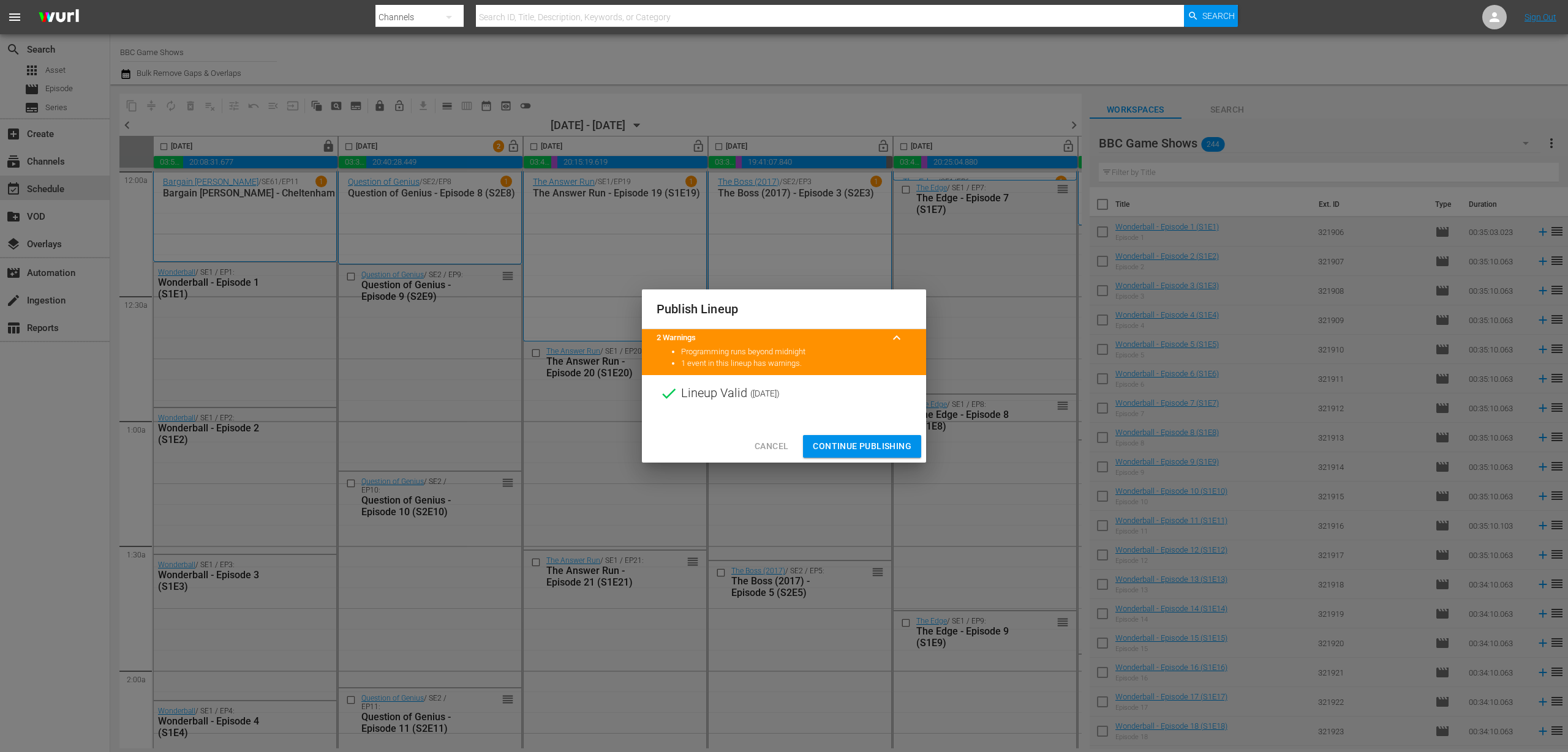
click at [820, 451] on span "Continue Publishing" at bounding box center [861, 447] width 98 height 15
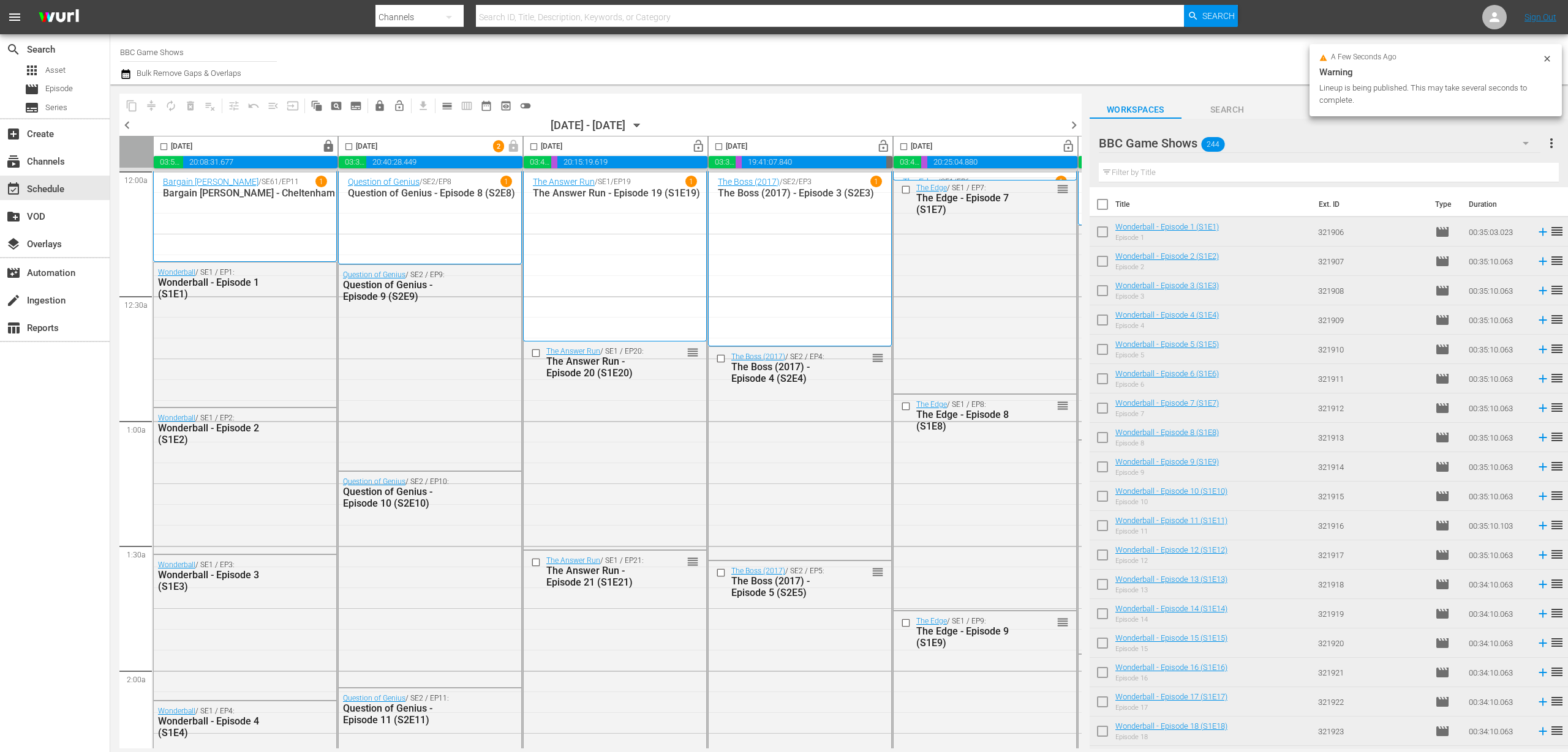
click at [698, 145] on span "lock_open" at bounding box center [698, 146] width 14 height 14
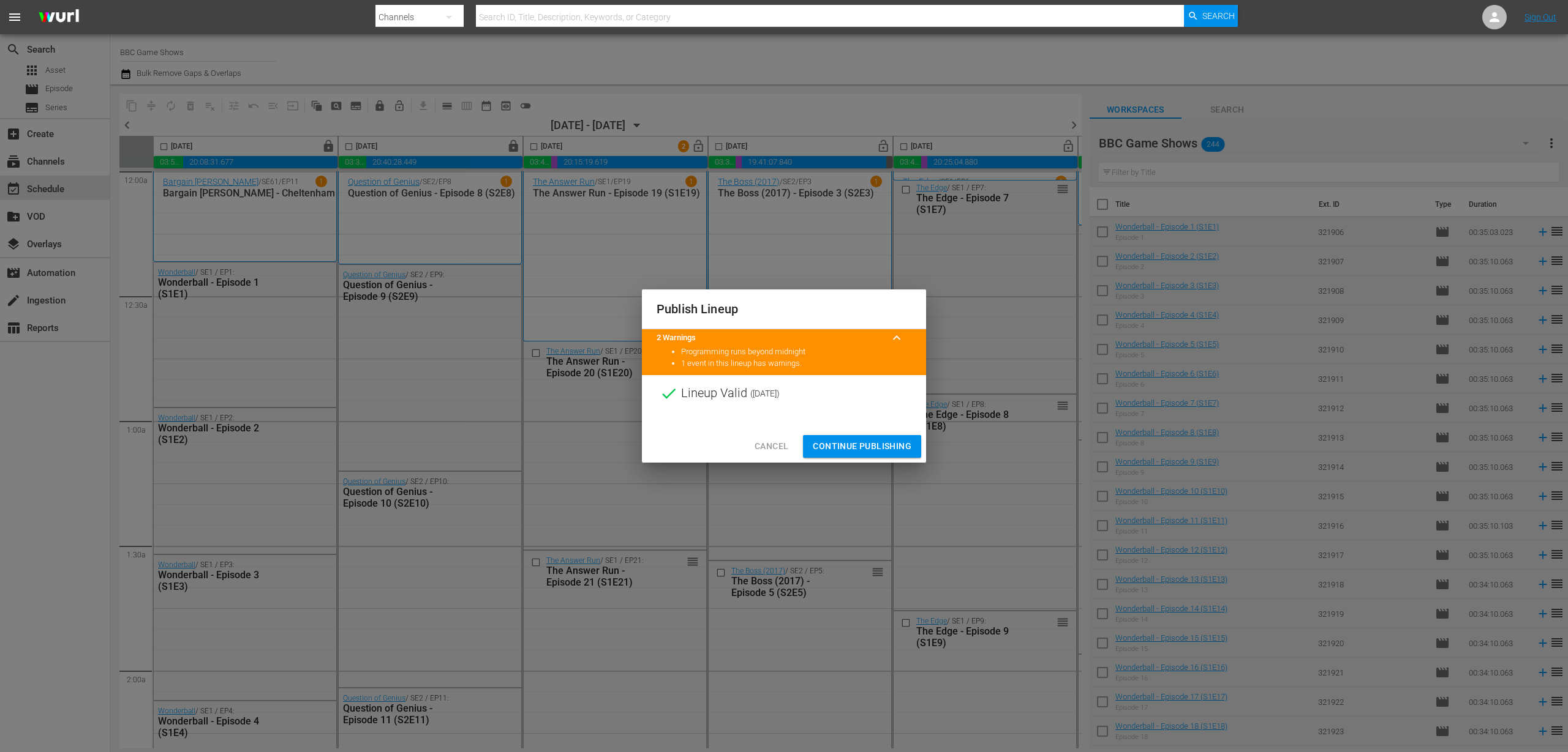
drag, startPoint x: 836, startPoint y: 443, endPoint x: 800, endPoint y: 309, distance: 138.8
click at [836, 443] on span "Continue Publishing" at bounding box center [861, 447] width 98 height 15
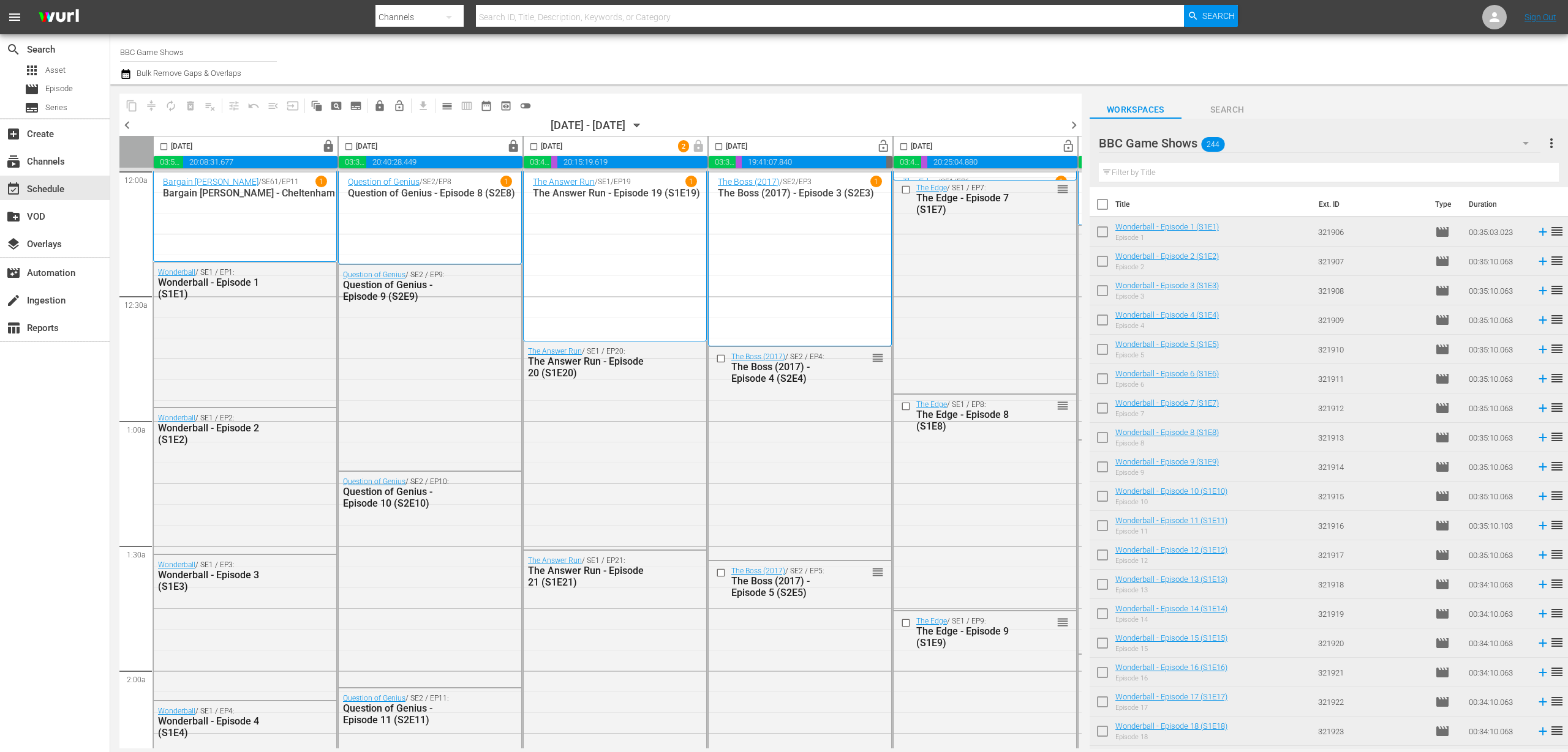
click at [880, 149] on span "lock_open" at bounding box center [883, 146] width 14 height 14
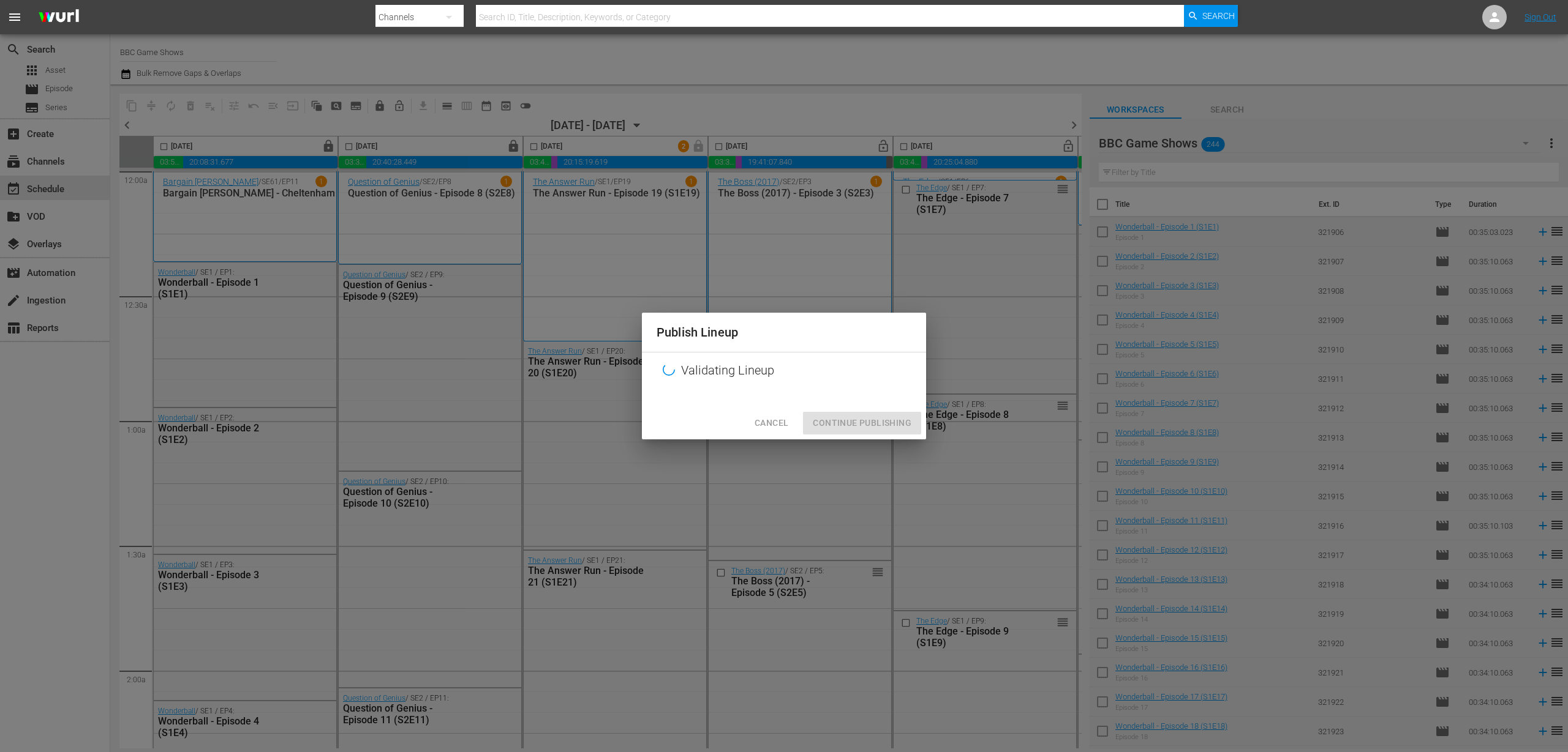
click at [881, 136] on div "Publish Lineup Validating Lineup Cancel Continue Publishing" at bounding box center [784, 376] width 1568 height 752
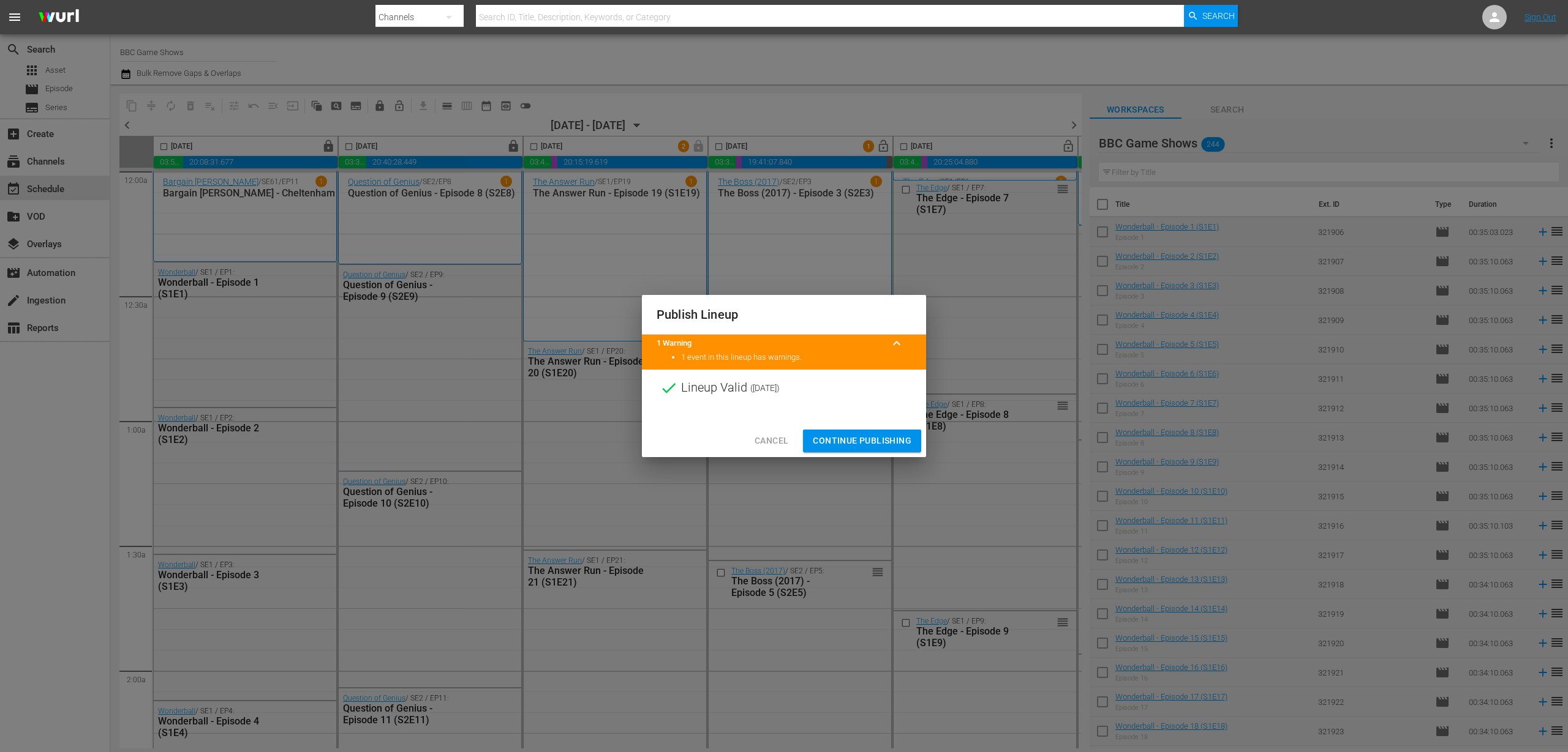
click at [842, 446] on span "Continue Publishing" at bounding box center [861, 441] width 98 height 15
click at [834, 438] on div "Cancel Continue Publishing" at bounding box center [783, 441] width 284 height 32
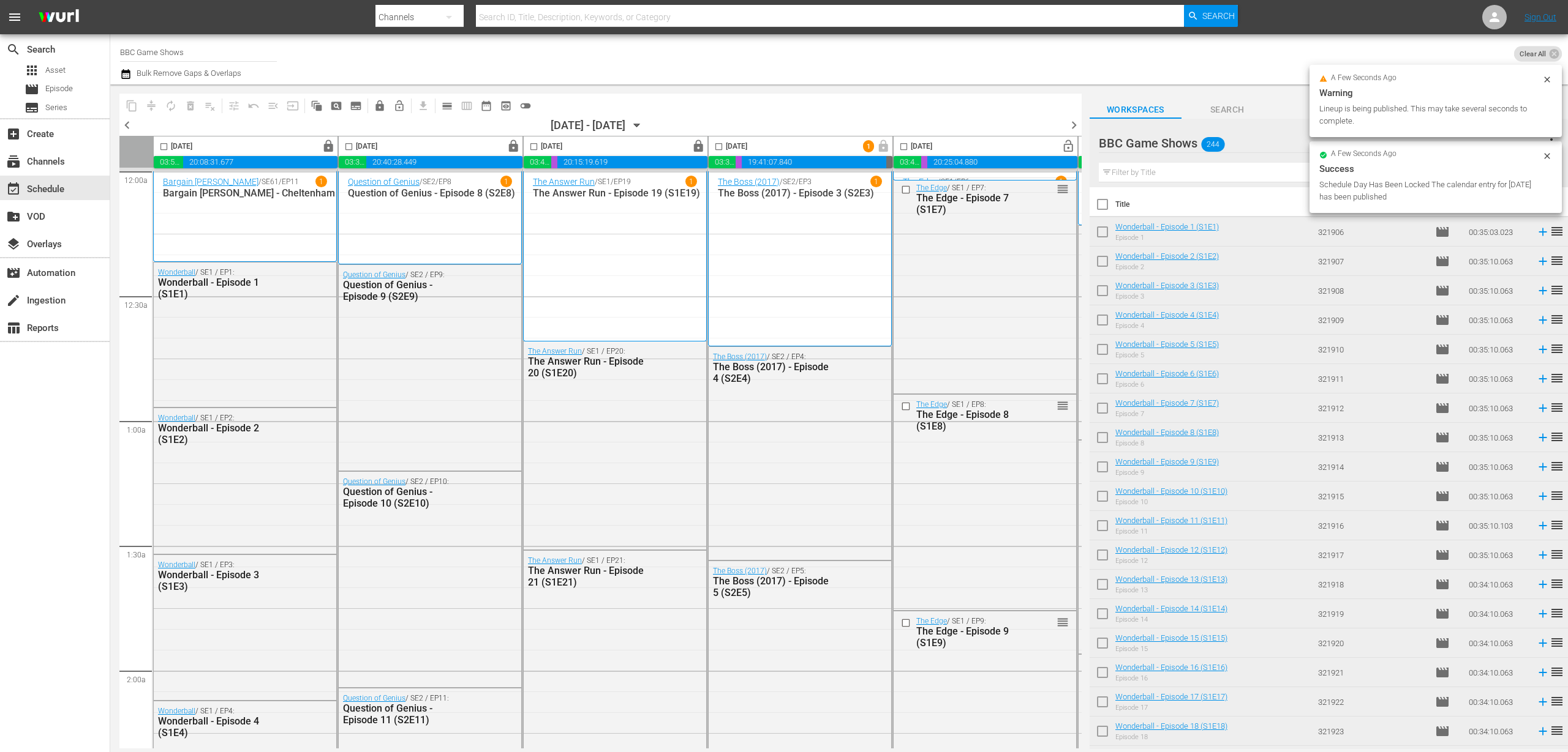
click at [833, 443] on div "Publish Lineup Lineup Invalid ( [DATE] ) Cancel Continue Publishing" at bounding box center [784, 376] width 1568 height 752
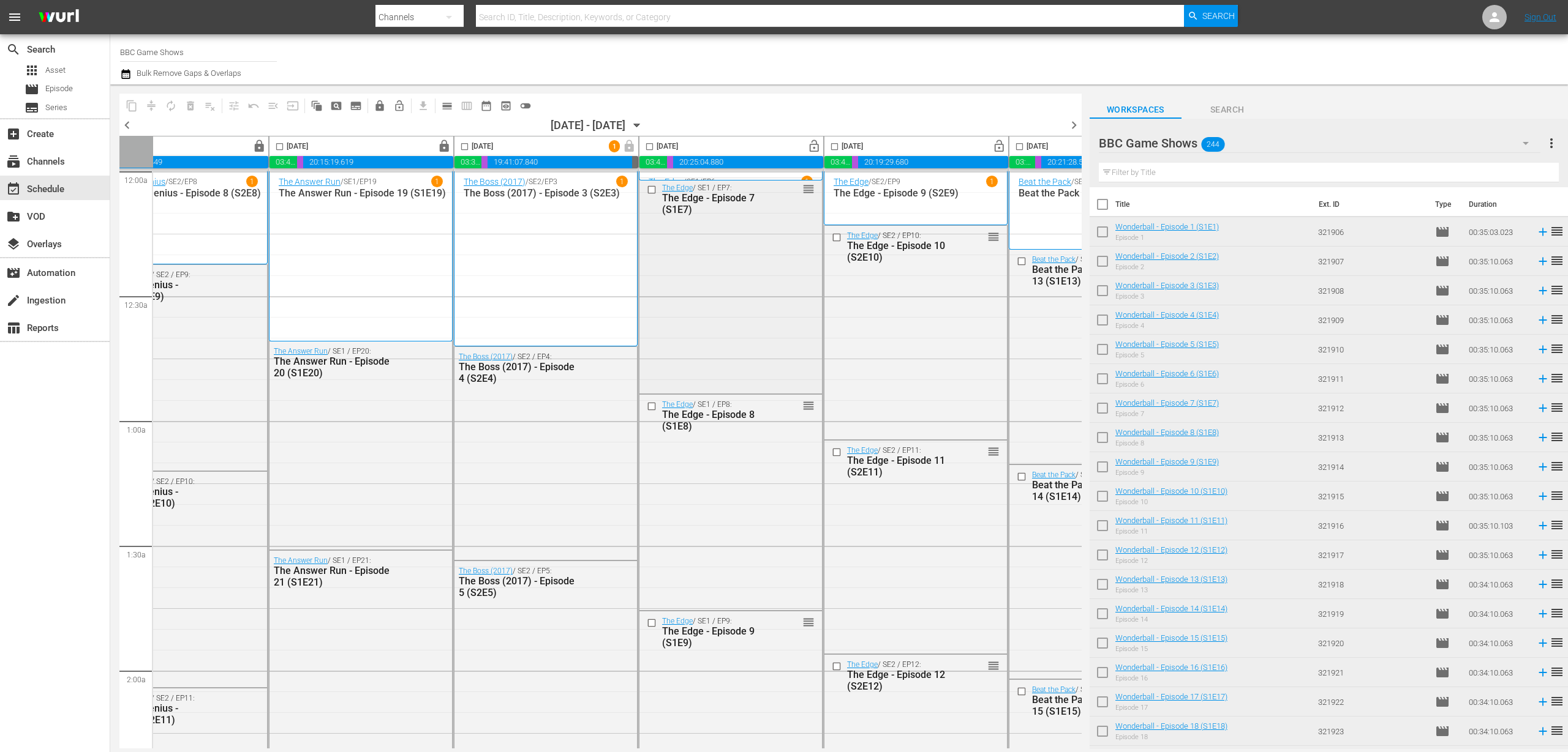
scroll to position [0, 256]
click at [815, 142] on span "lock_open" at bounding box center [812, 146] width 14 height 14
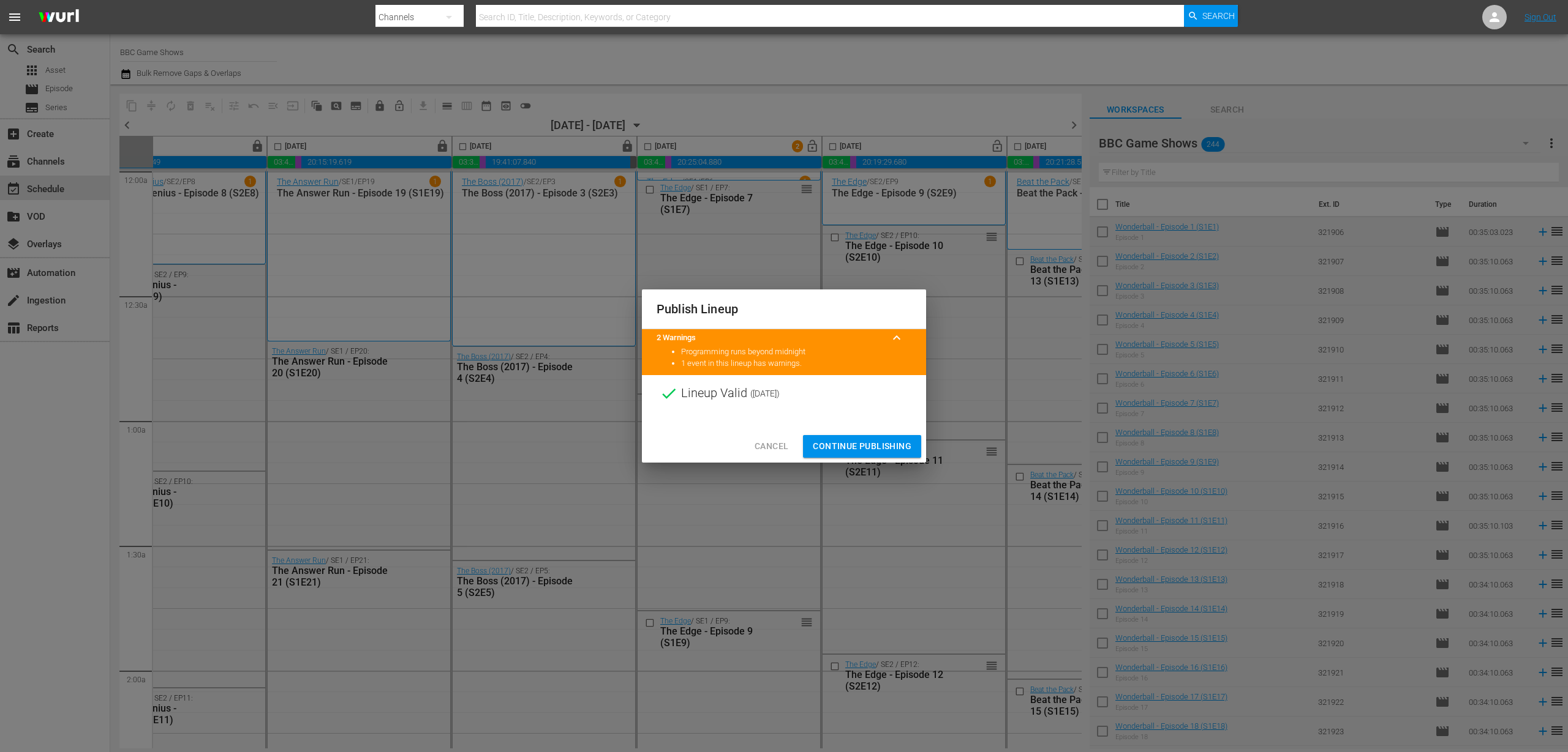
click at [819, 437] on button "Continue Publishing" at bounding box center [862, 446] width 118 height 22
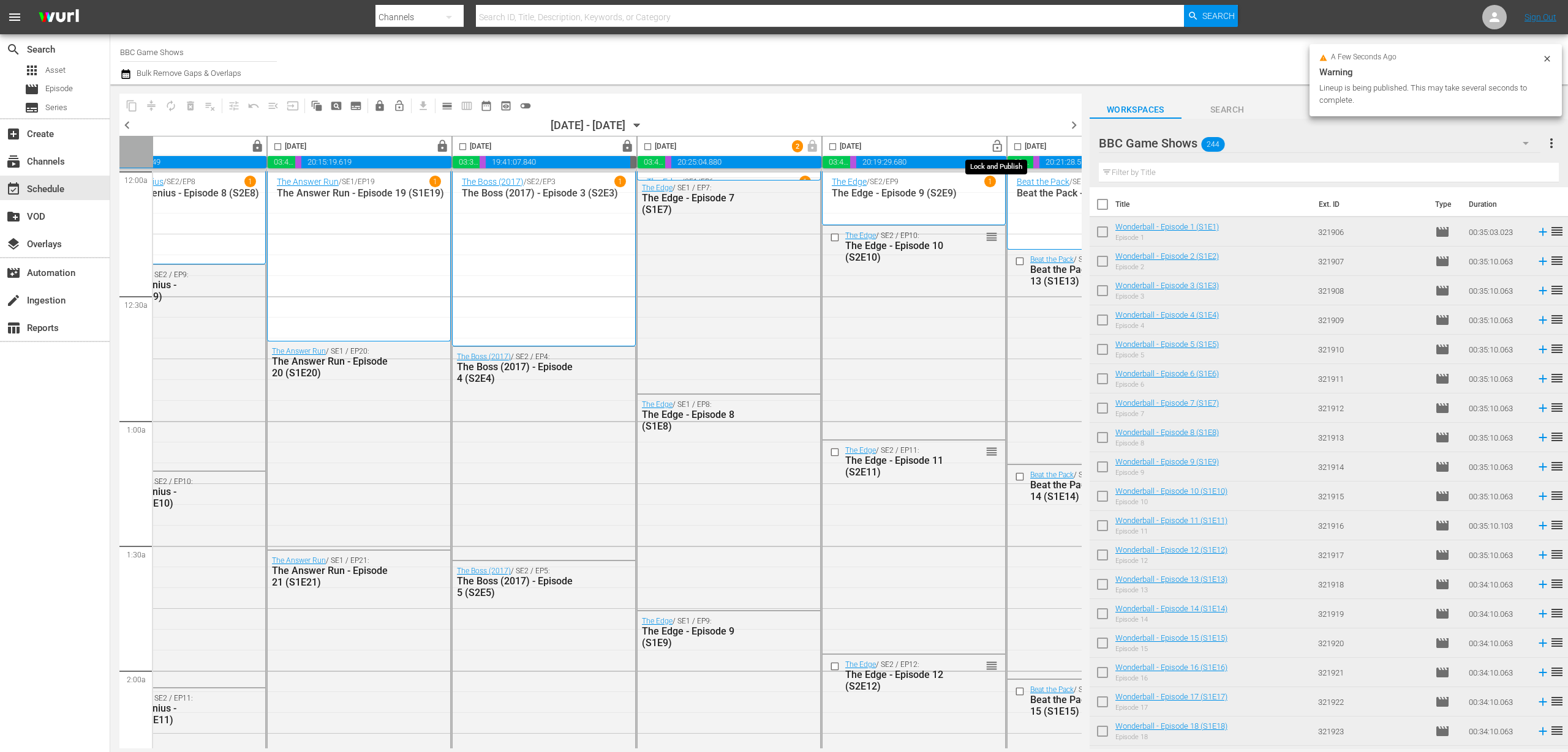
click at [998, 139] on button "lock_open" at bounding box center [997, 146] width 19 height 19
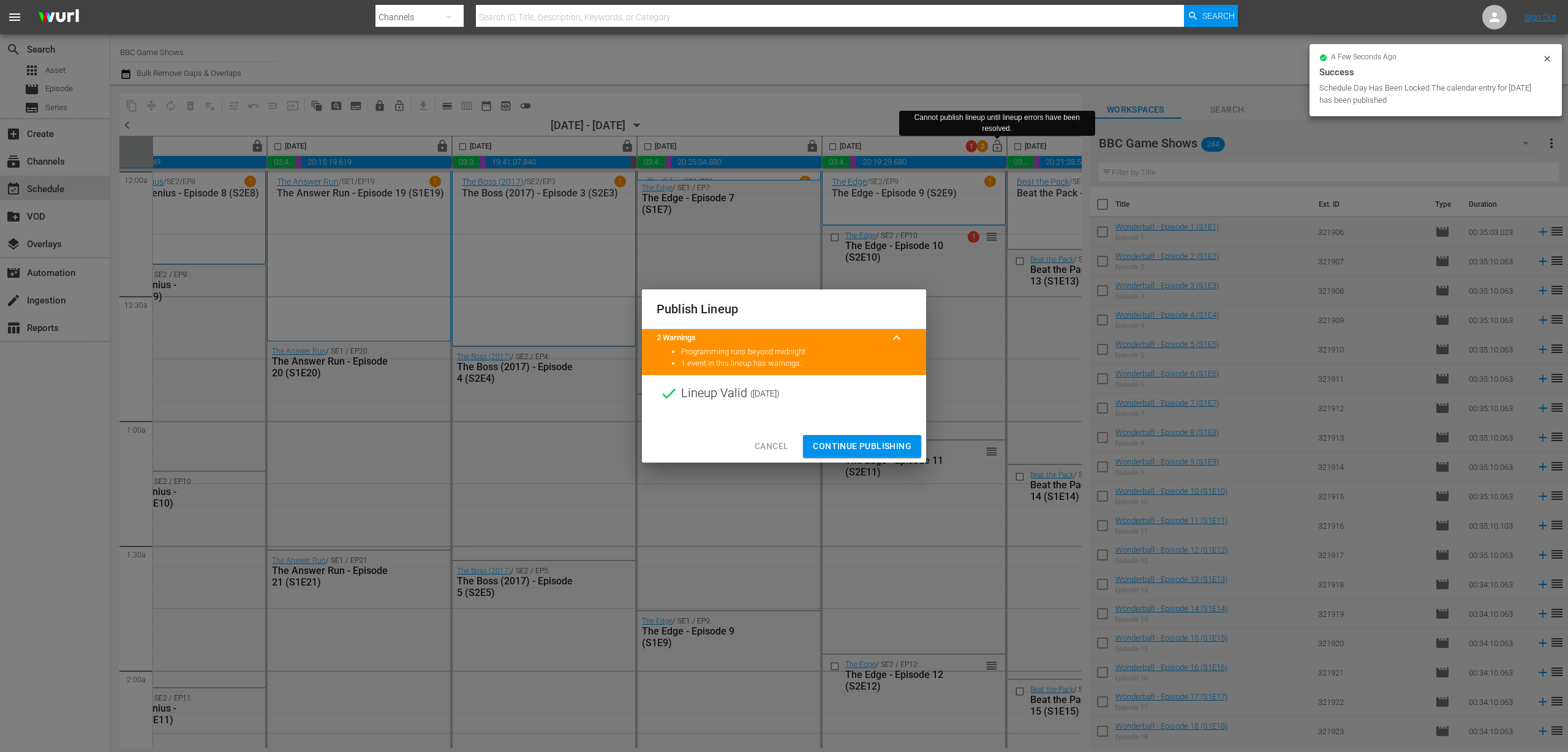
click at [832, 443] on span "Continue Publishing" at bounding box center [861, 447] width 98 height 15
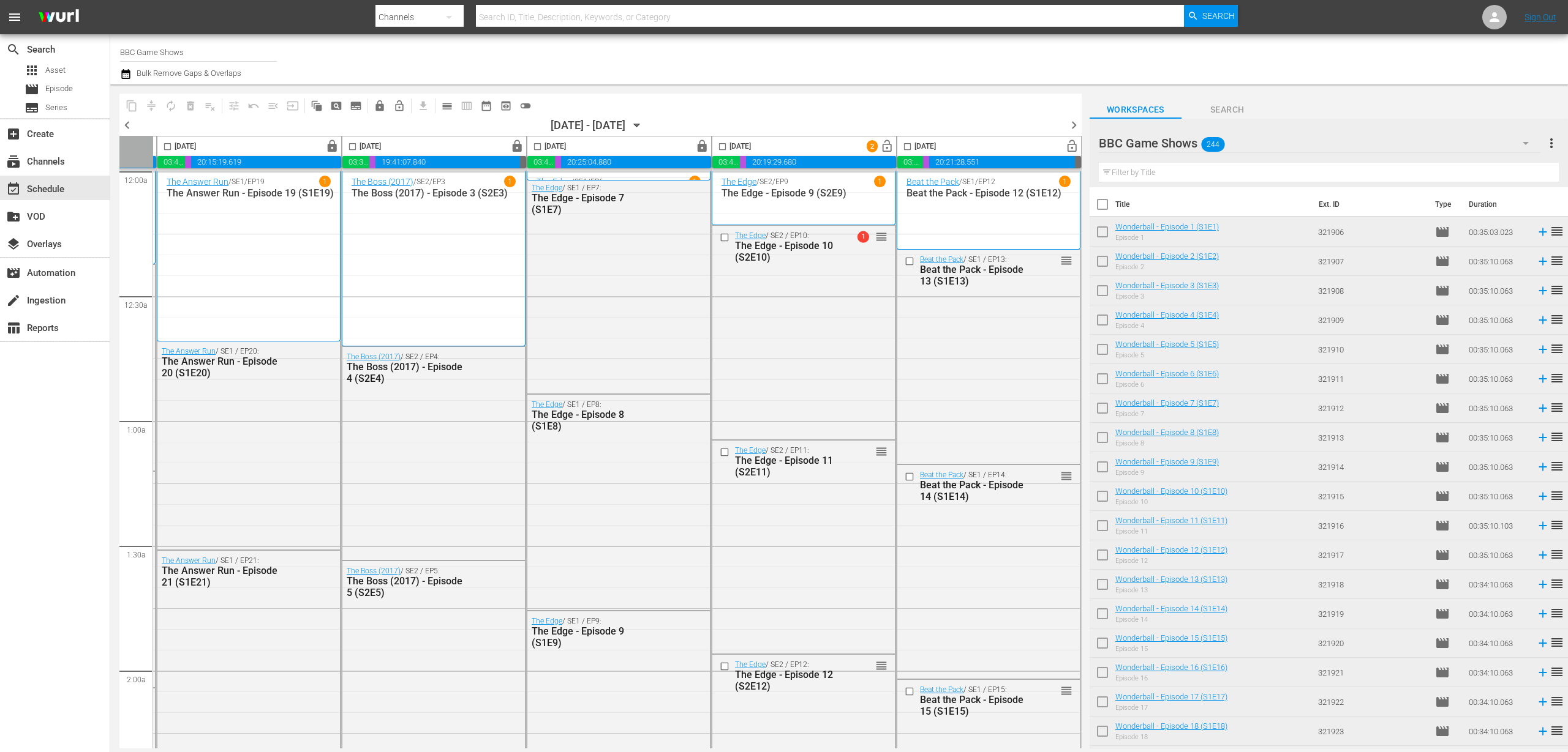
scroll to position [153, 371]
